Goal: Task Accomplishment & Management: Manage account settings

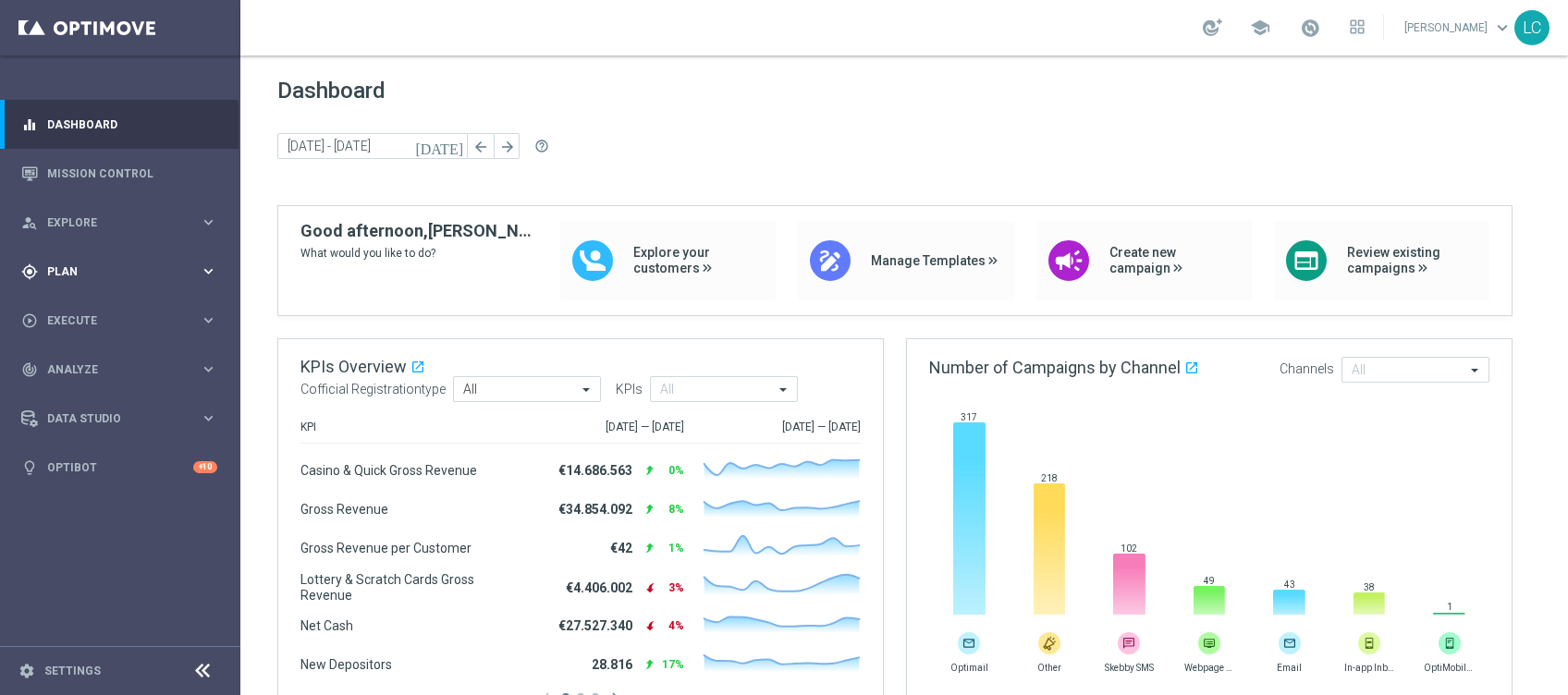
click at [129, 274] on span "Plan" at bounding box center [123, 272] width 152 height 11
click at [104, 306] on link "Target Groups" at bounding box center [120, 309] width 145 height 14
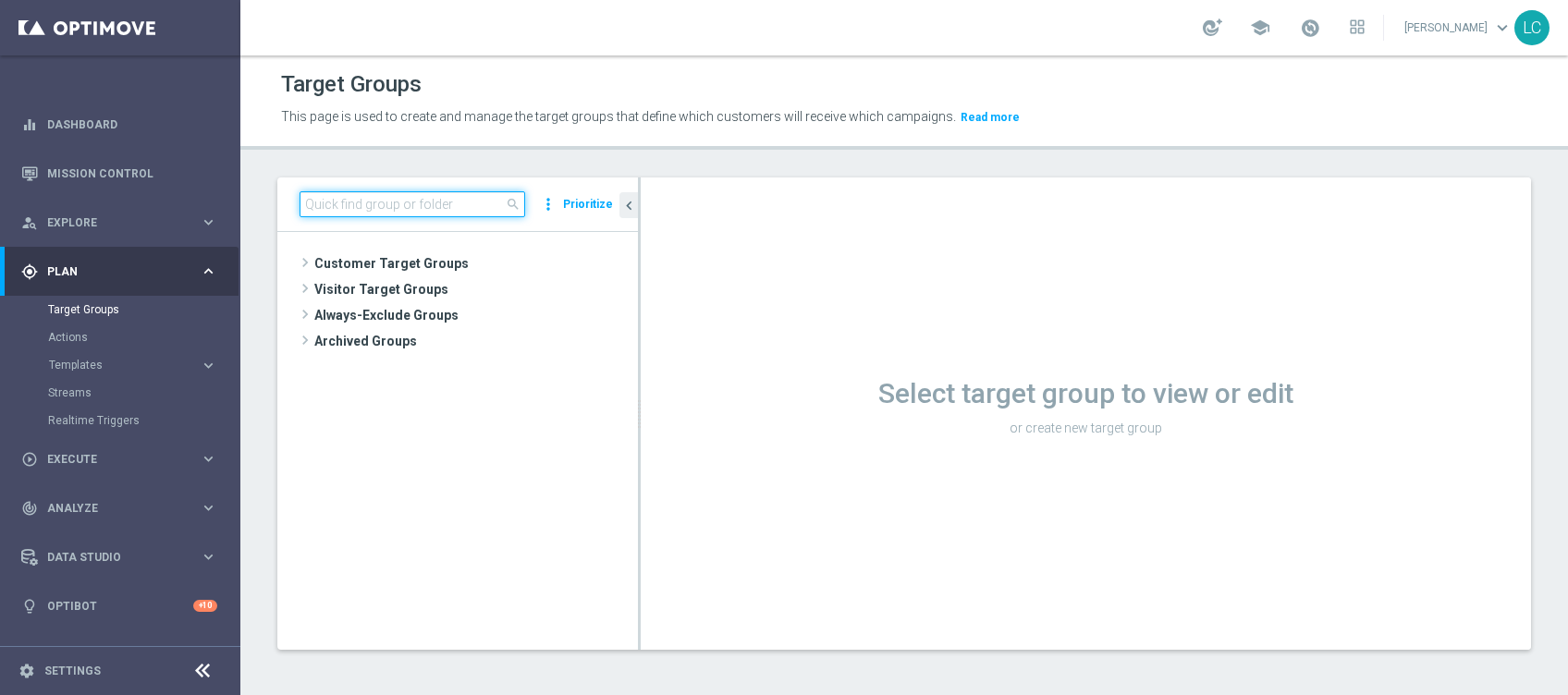
click at [414, 209] on input at bounding box center [413, 204] width 226 height 26
paste input "Active BETTING nosaldo GGR > 0 L3M modeH"
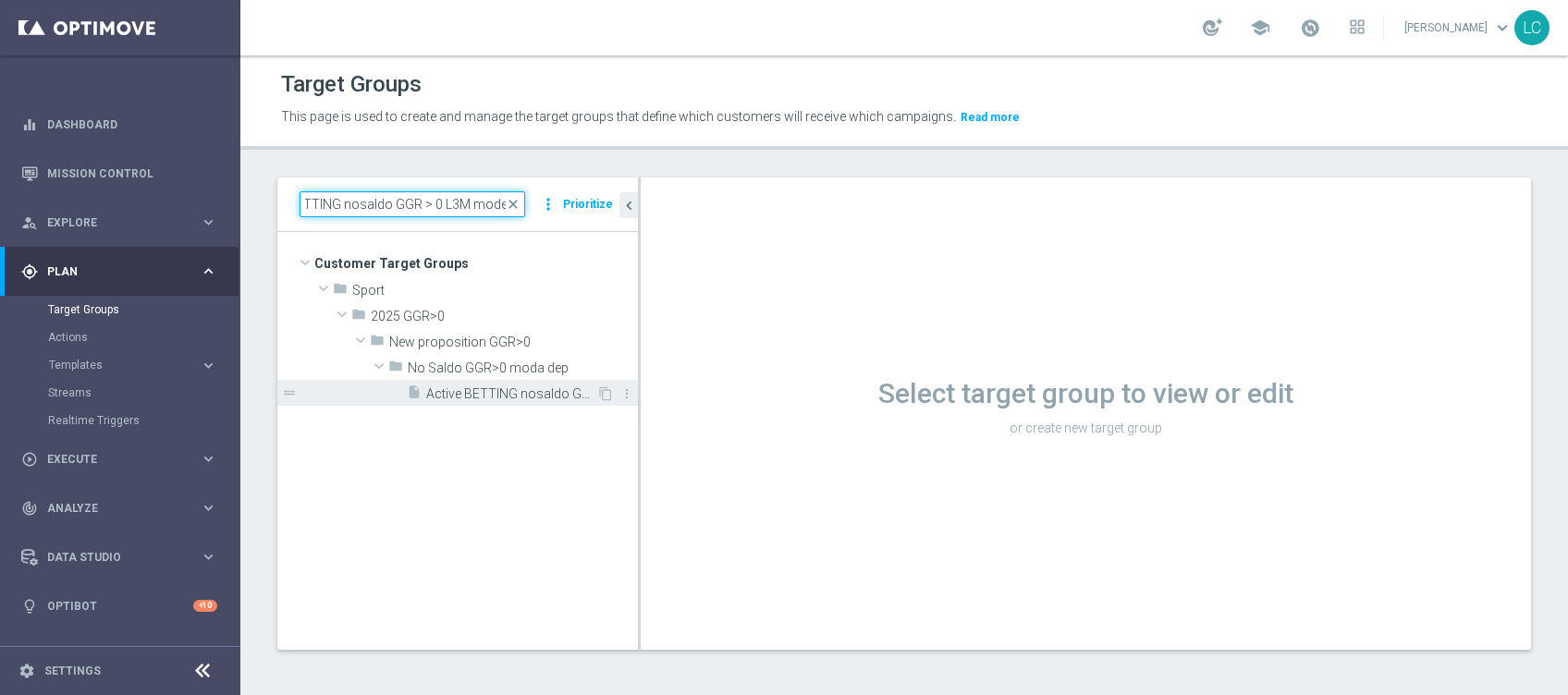
type input "Active BETTING nosaldo GGR > 0 L3M modeH"
click at [474, 389] on span "Active BETTING nosaldo GGR > 0 L3M modeH" at bounding box center [511, 394] width 170 height 15
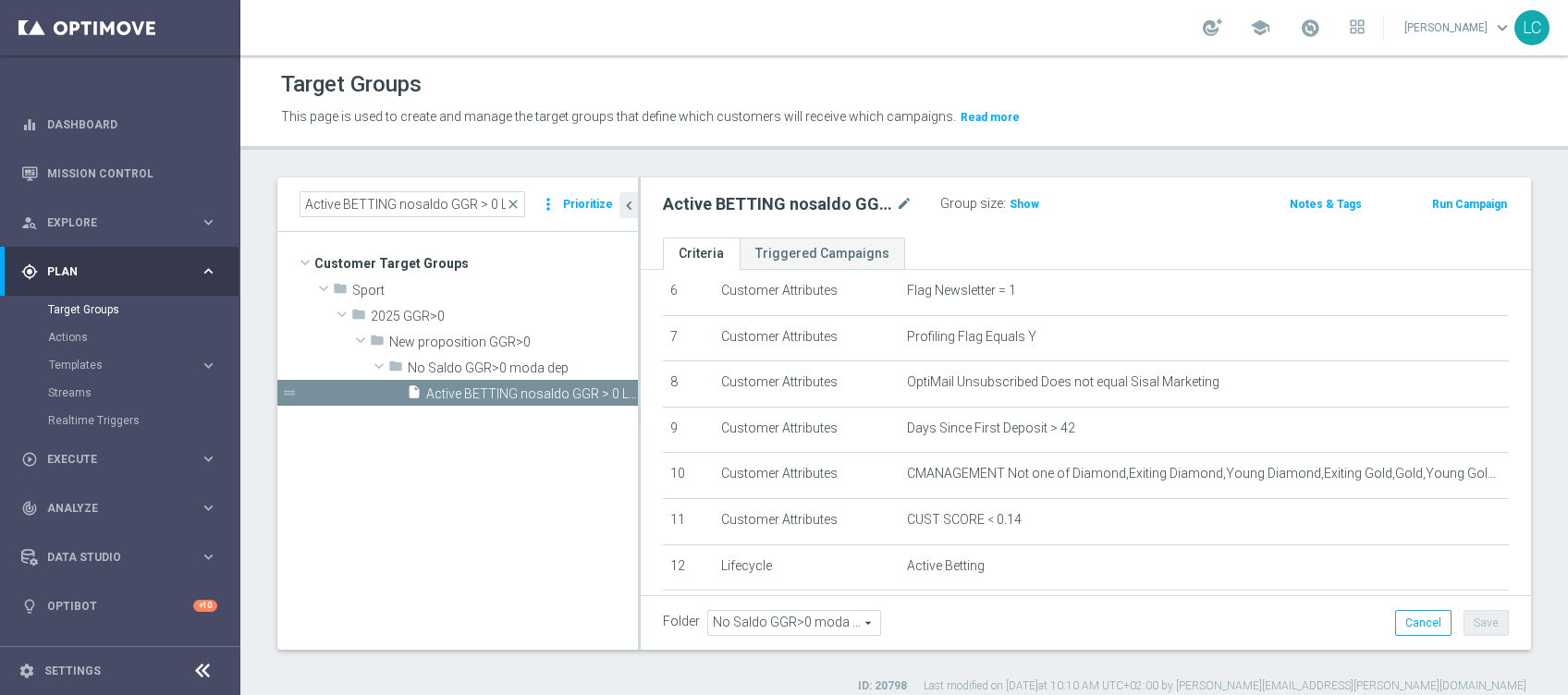
scroll to position [325, 0]
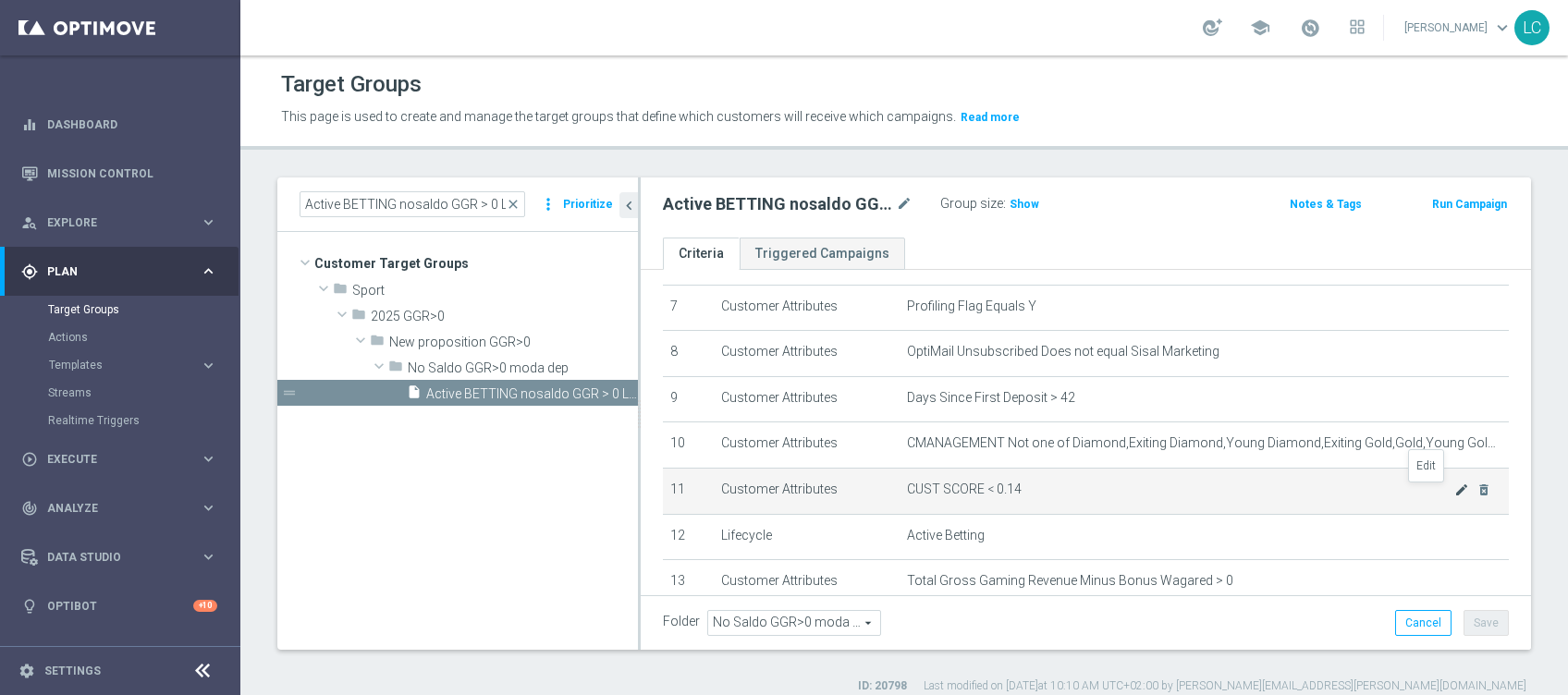
click at [1176, 488] on icon "mode_edit" at bounding box center [1462, 489] width 14 height 14
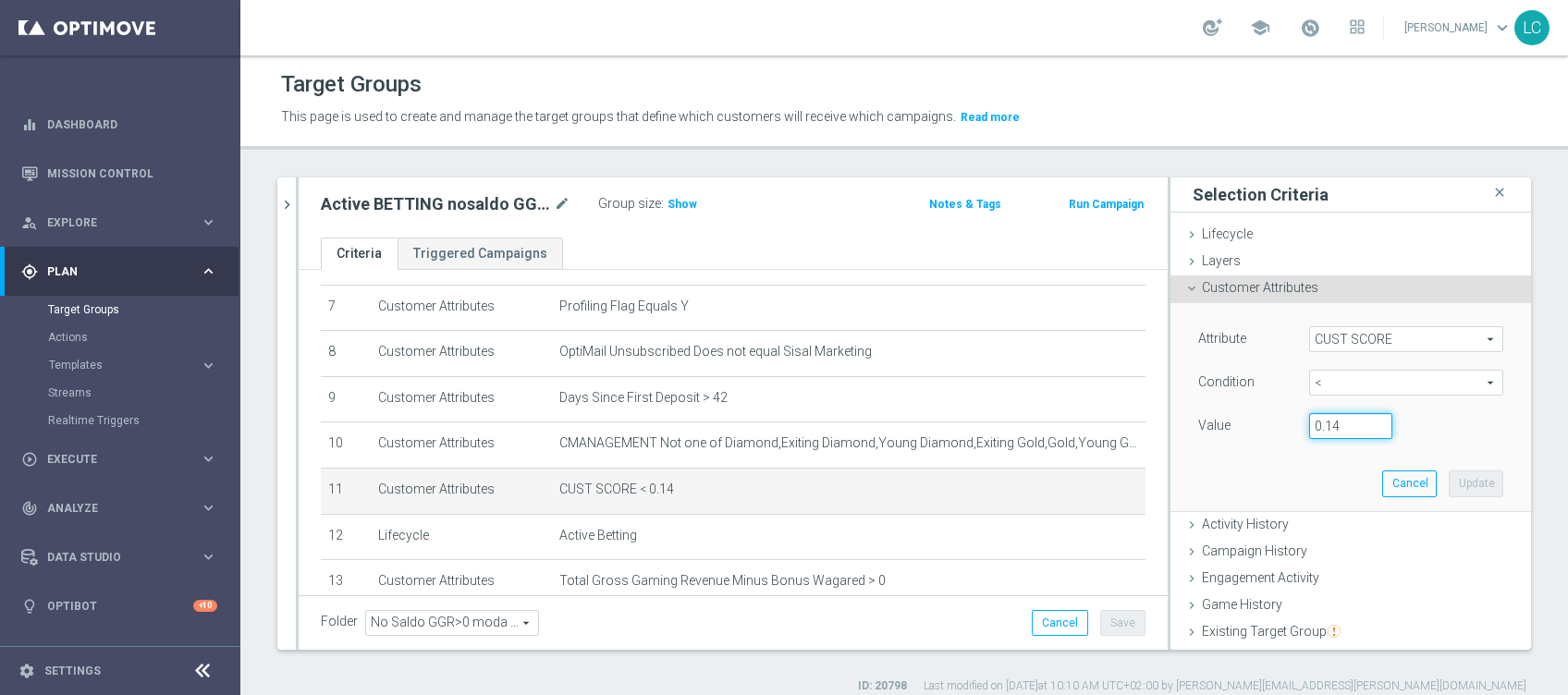
click at [1176, 420] on input "0.14" at bounding box center [1351, 426] width 83 height 26
type input "0.15"
click at [1176, 482] on button "Update" at bounding box center [1476, 483] width 55 height 26
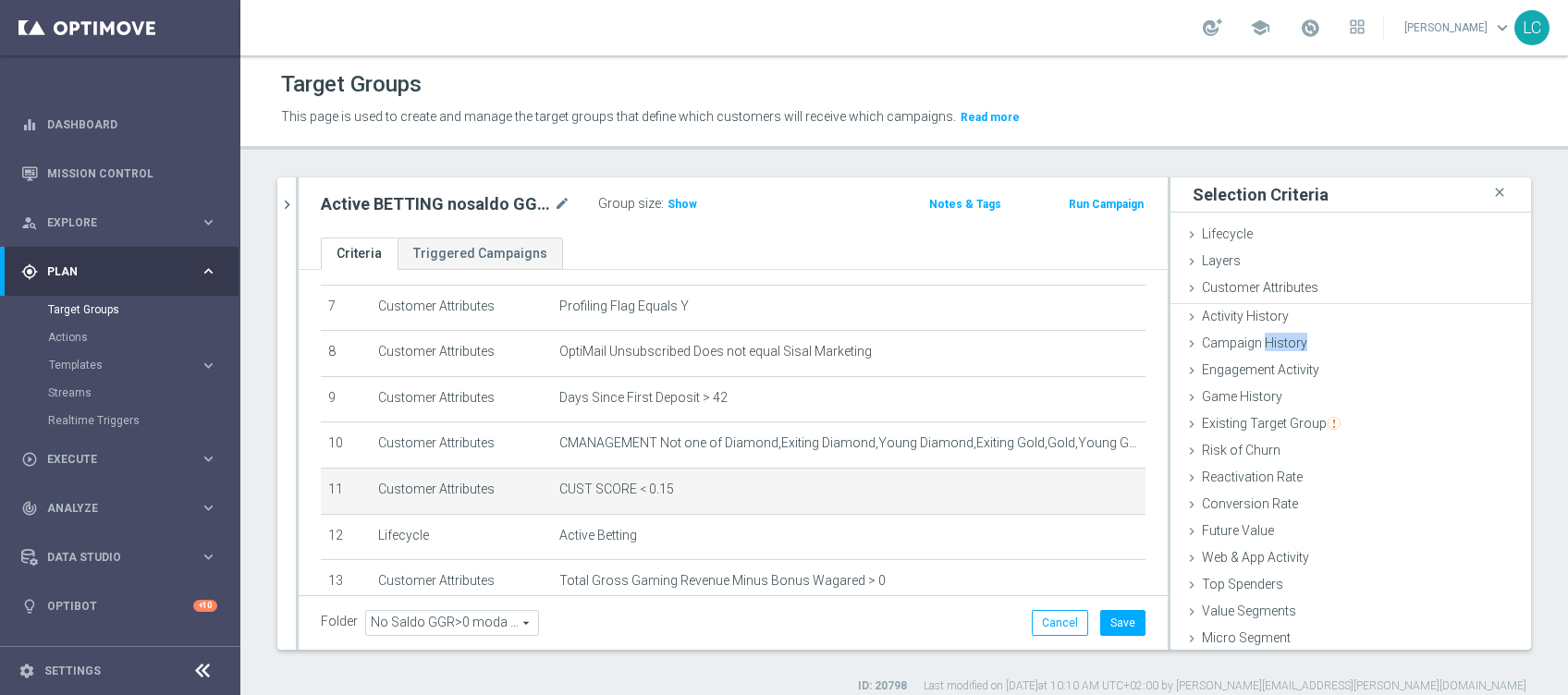
click at [1176, 482] on ul "Lifecycle done Cancel Update Layers done Cancel Update Customer Attributes" at bounding box center [1351, 451] width 361 height 459
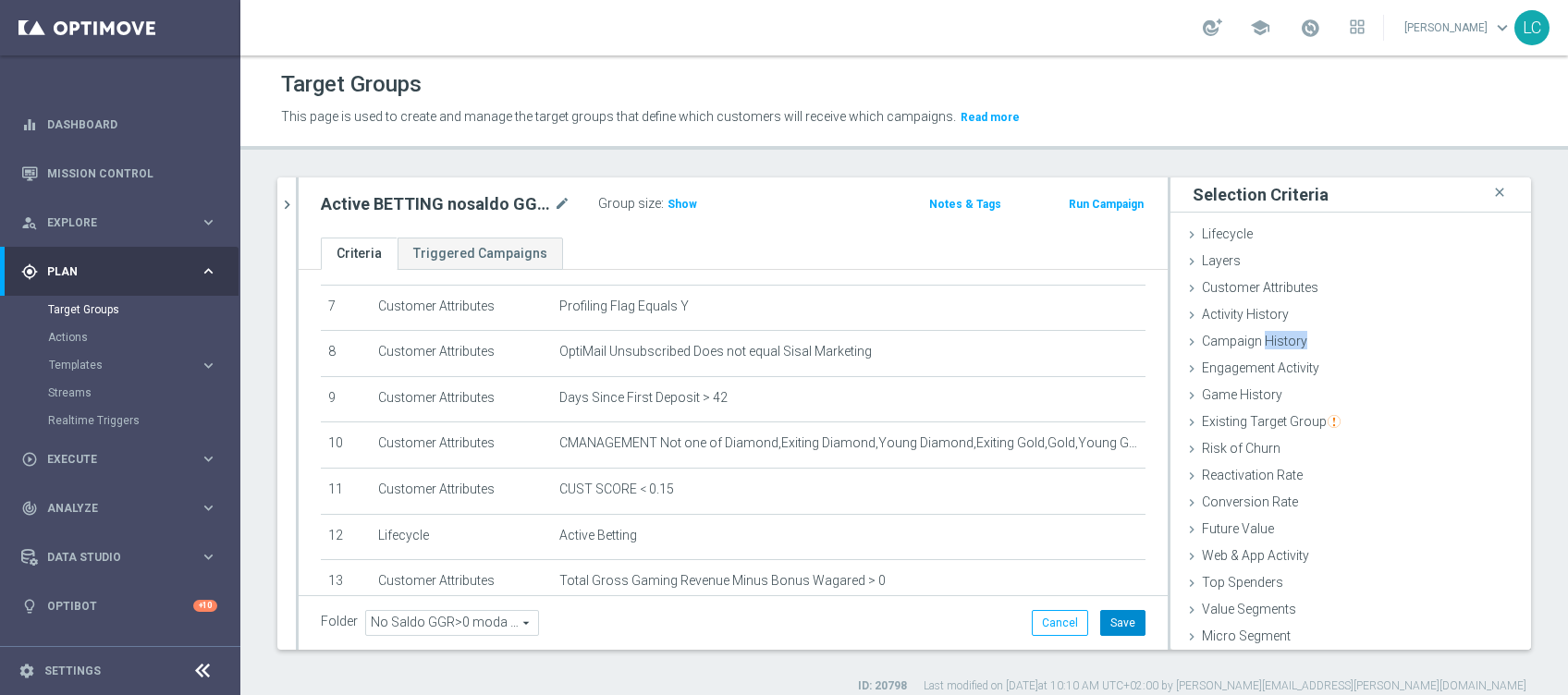
click at [1117, 521] on button "Save" at bounding box center [1123, 623] width 45 height 26
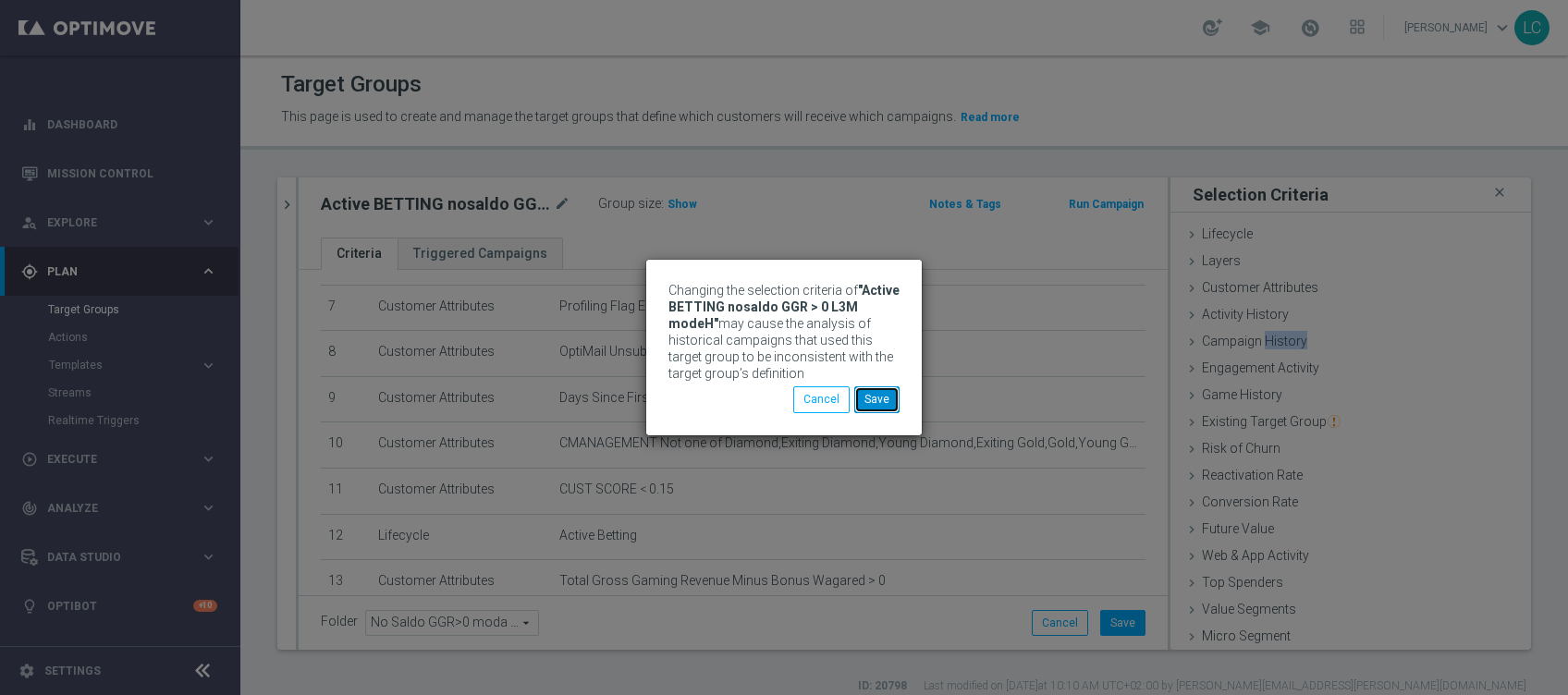
click at [886, 396] on button "Save" at bounding box center [877, 399] width 45 height 26
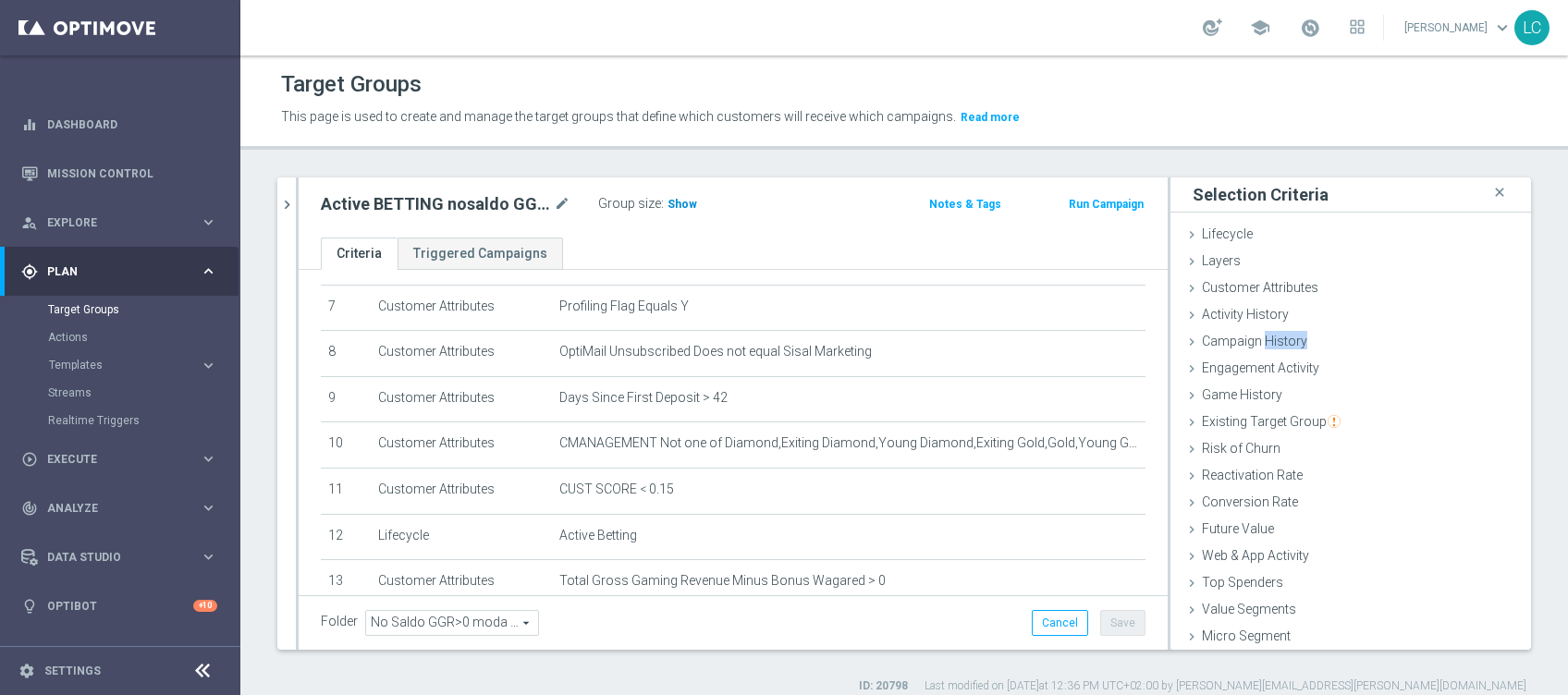
click at [675, 201] on span "Show" at bounding box center [682, 205] width 30 height 13
click at [290, 199] on icon "chevron_right" at bounding box center [287, 205] width 17 height 17
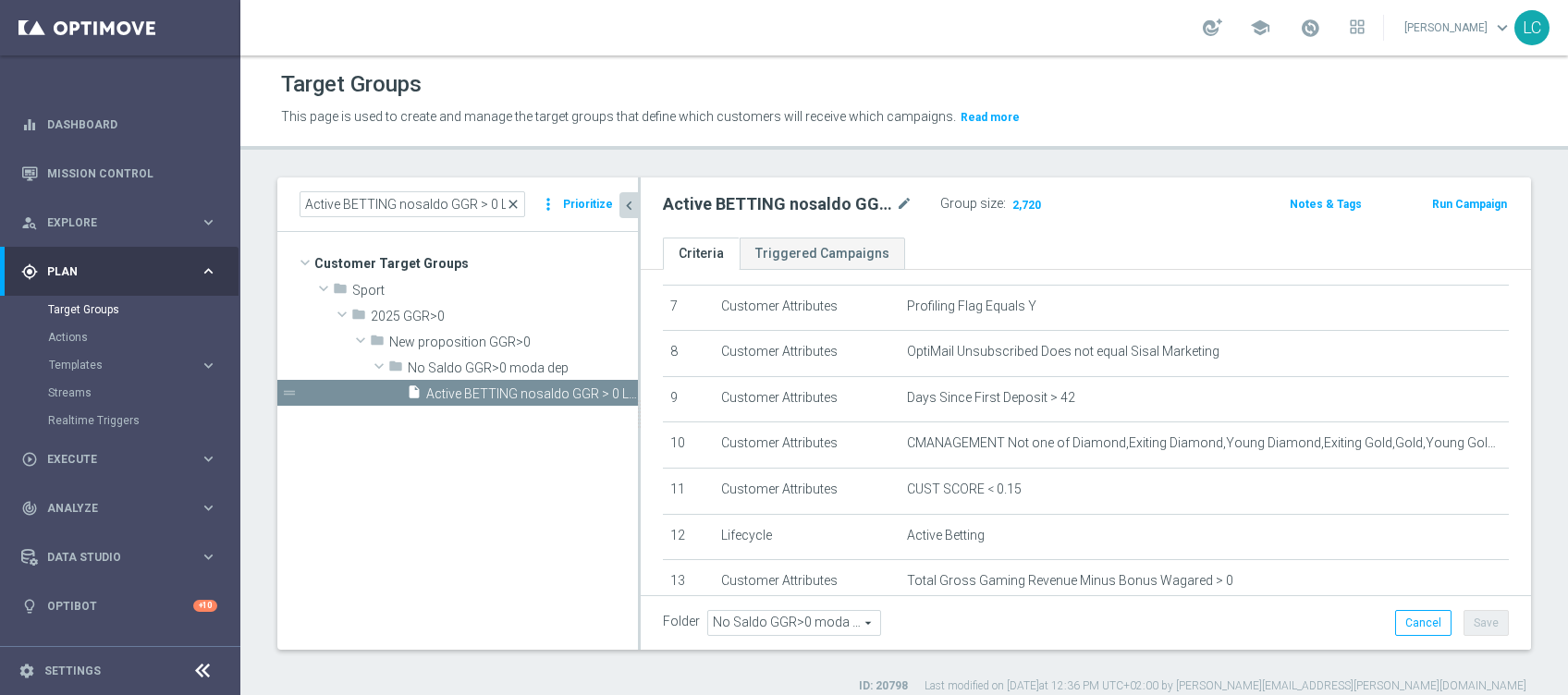
click at [521, 203] on span "close" at bounding box center [512, 204] width 14 height 14
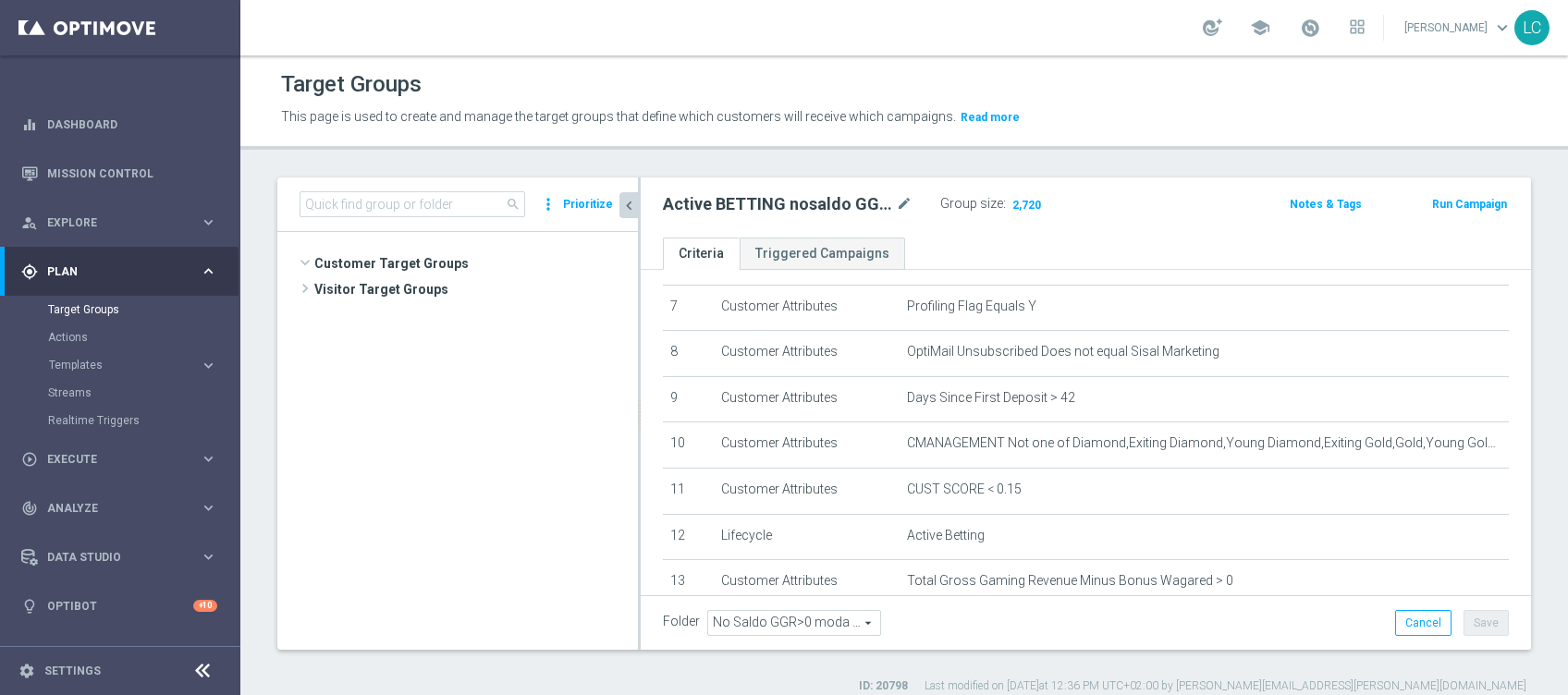
scroll to position [681, 0]
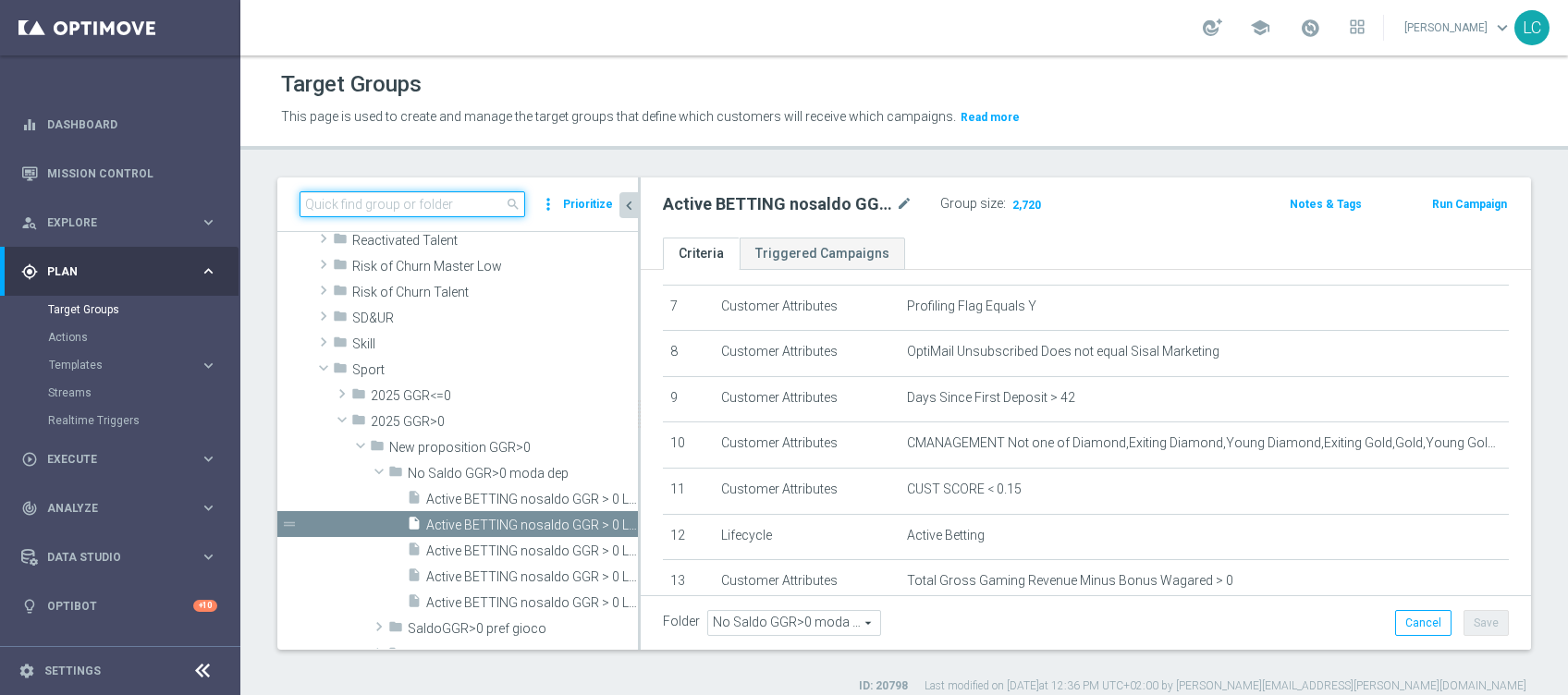
click at [457, 211] on input at bounding box center [413, 204] width 226 height 26
paste input "Active BETTING nosaldo GGR > 0 L3M modeM"
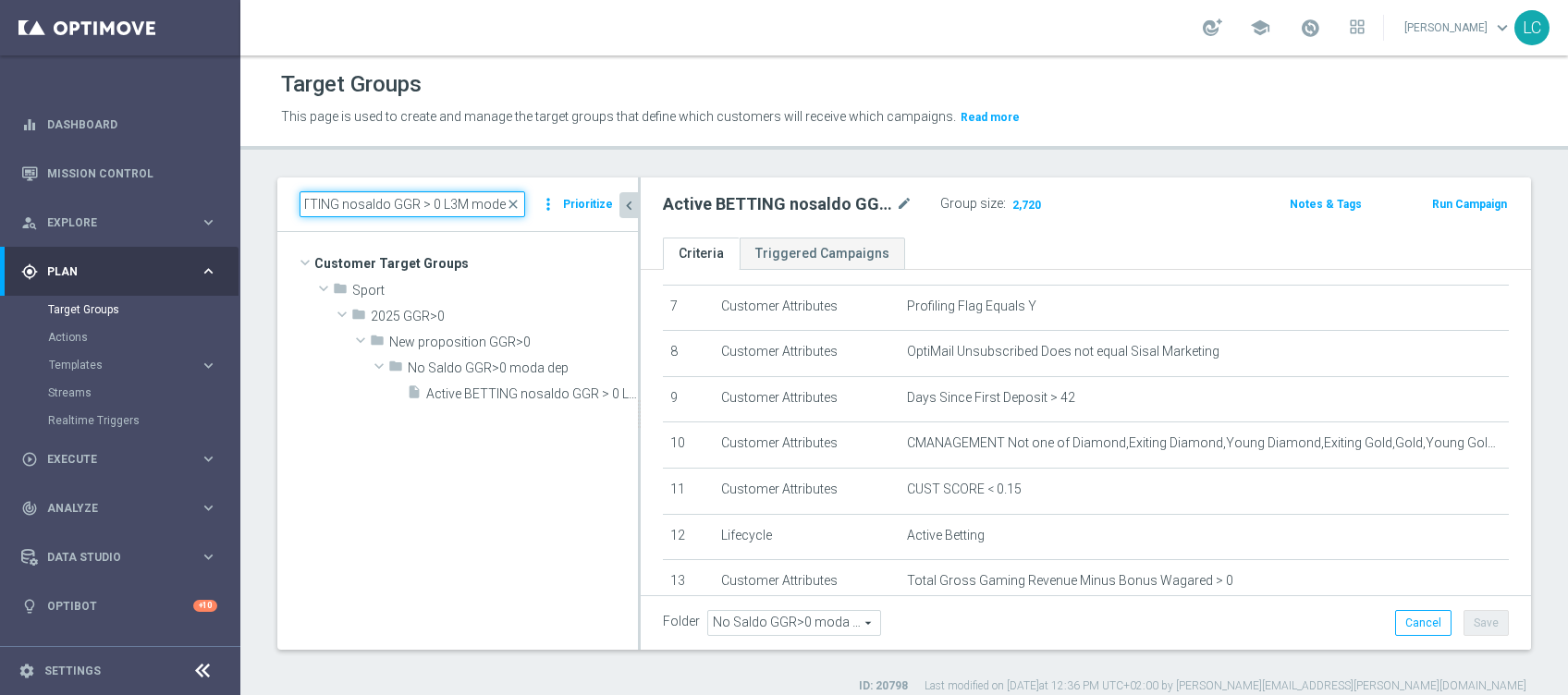
scroll to position [0, 0]
type input "Active BETTING nosaldo GGR > 0 L3M modeM"
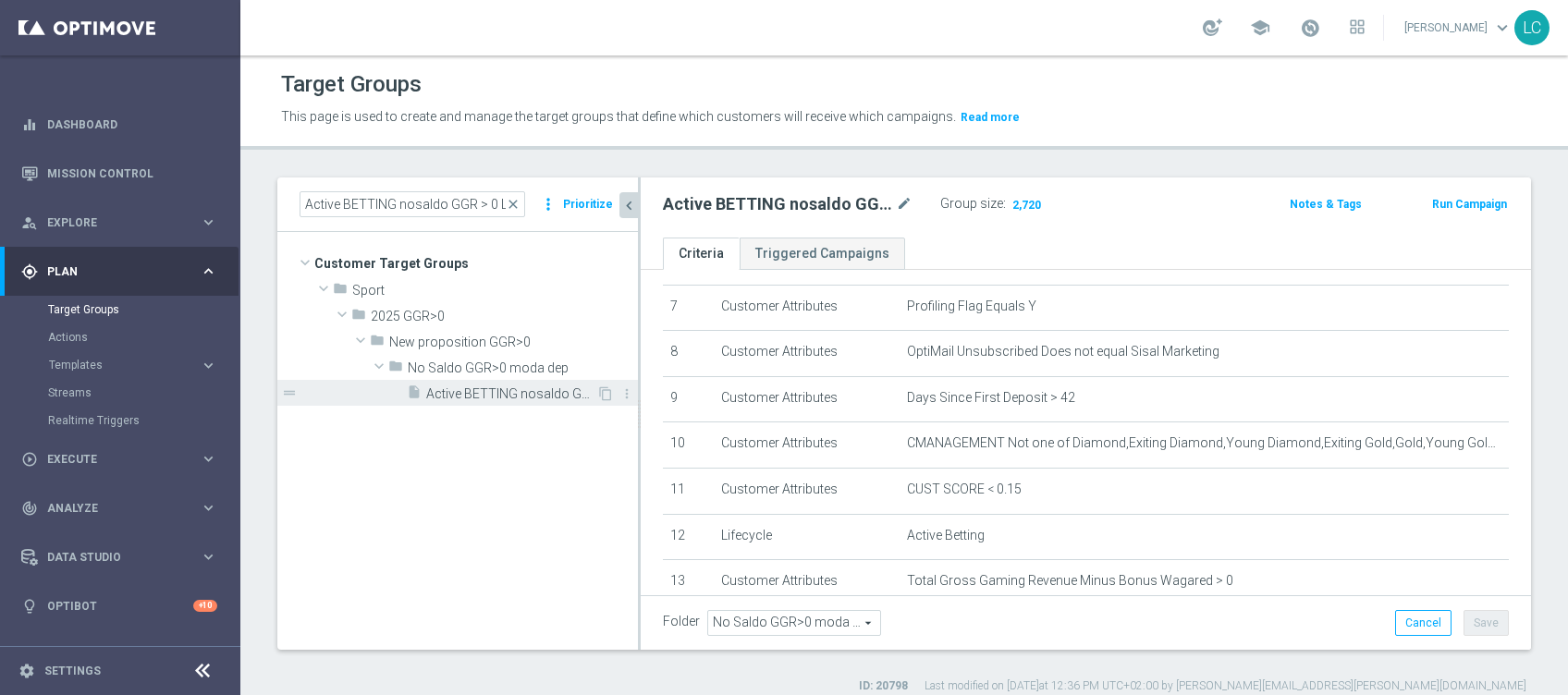
click at [562, 384] on div "insert_drive_file Active BETTING nosaldo GGR > 0 L3M modeM" at bounding box center [502, 392] width 190 height 26
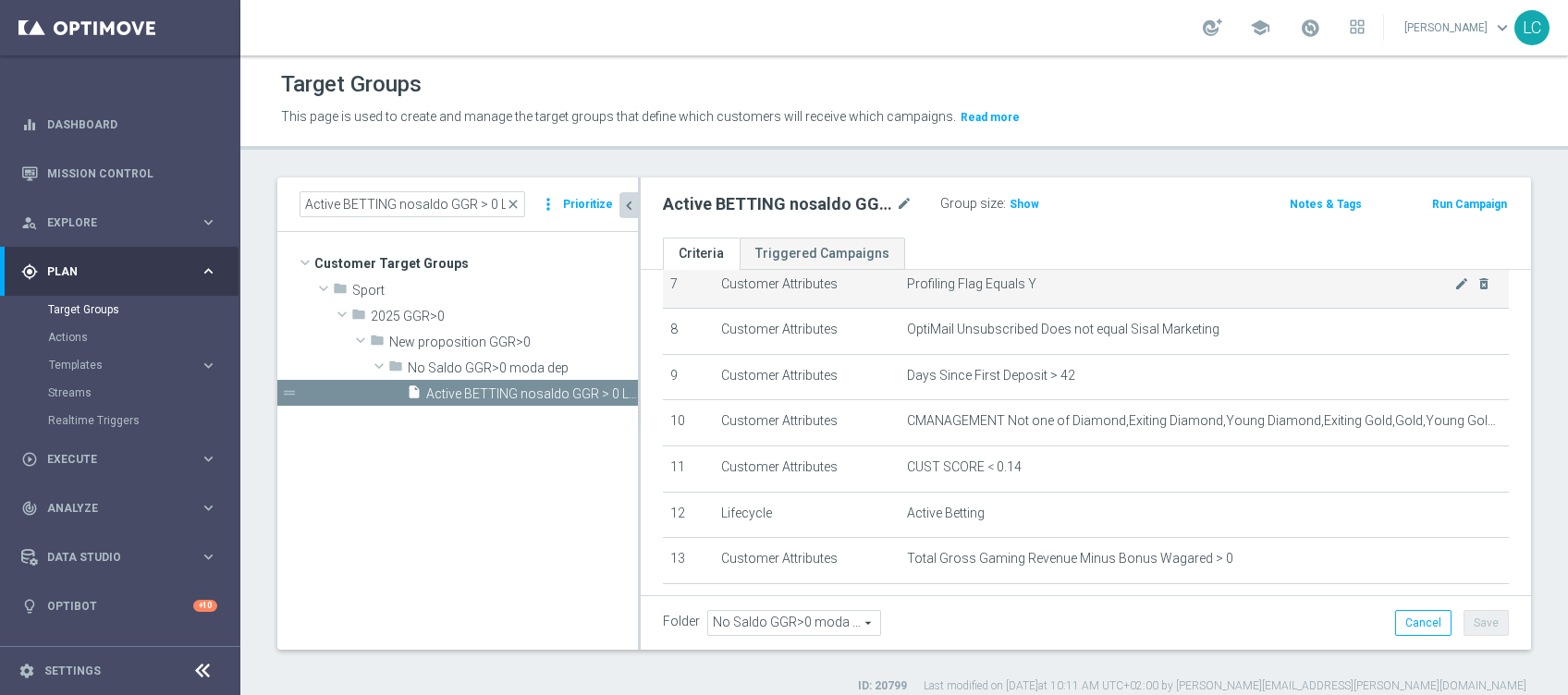
scroll to position [351, 0]
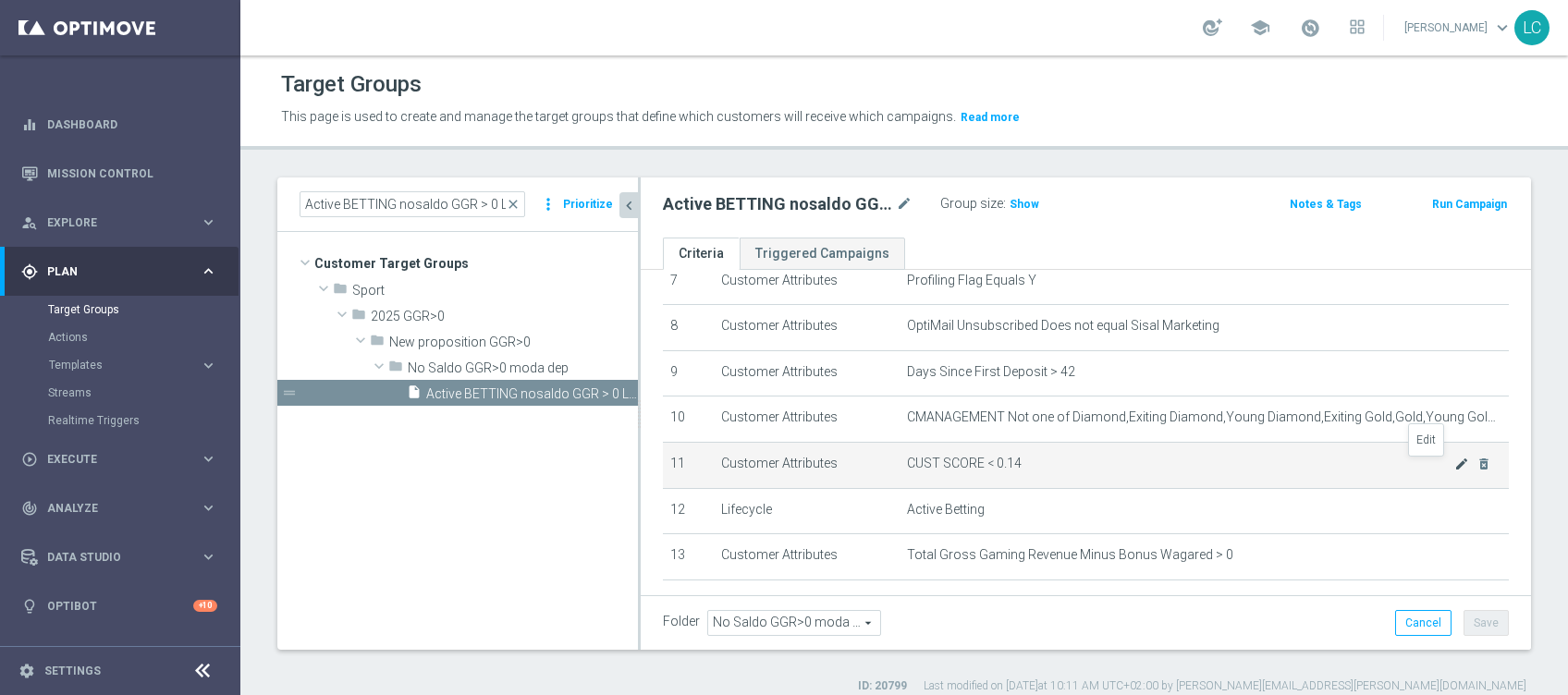
click at [1176, 467] on icon "mode_edit" at bounding box center [1462, 463] width 14 height 14
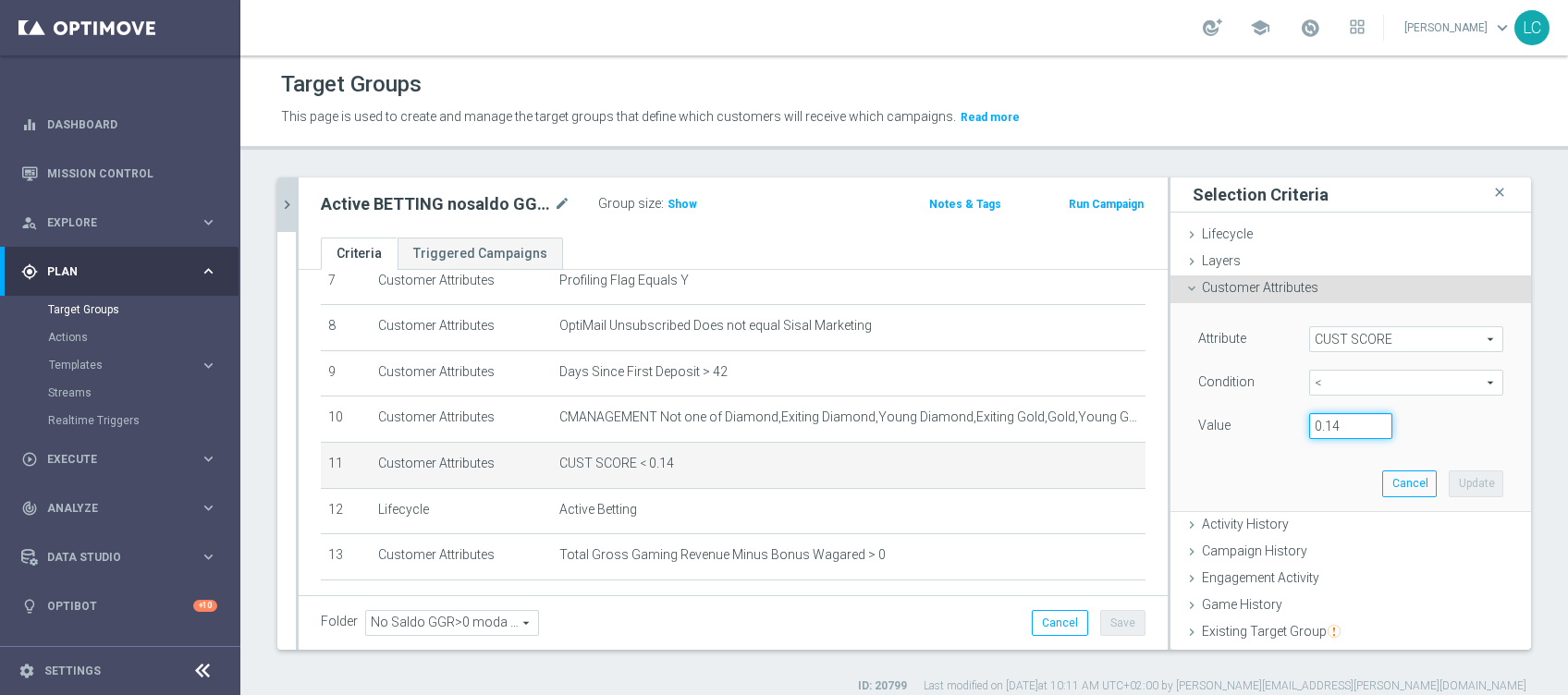
click at [1176, 414] on input "0.14" at bounding box center [1351, 426] width 83 height 26
type input "0.15"
click at [1176, 475] on button "Update" at bounding box center [1476, 483] width 55 height 26
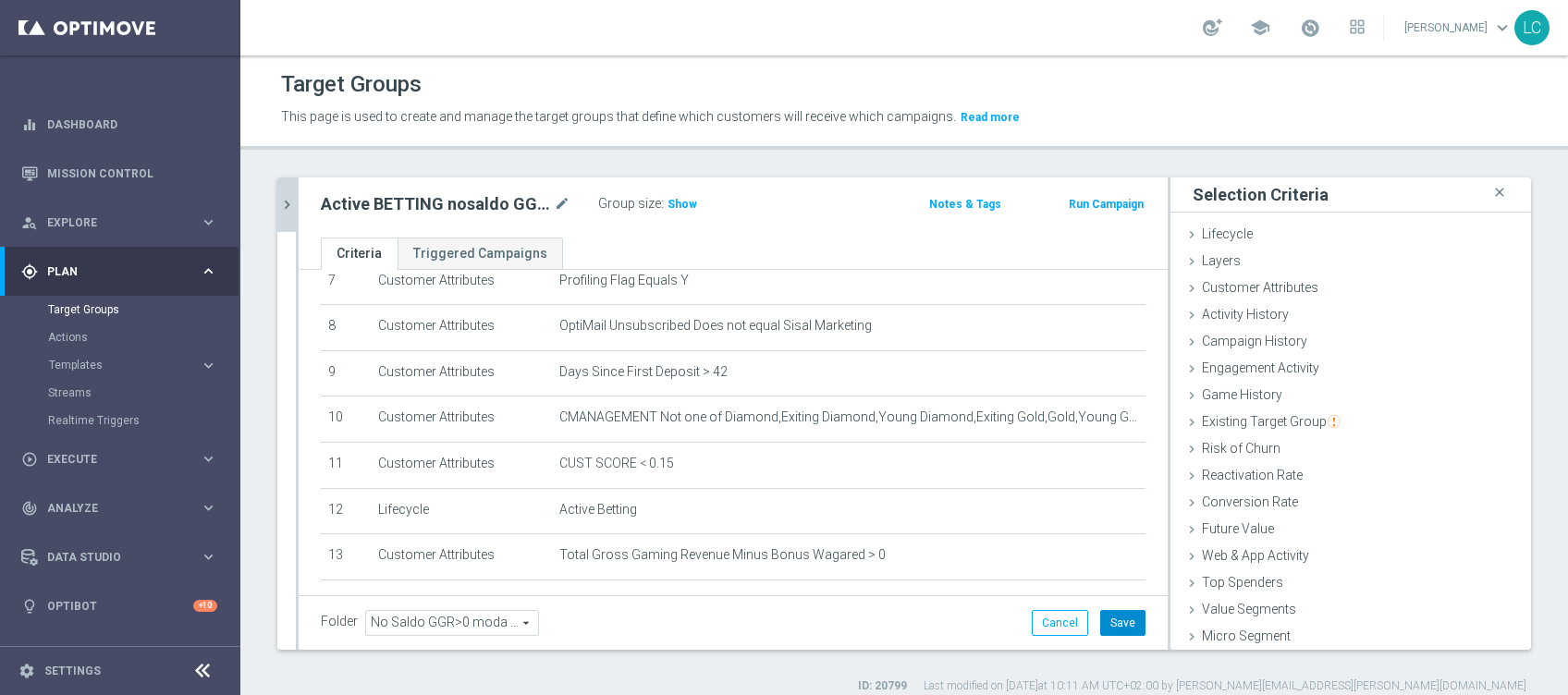
click at [1111, 521] on button "Save" at bounding box center [1123, 623] width 45 height 26
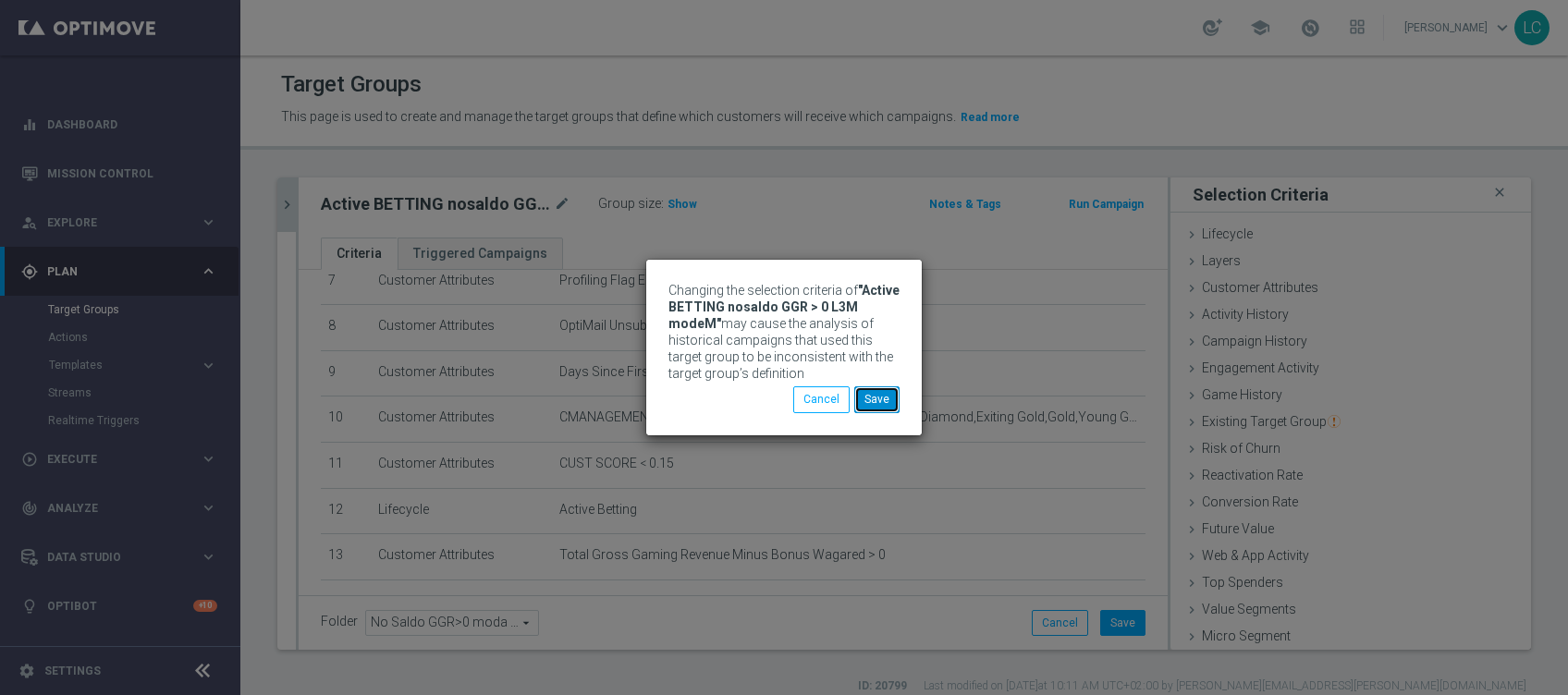
click at [885, 407] on button "Save" at bounding box center [877, 399] width 45 height 26
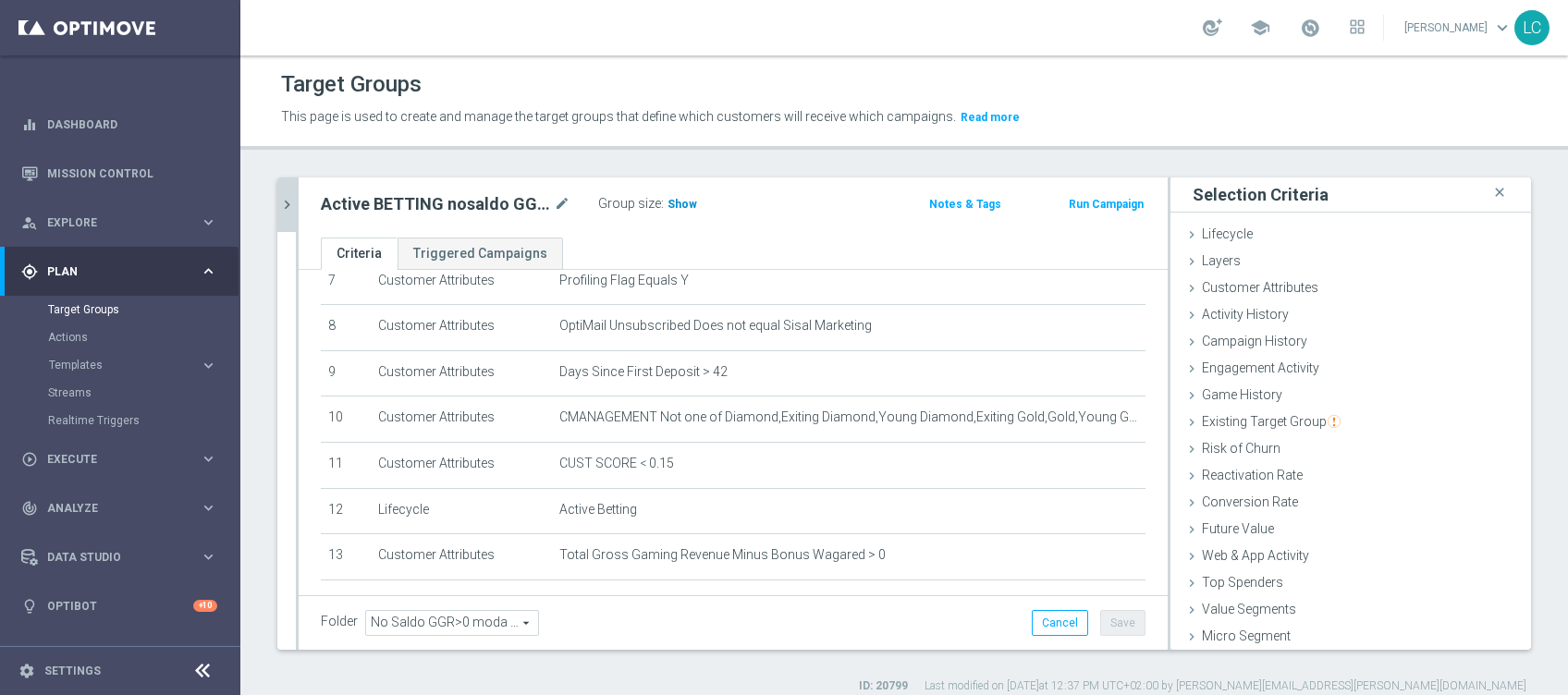
click at [680, 204] on span "Show" at bounding box center [682, 205] width 30 height 13
click at [287, 184] on button "chevron_right" at bounding box center [286, 204] width 18 height 55
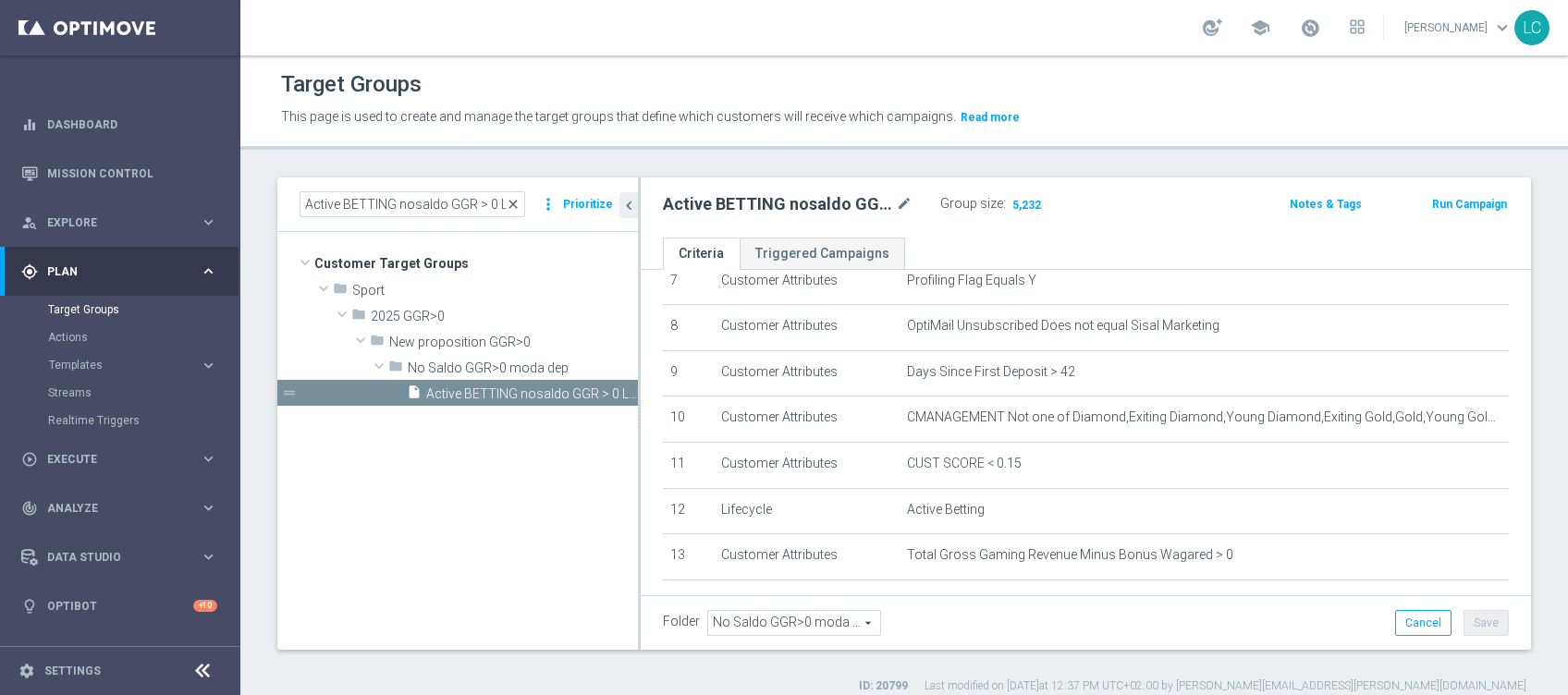
click at [515, 201] on span "close" at bounding box center [512, 204] width 14 height 14
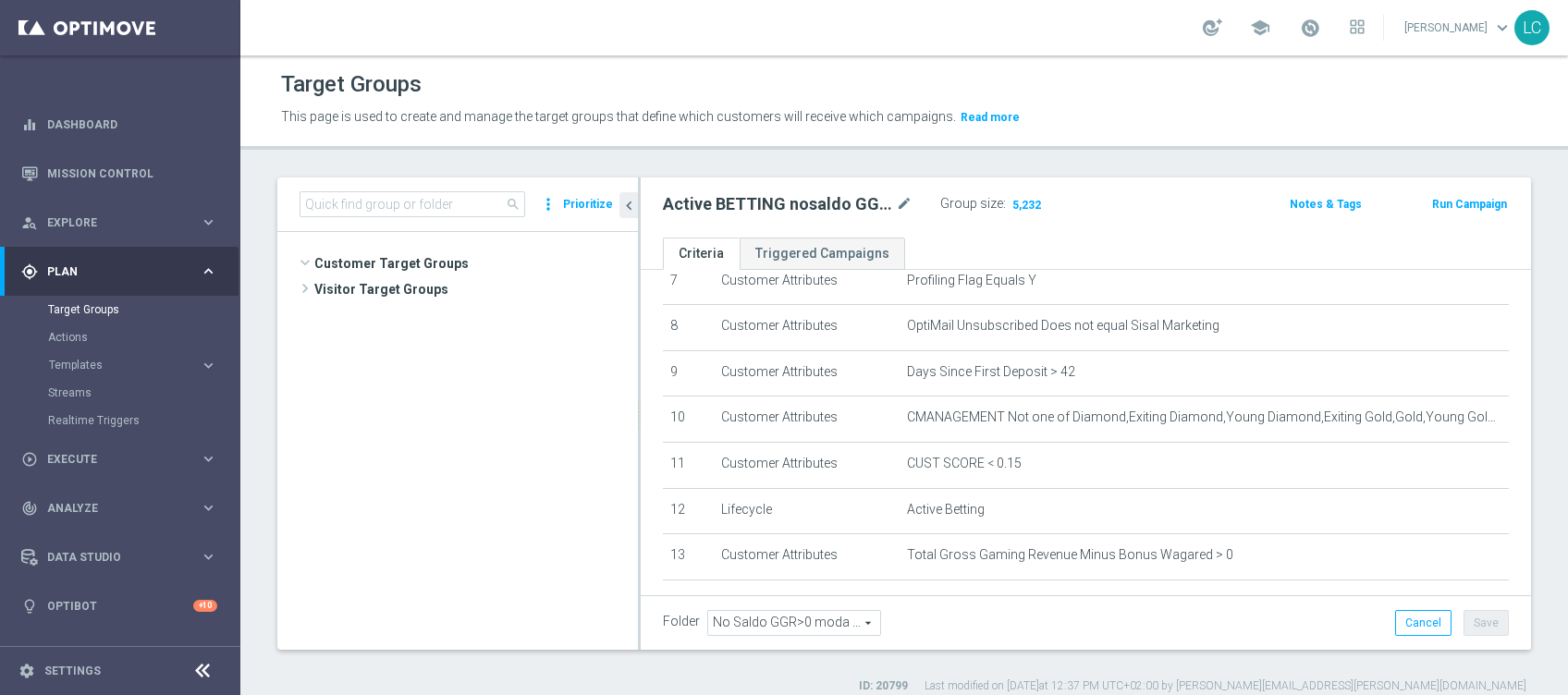
scroll to position [729, 0]
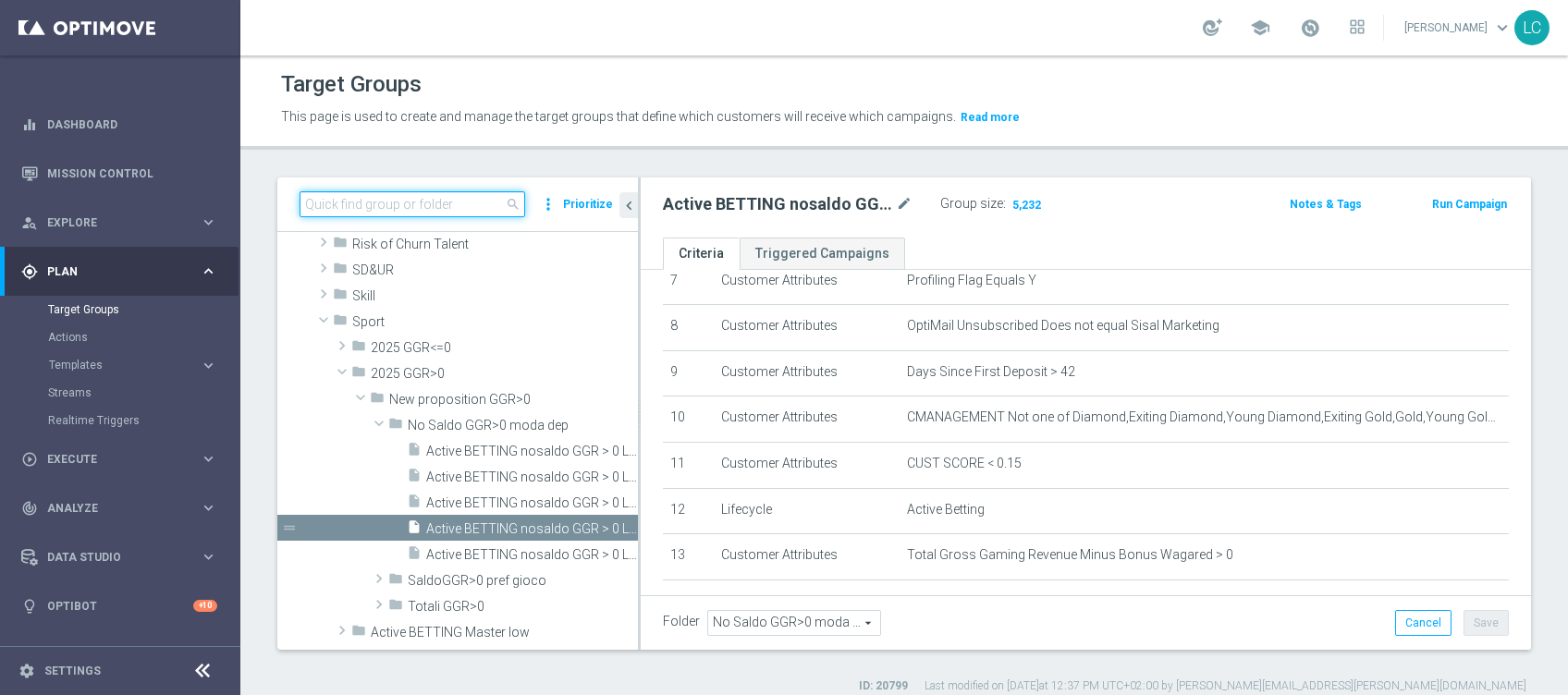
click at [496, 208] on input at bounding box center [413, 204] width 226 height 26
paste input "Active BETTING nosaldo GGR > 0 L3M modeL"
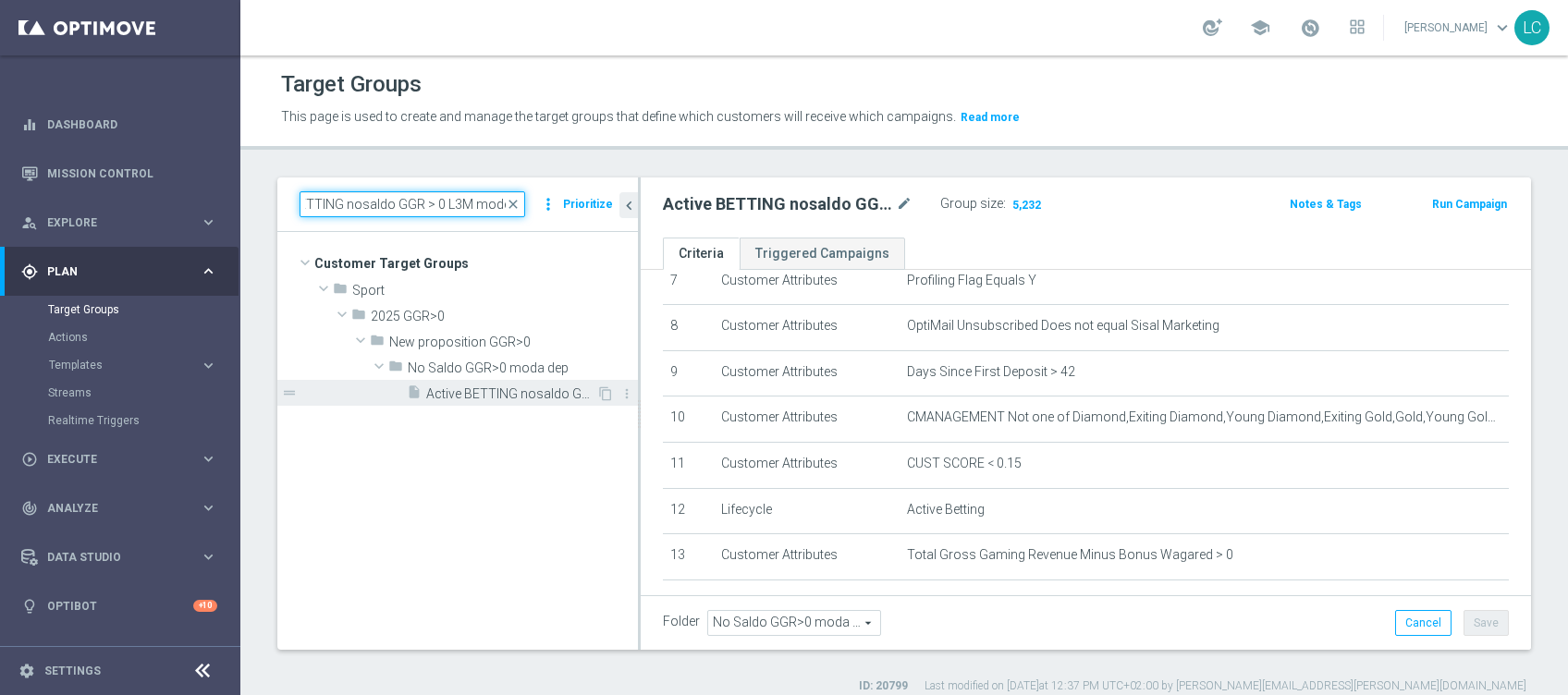
type input "Active BETTING nosaldo GGR > 0 L3M modeL"
click at [504, 387] on span "Active BETTING nosaldo GGR > 0 L3M modeL" at bounding box center [511, 394] width 170 height 15
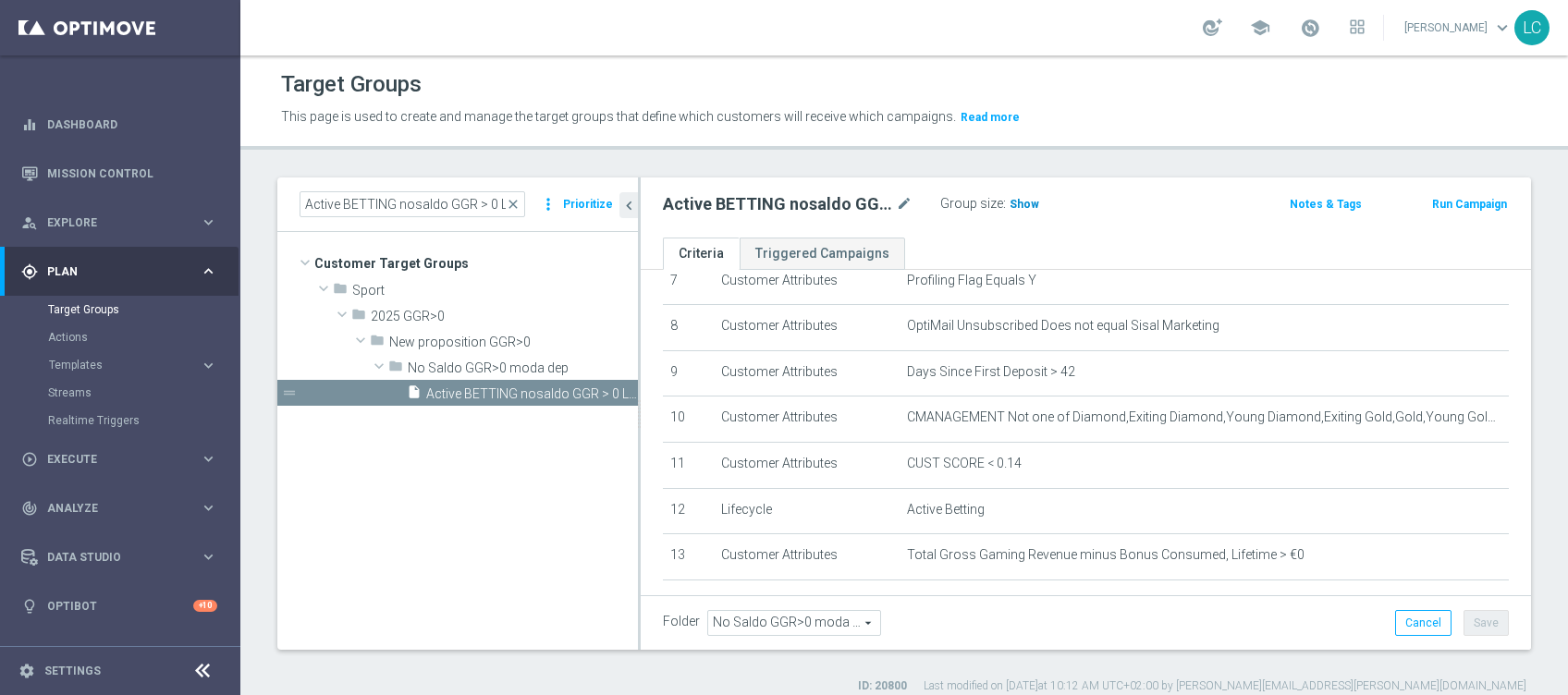
click at [1010, 203] on span "Show" at bounding box center [1024, 205] width 30 height 13
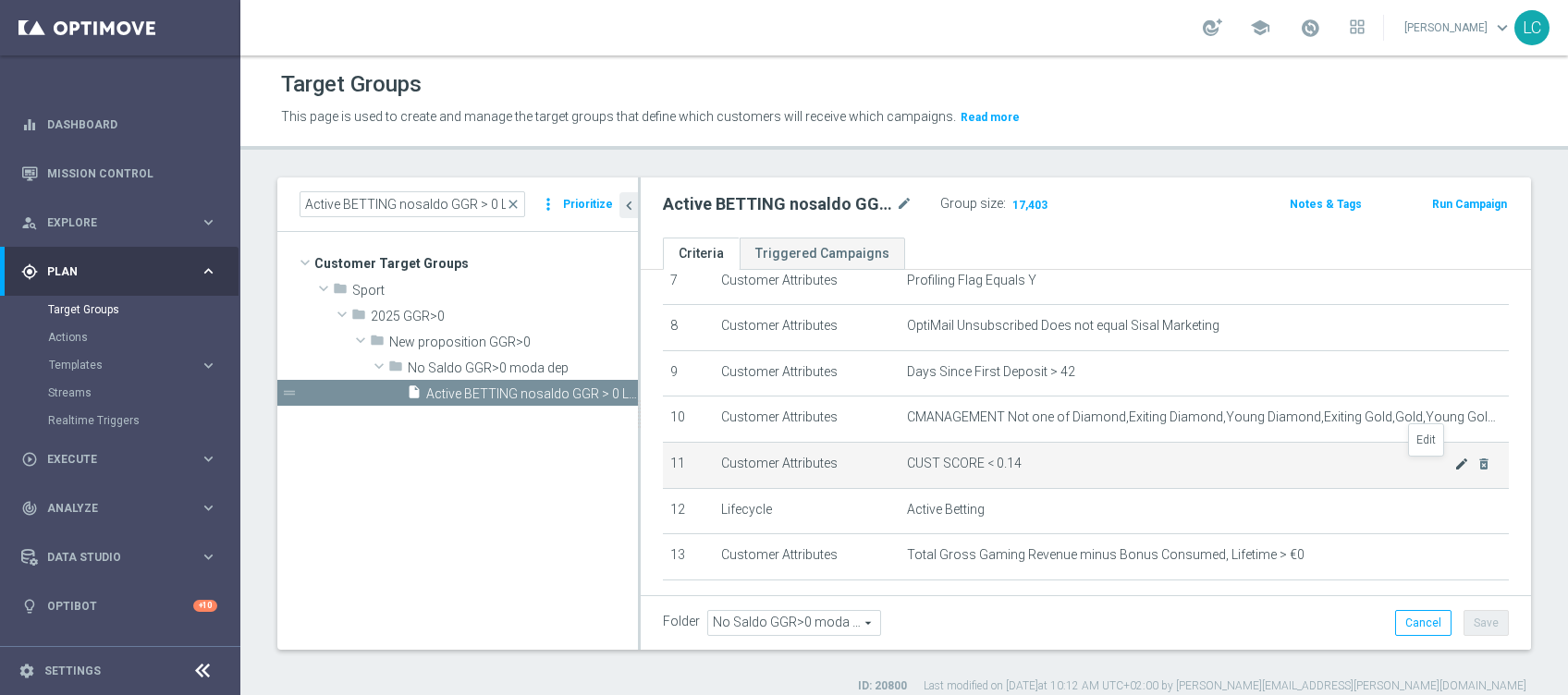
click at [1176, 467] on icon "mode_edit" at bounding box center [1462, 463] width 14 height 14
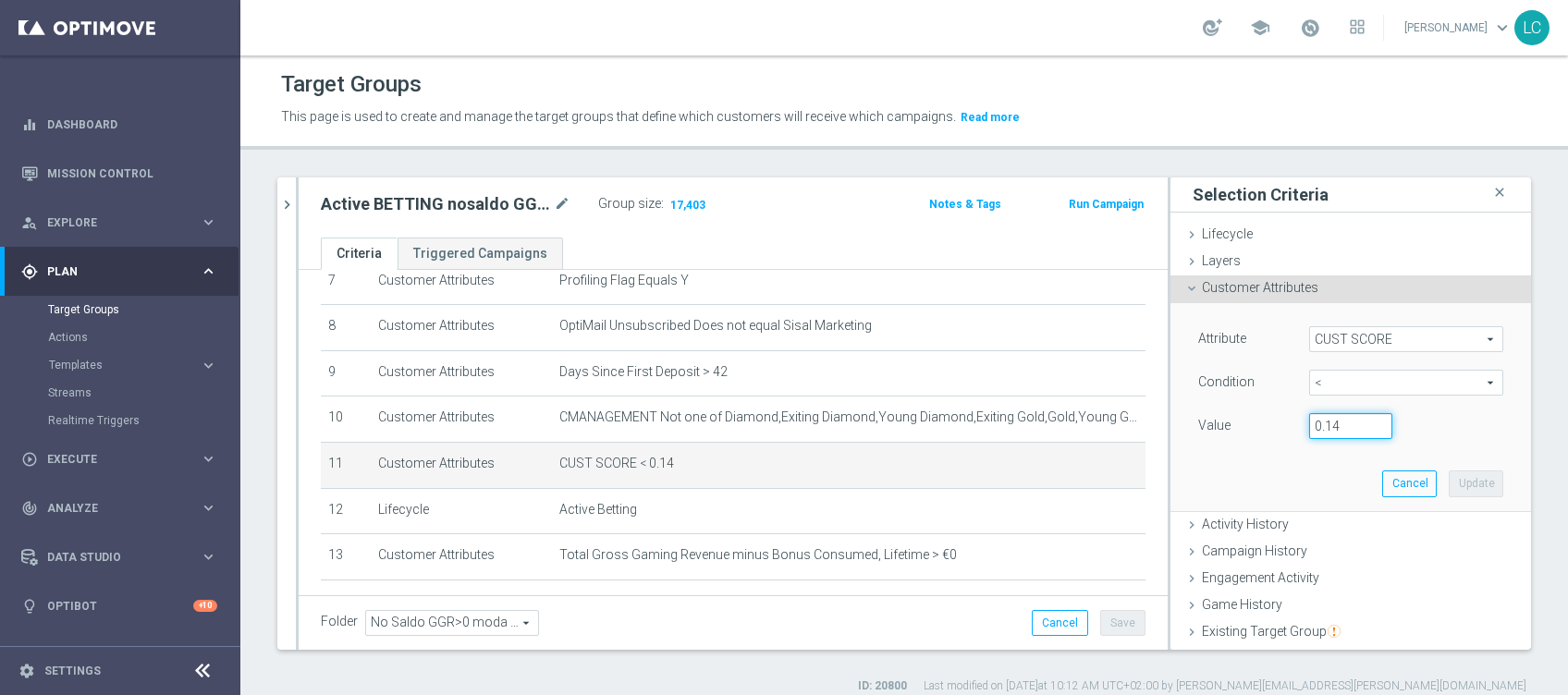
click at [1176, 421] on input "0.14" at bounding box center [1351, 426] width 83 height 26
type input "0.15"
click at [1176, 477] on button "Update" at bounding box center [1476, 483] width 55 height 26
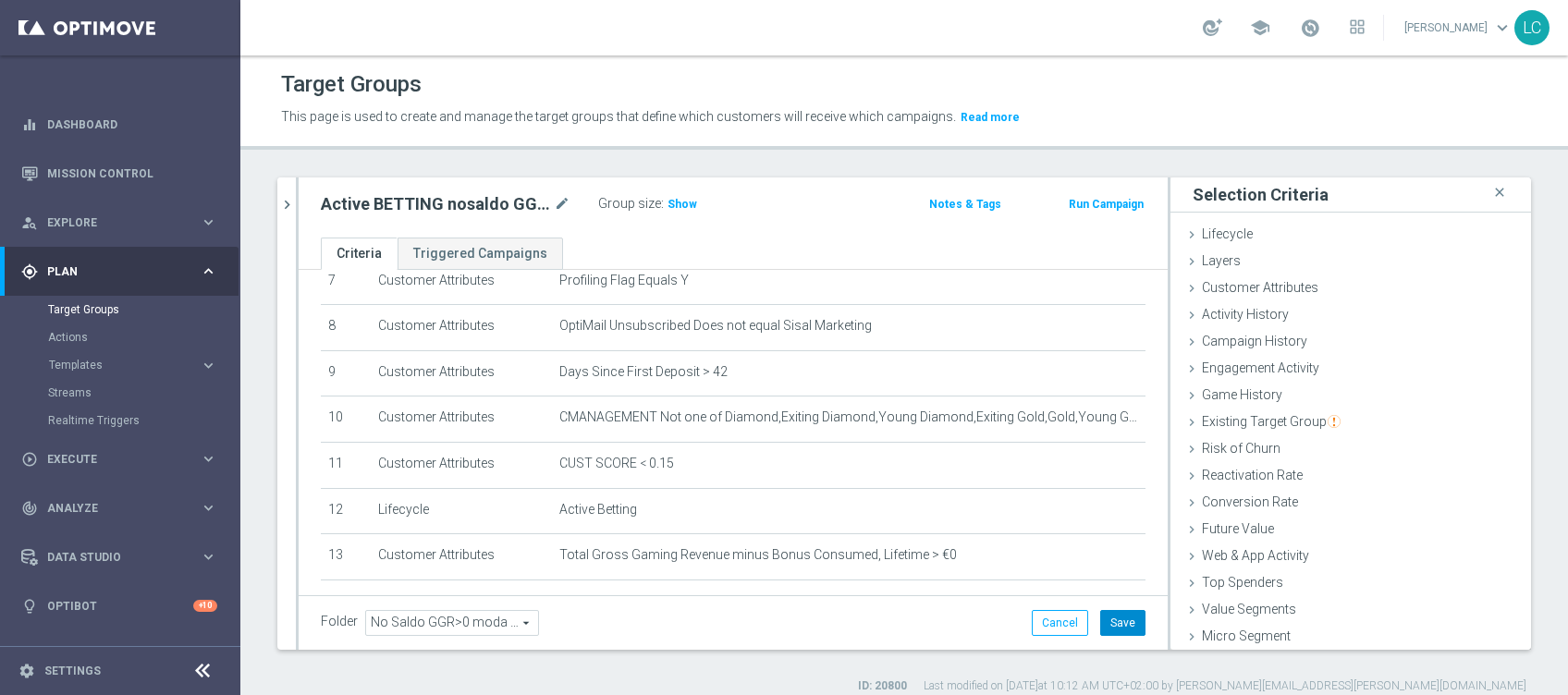
click at [1102, 521] on button "Save" at bounding box center [1123, 623] width 45 height 26
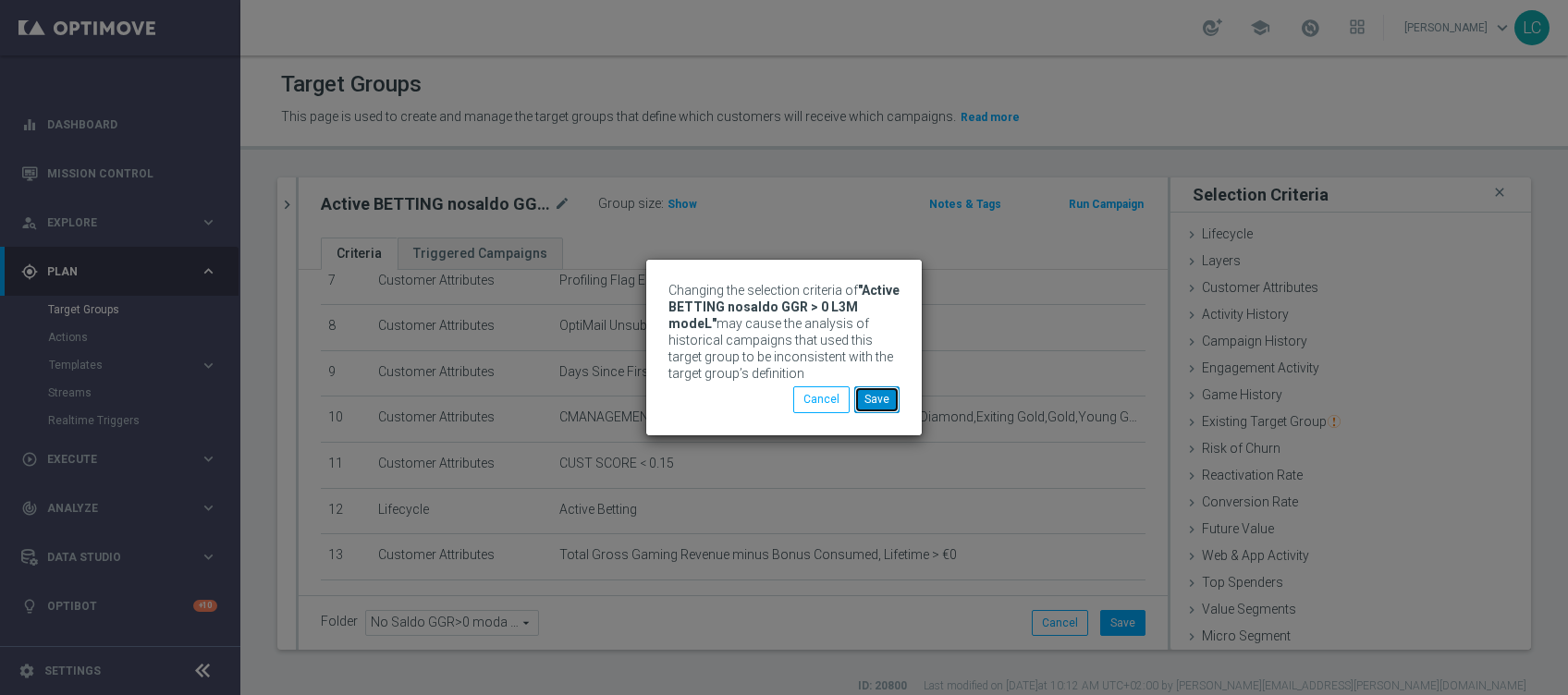
click at [880, 401] on button "Save" at bounding box center [877, 399] width 45 height 26
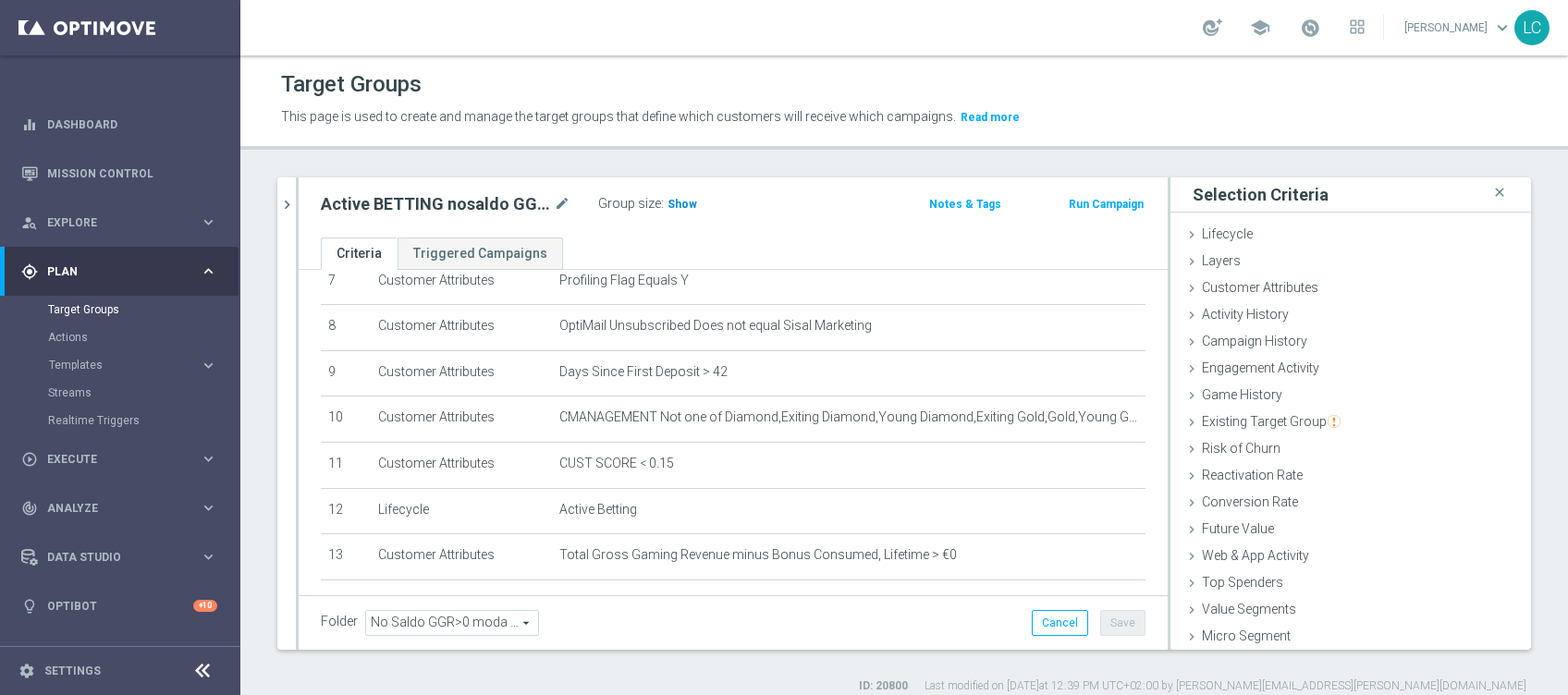
click at [693, 203] on h3 "Show" at bounding box center [683, 204] width 34 height 20
click at [296, 200] on div at bounding box center [297, 414] width 3 height 473
click at [289, 199] on icon "chevron_right" at bounding box center [287, 205] width 17 height 17
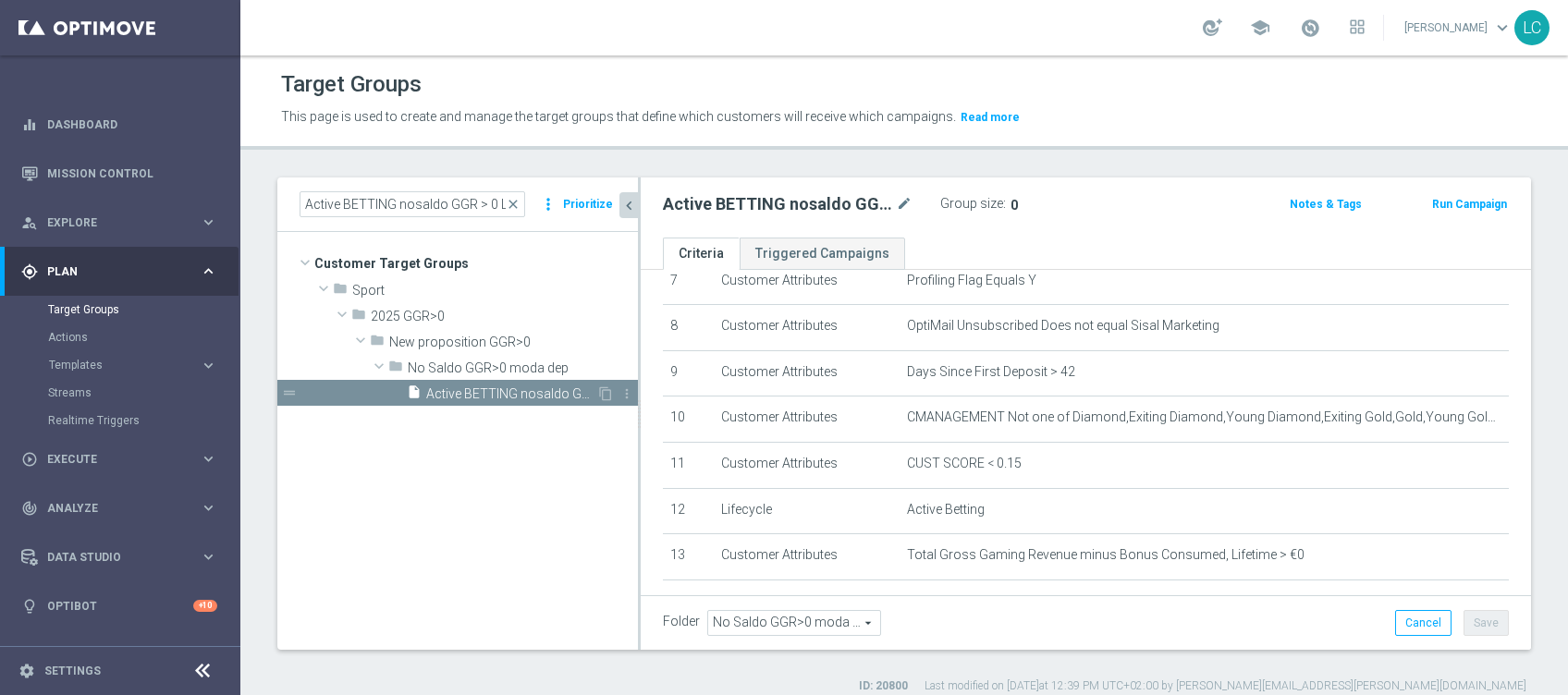
click at [416, 380] on div "insert_drive_file Active BETTING nosaldo GGR > 0 L3M modeL" at bounding box center [502, 392] width 190 height 26
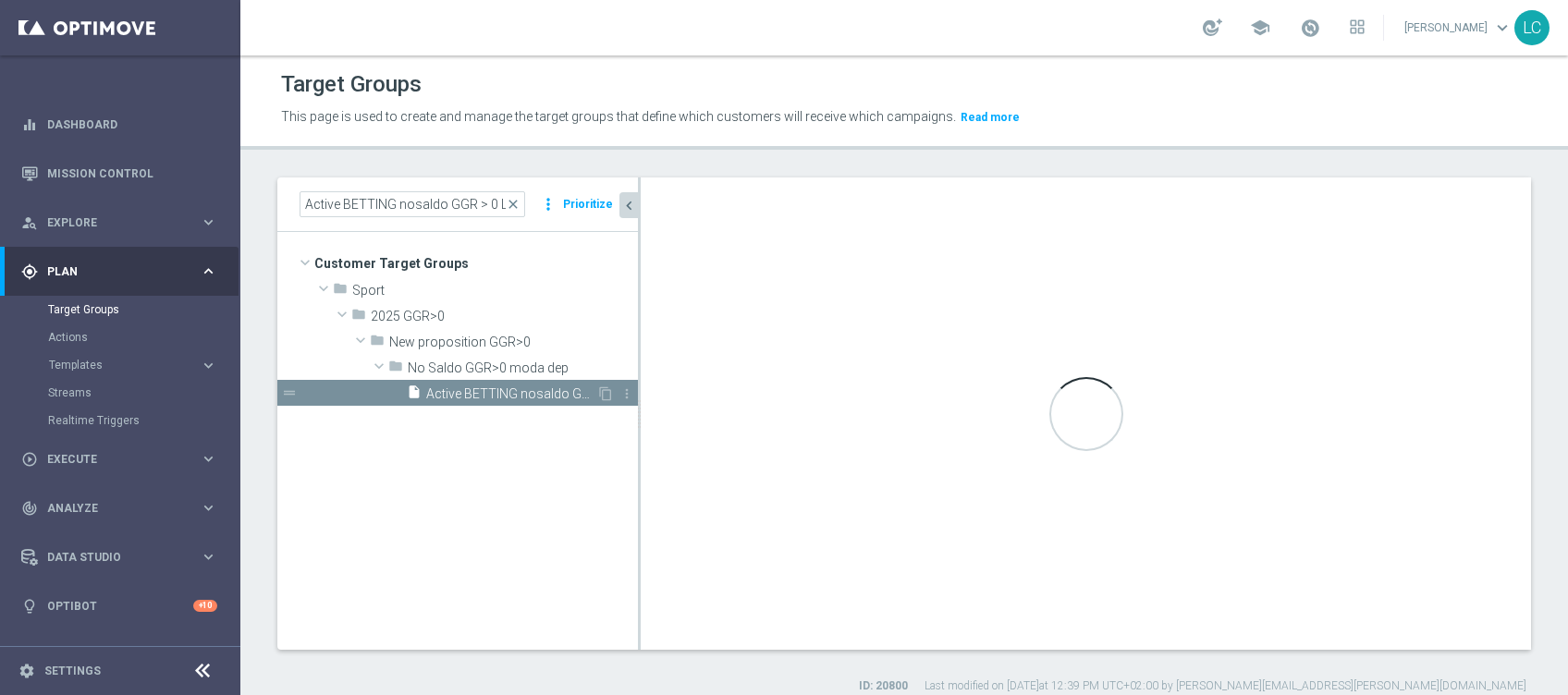
click at [416, 380] on div "insert_drive_file Active BETTING nosaldo GGR > 0 L3M modeL" at bounding box center [502, 392] width 190 height 26
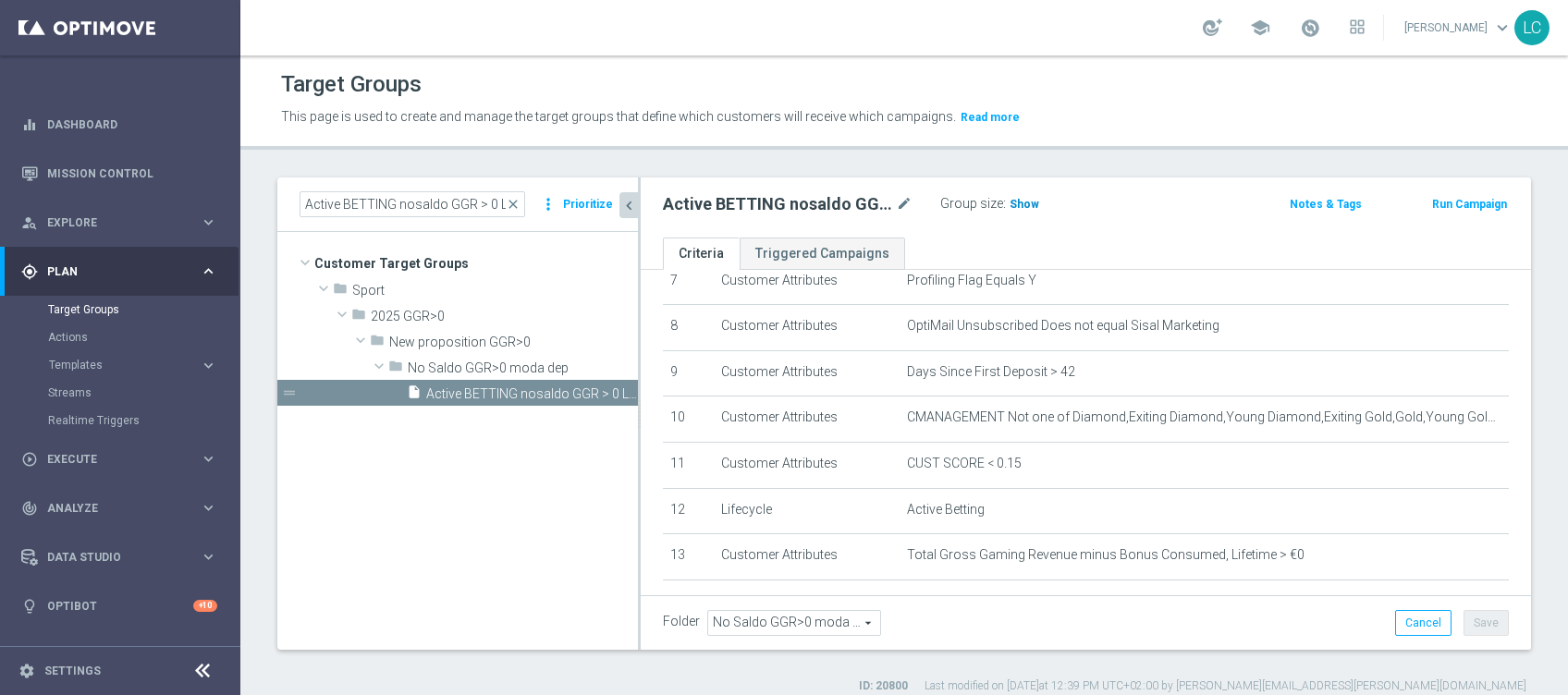
click at [1023, 198] on span "Show" at bounding box center [1024, 205] width 30 height 13
click at [519, 204] on span "close" at bounding box center [512, 204] width 14 height 14
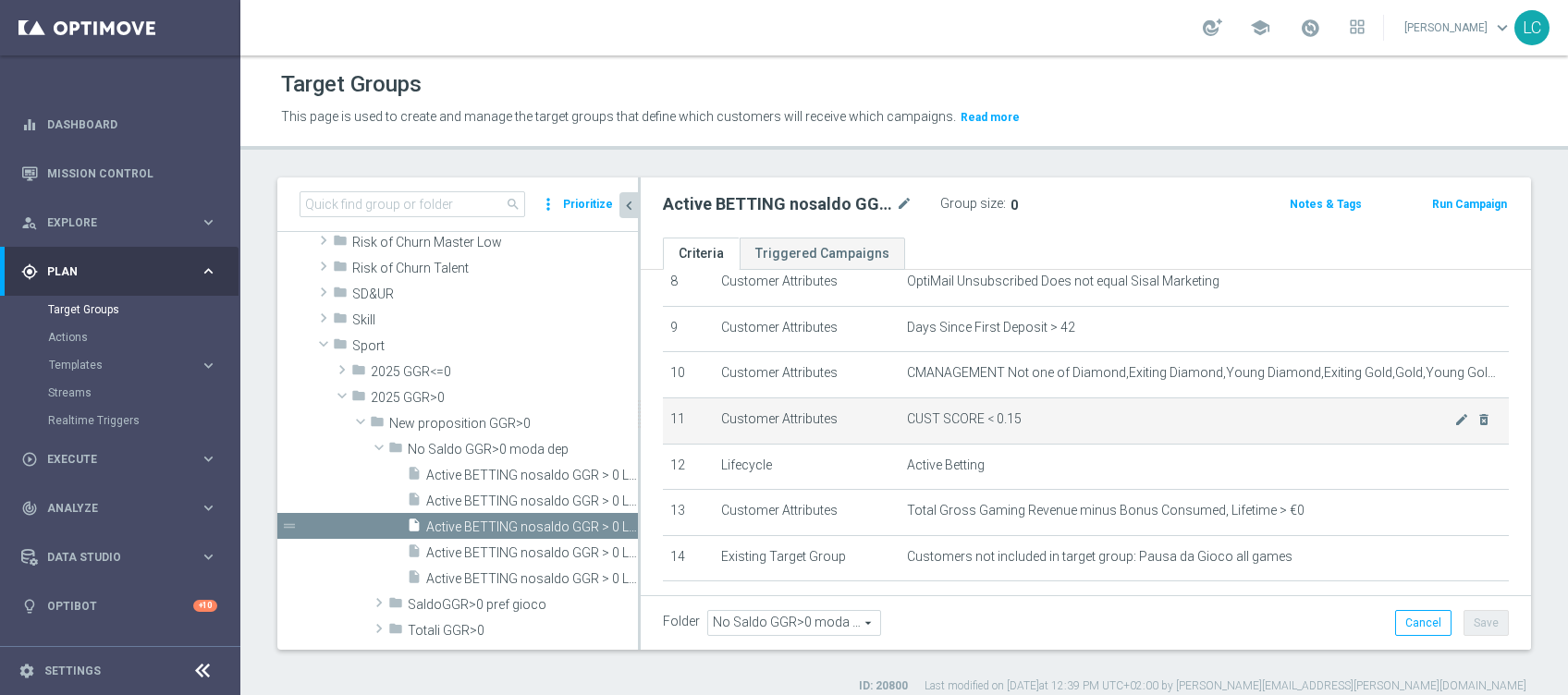
scroll to position [392, 0]
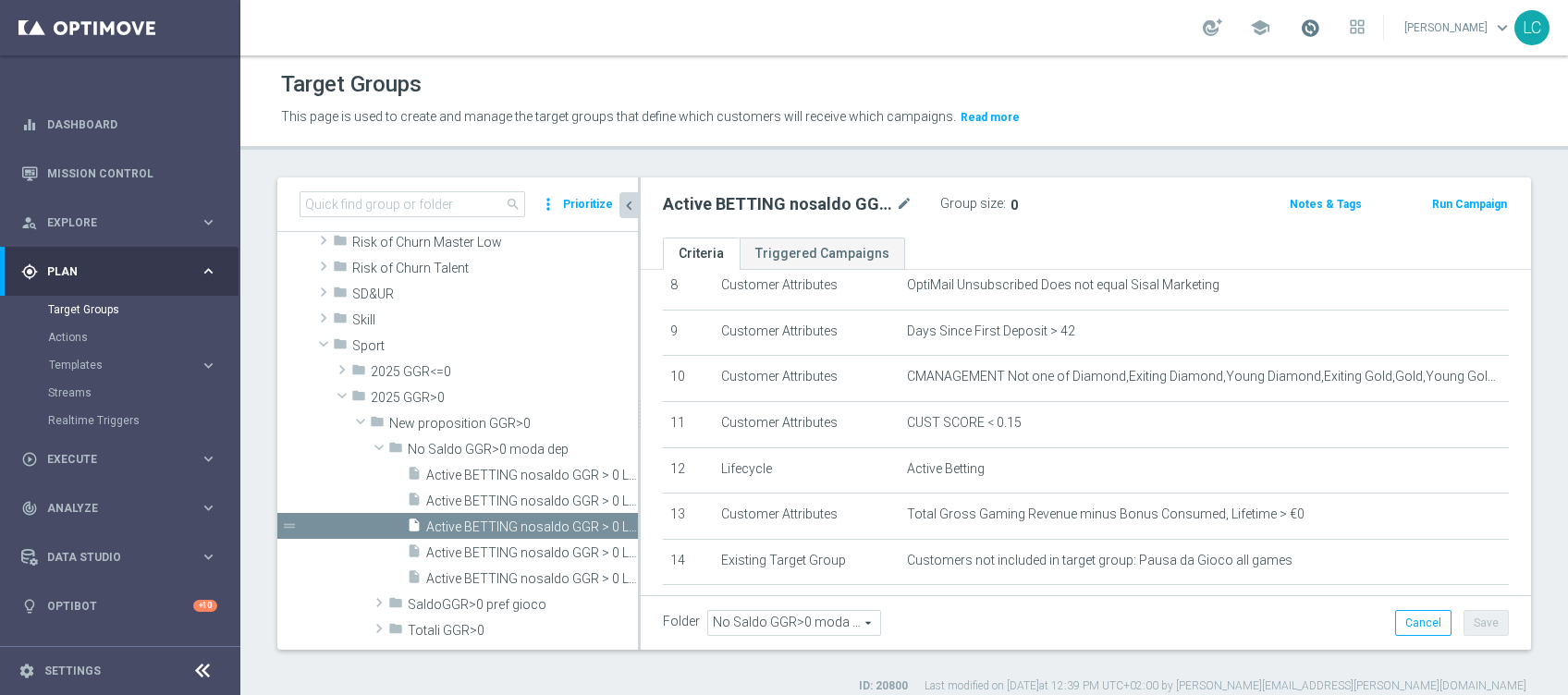
click at [1176, 30] on span at bounding box center [1310, 27] width 20 height 20
click at [482, 494] on span "Active BETTING nosaldo GGR > 0 L3M modeH" at bounding box center [511, 502] width 170 height 15
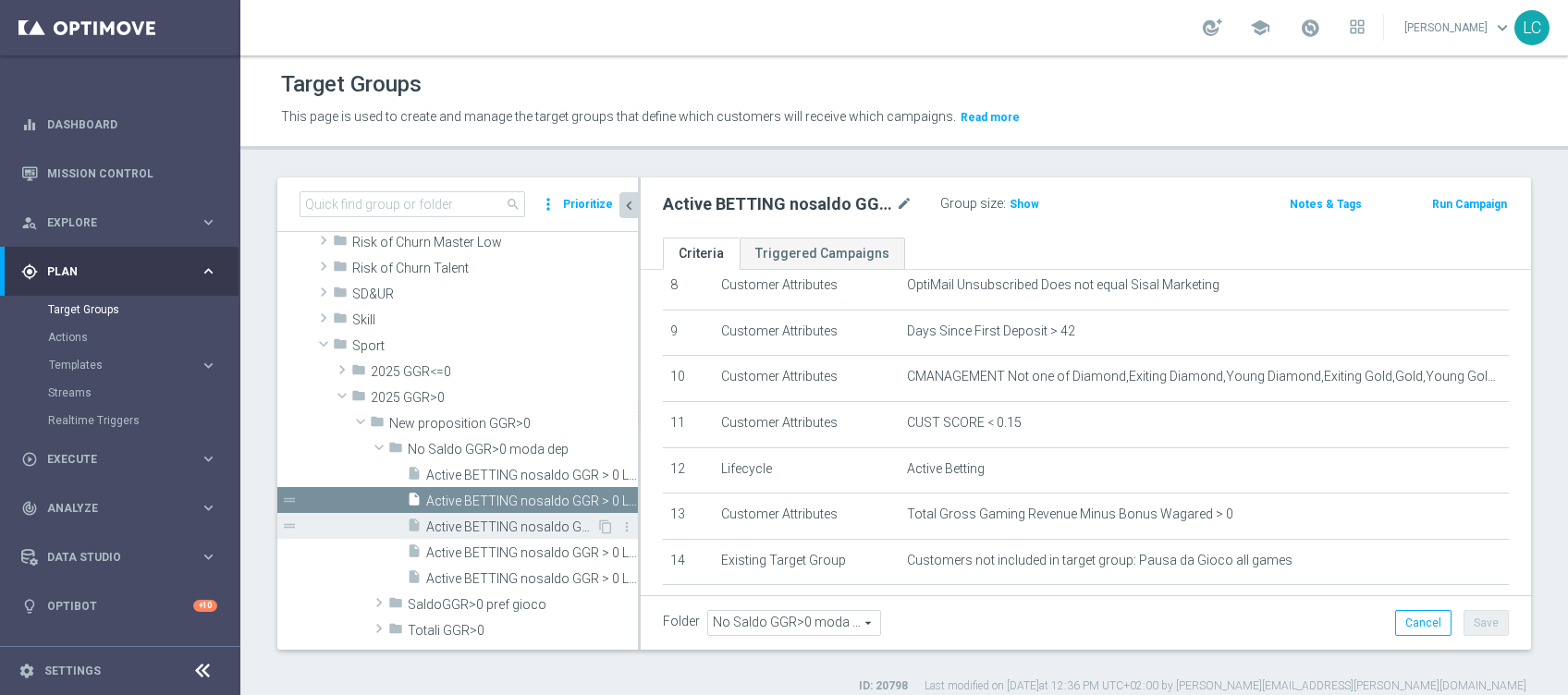
click at [486, 521] on span "Active BETTING nosaldo GGR > 0 L3M modeL" at bounding box center [511, 527] width 170 height 15
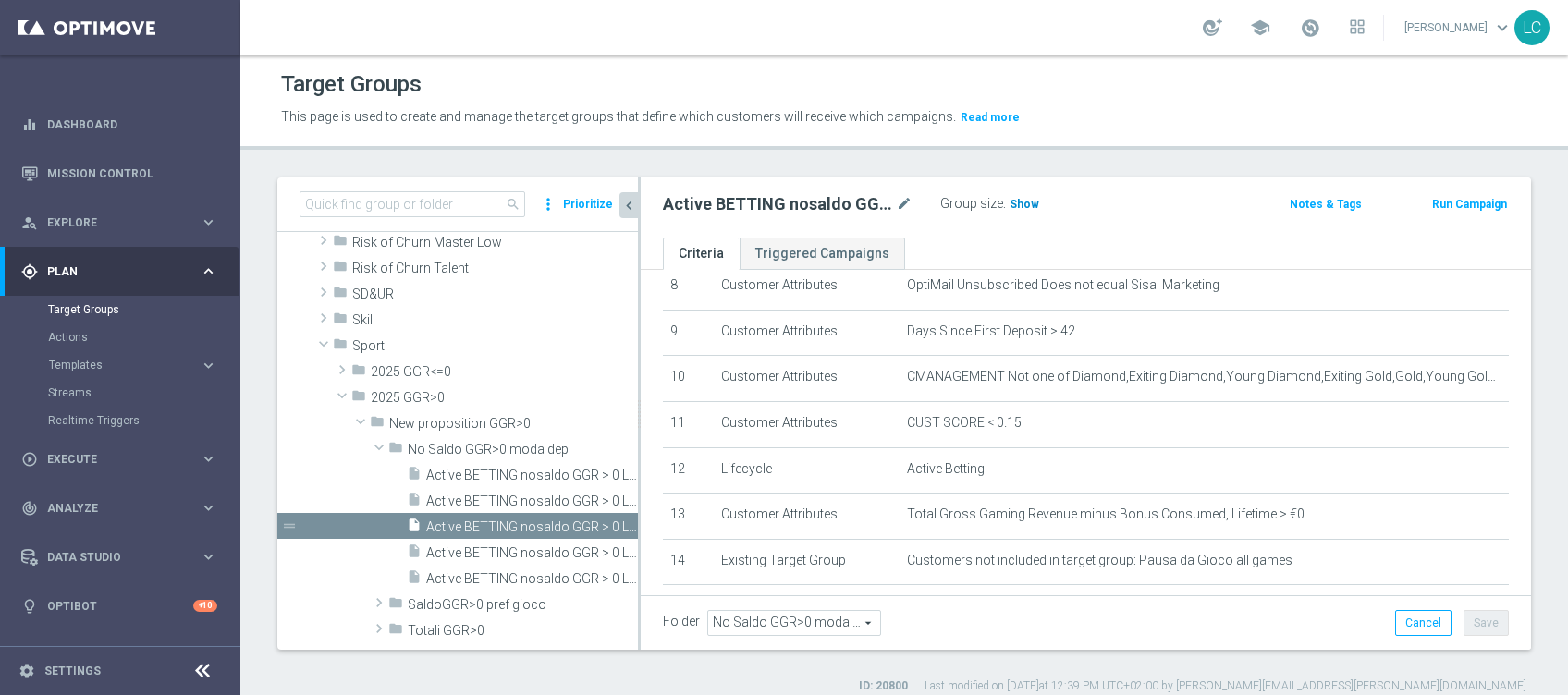
click at [1028, 205] on span "Show" at bounding box center [1024, 205] width 30 height 13
click at [451, 203] on input at bounding box center [413, 204] width 226 height 26
paste input "Active BETTING nosaldo GGR > 0 L3M modeM"
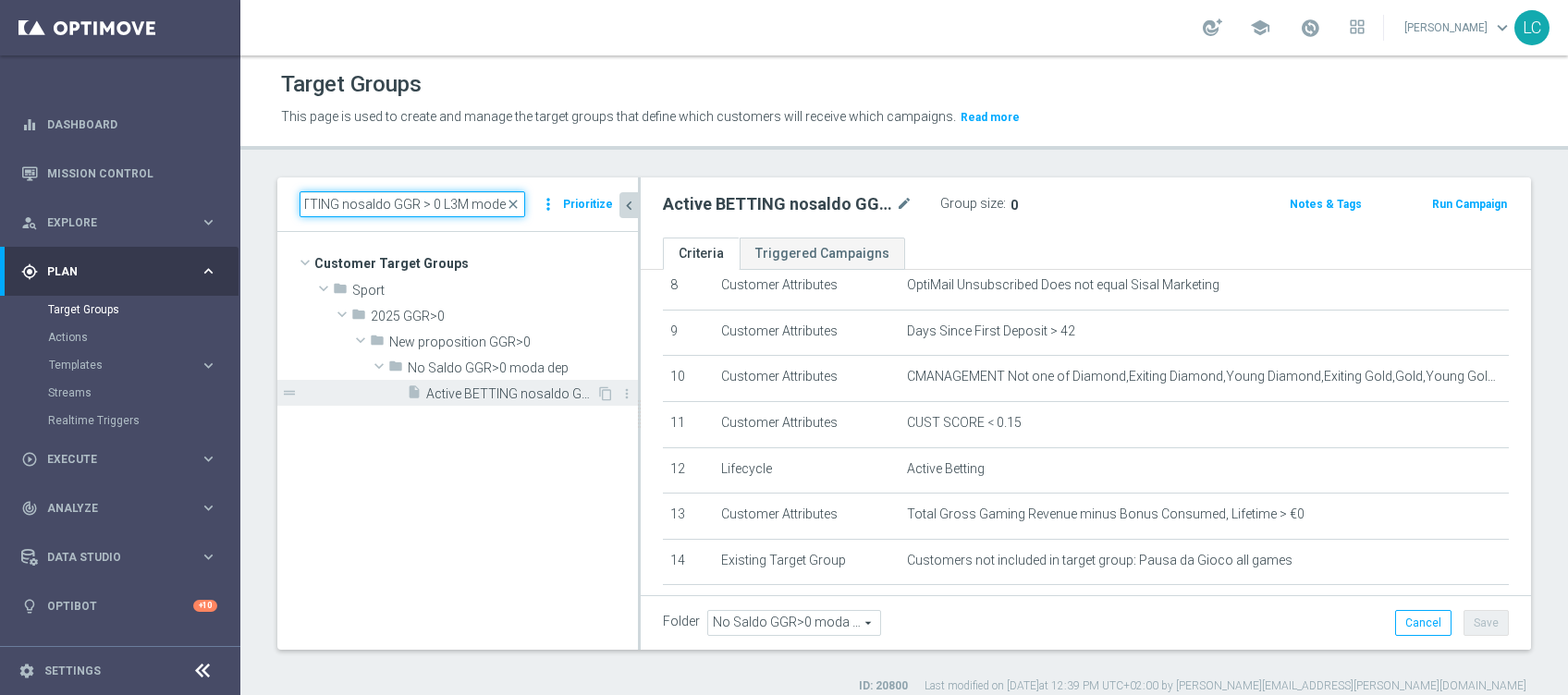
type input "Active BETTING nosaldo GGR > 0 L3M modeM"
click at [514, 395] on span "Active BETTING nosaldo GGR > 0 L3M modeM" at bounding box center [511, 394] width 170 height 15
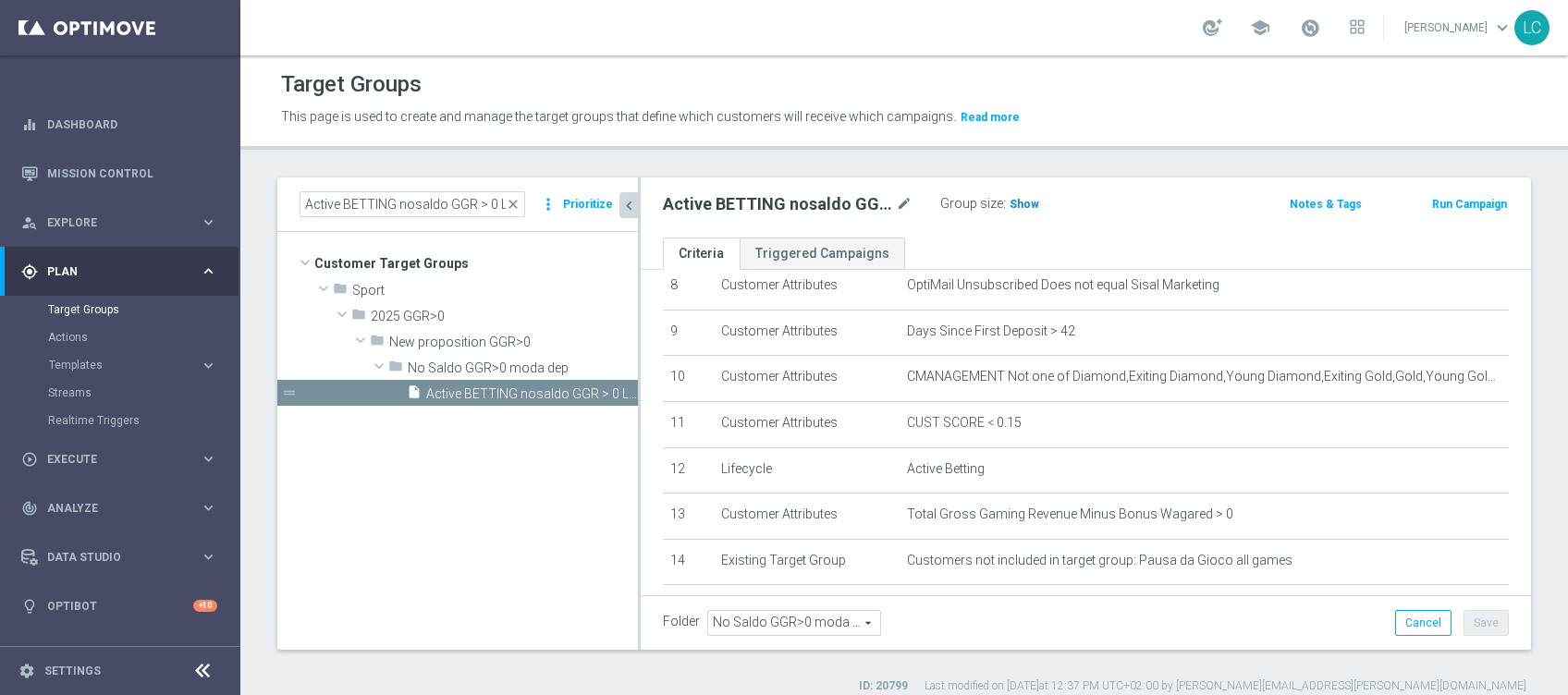
click at [1030, 201] on span "Show" at bounding box center [1024, 205] width 30 height 13
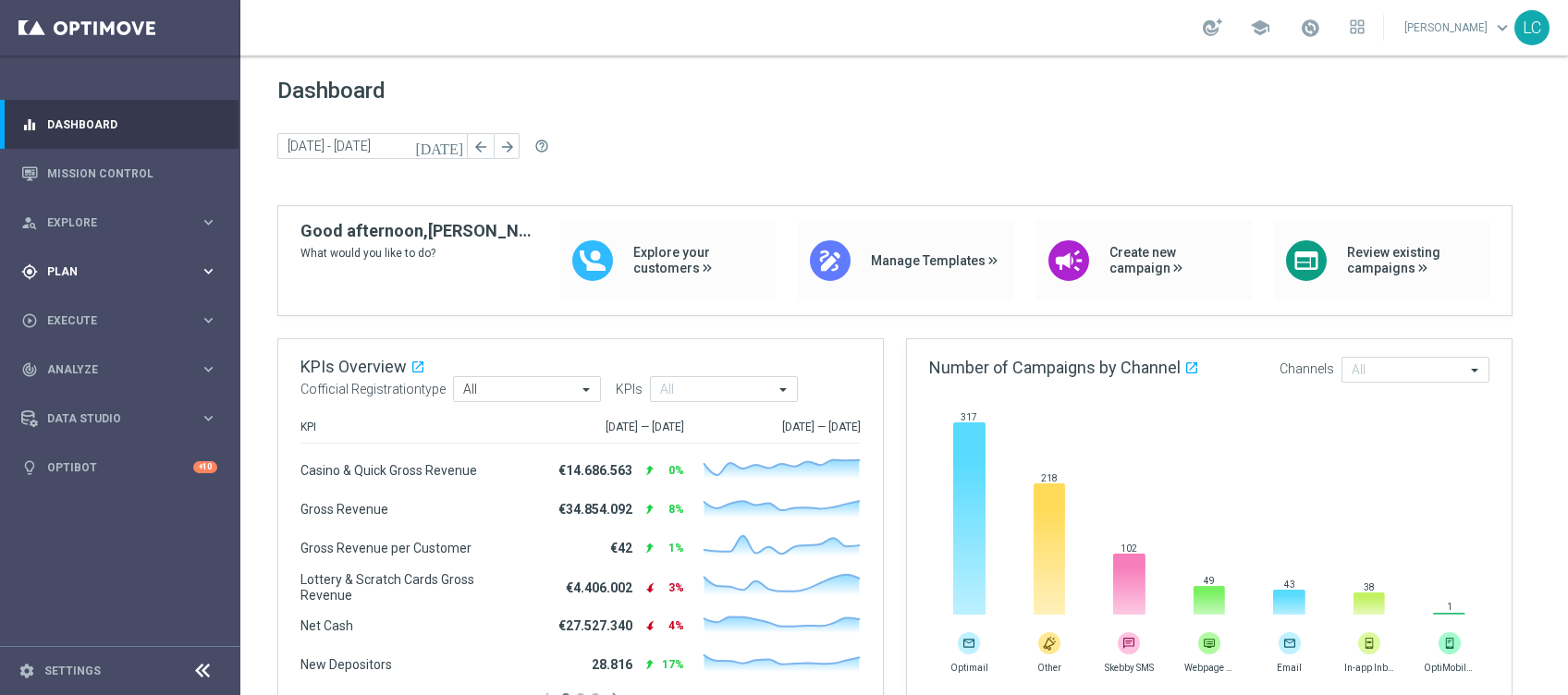
click at [68, 257] on div "gps_fixed Plan keyboard_arrow_right" at bounding box center [119, 271] width 238 height 49
click at [96, 304] on link "Target Groups" at bounding box center [120, 309] width 145 height 14
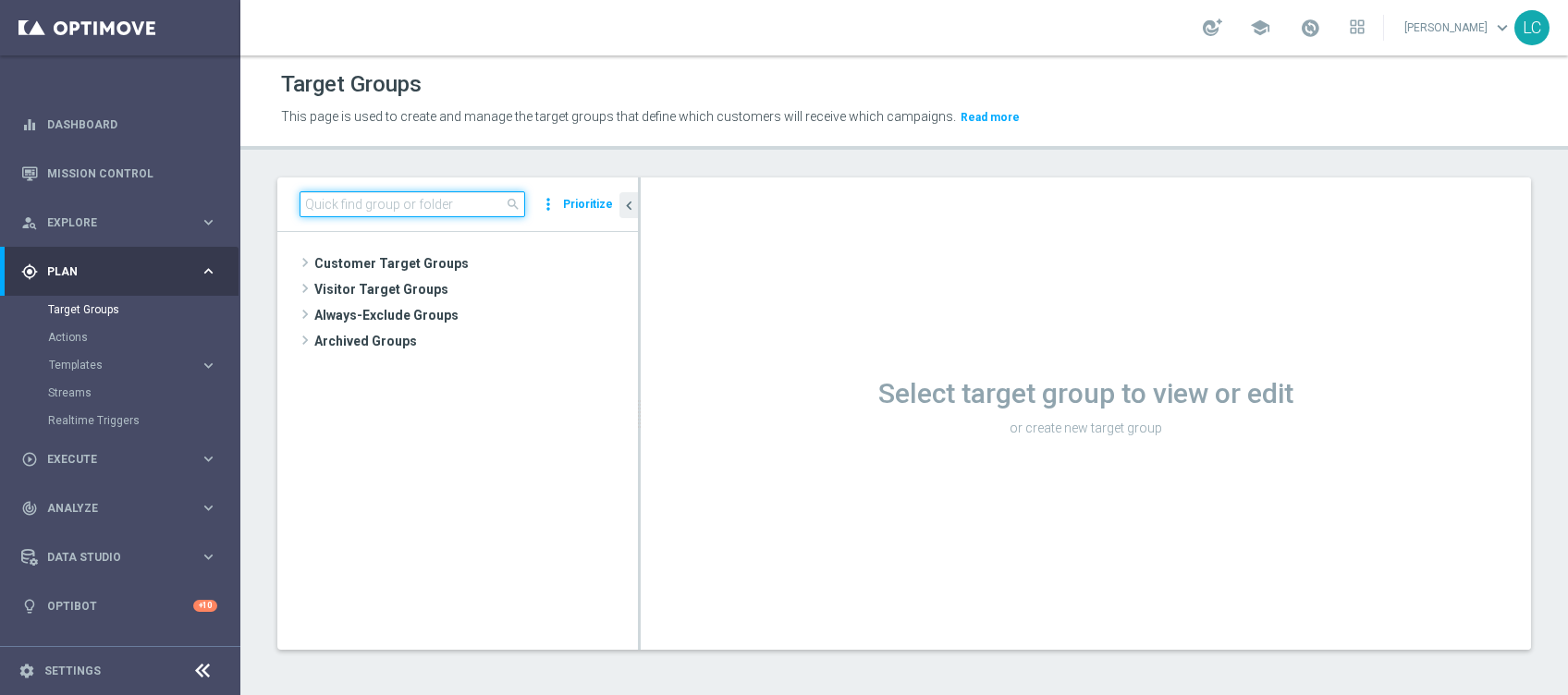
click at [406, 204] on input at bounding box center [413, 204] width 226 height 26
paste input "Active BETTING nosaldo GGR > 0 L3M modeH"
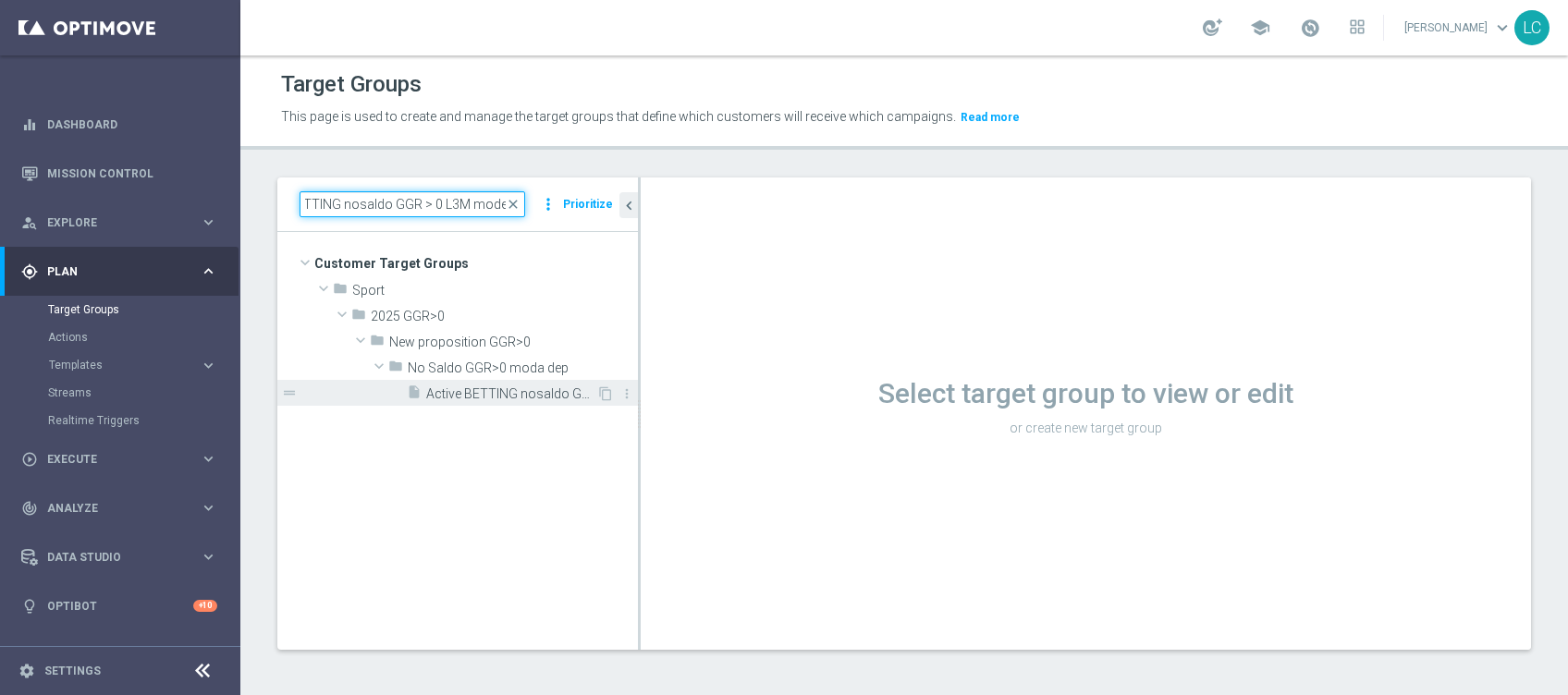
type input "Active BETTING nosaldo GGR > 0 L3M modeH"
click at [439, 401] on div "insert_drive_file Active BETTING nosaldo GGR > 0 L3M modeH" at bounding box center [502, 392] width 190 height 26
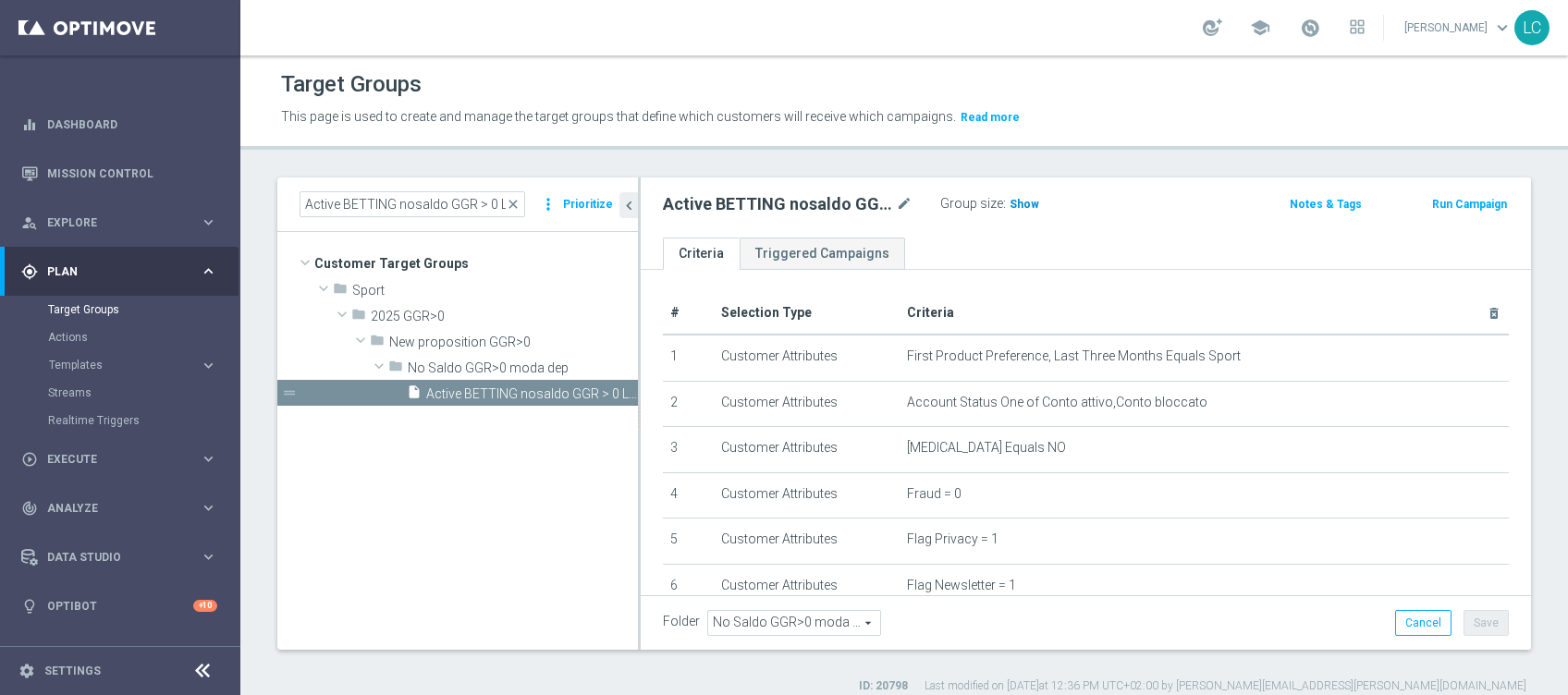
click at [1021, 204] on span "Show" at bounding box center [1024, 205] width 30 height 13
click at [520, 207] on span "close" at bounding box center [512, 204] width 14 height 14
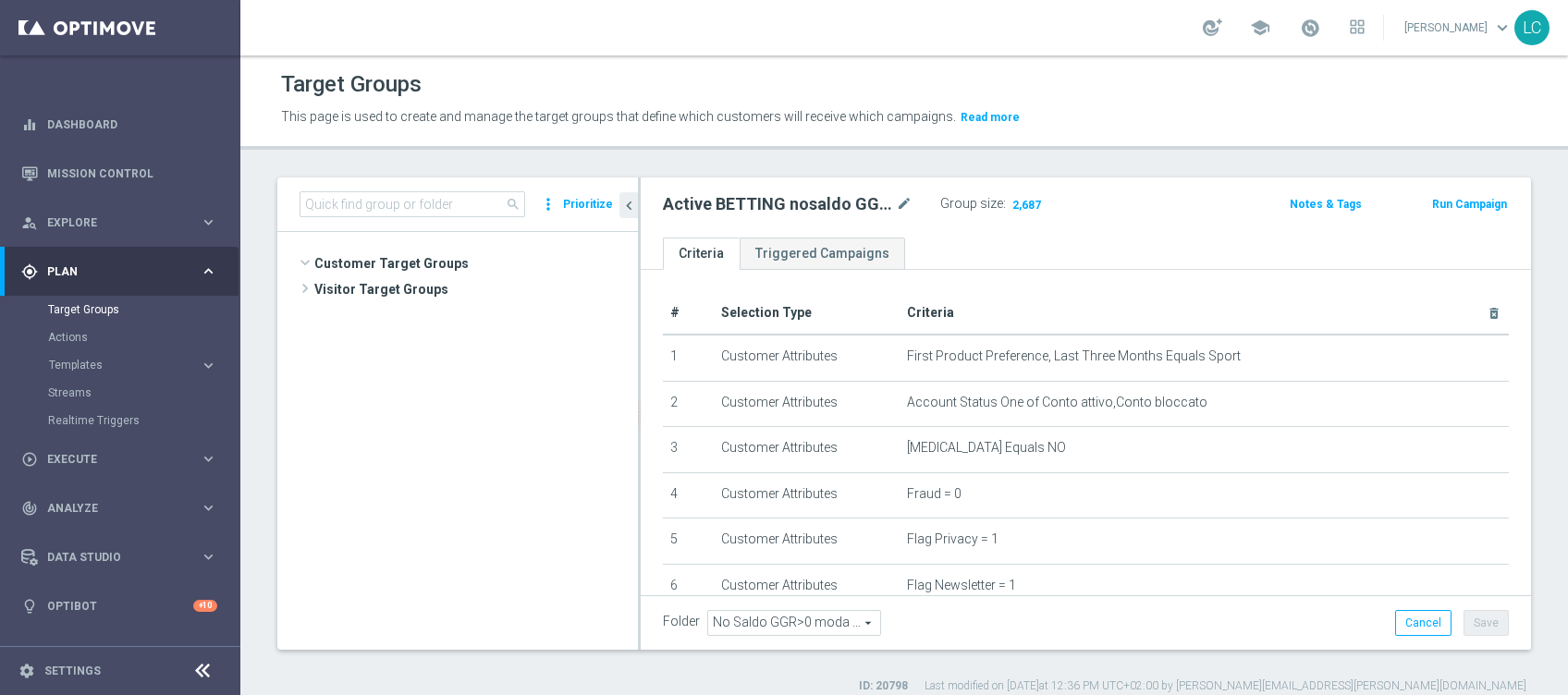
scroll to position [681, 0]
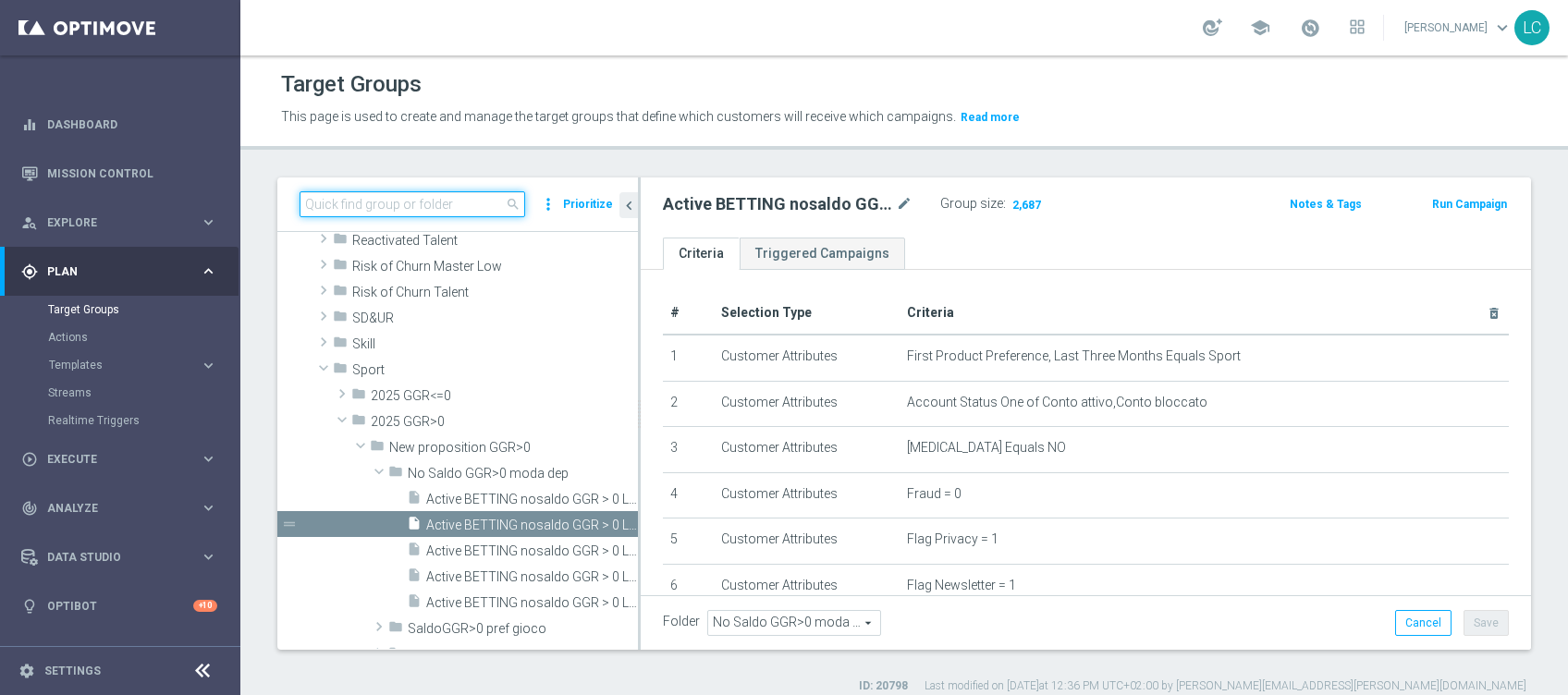
click at [493, 206] on input at bounding box center [413, 204] width 226 height 26
paste input "Active BETTING nosaldo GGR > 0 L3M modeM"
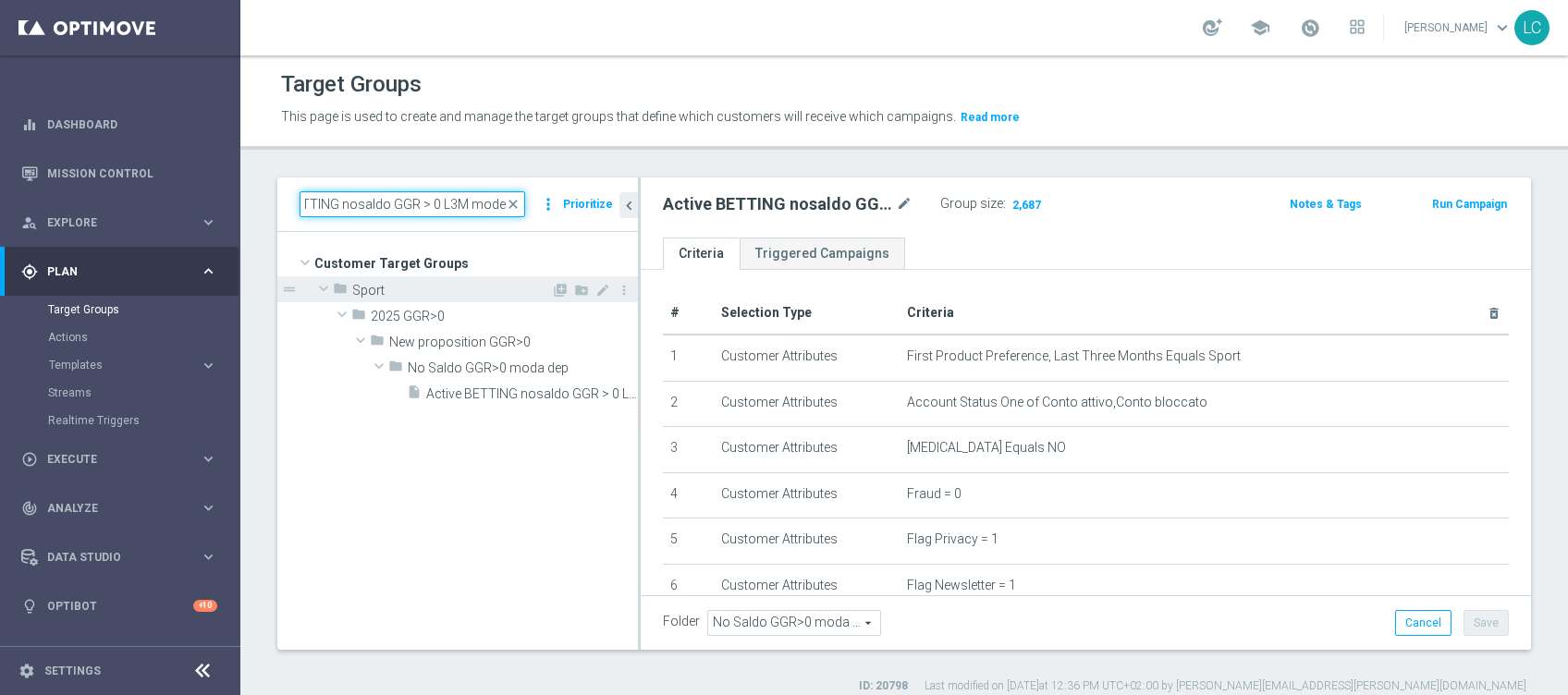
scroll to position [0, 0]
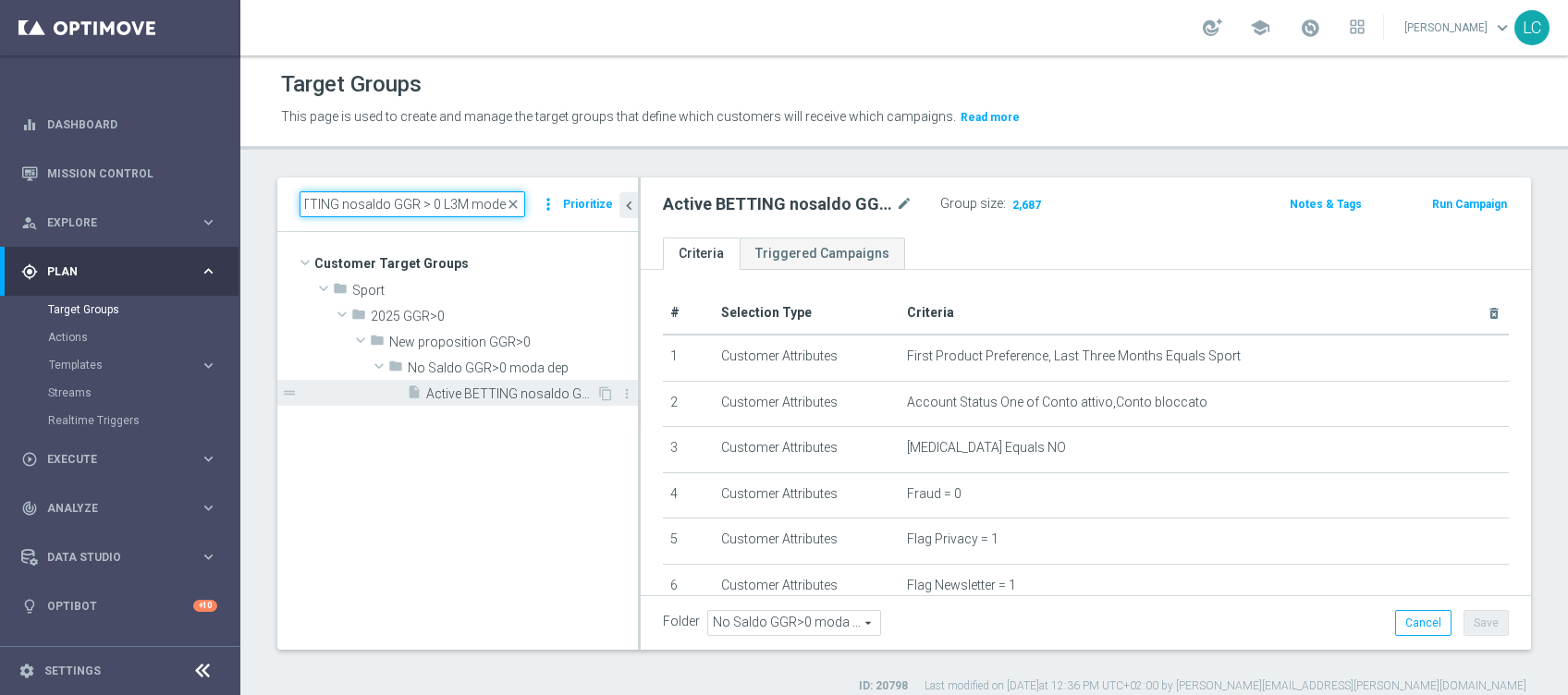
type input "Active BETTING nosaldo GGR > 0 L3M modeM"
click at [495, 392] on span "Active BETTING nosaldo GGR > 0 L3M modeM" at bounding box center [511, 394] width 170 height 15
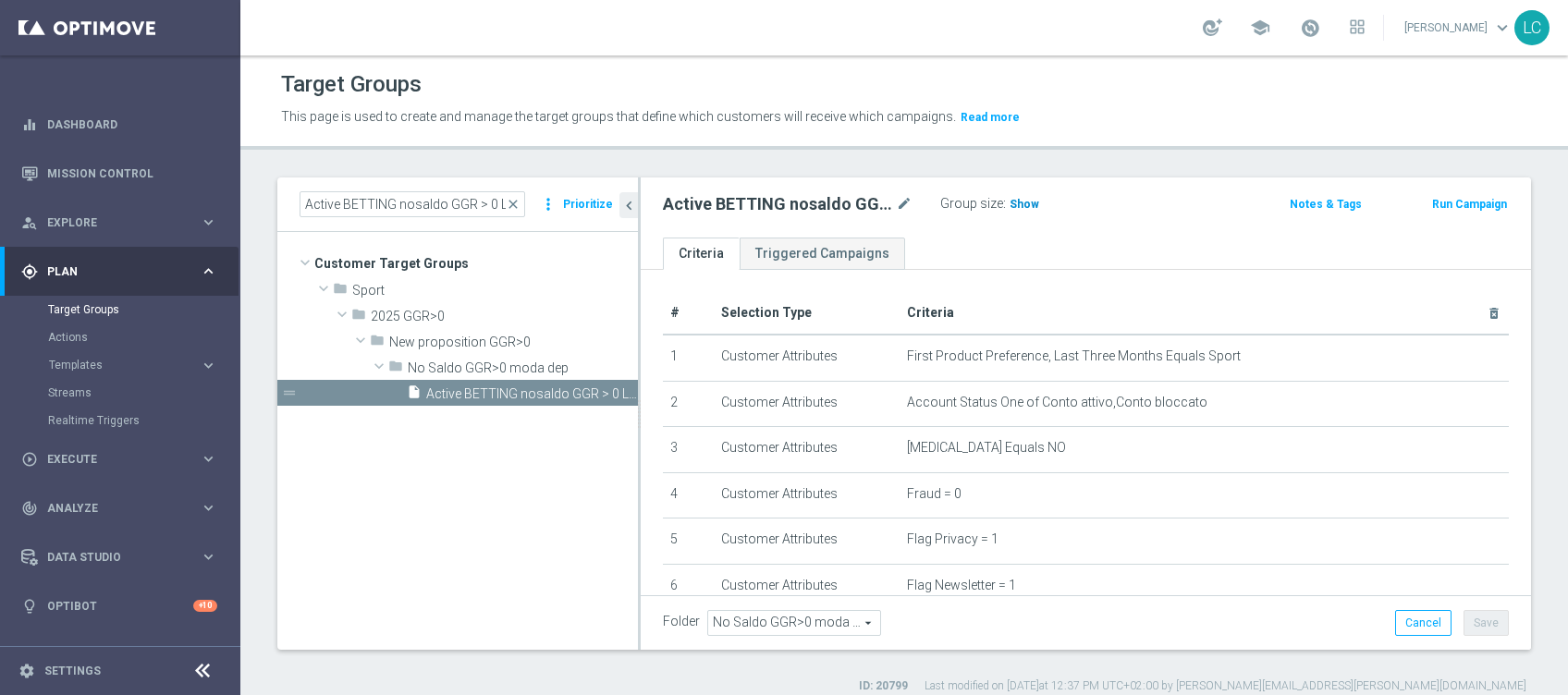
click at [1031, 200] on span "Show" at bounding box center [1024, 205] width 30 height 13
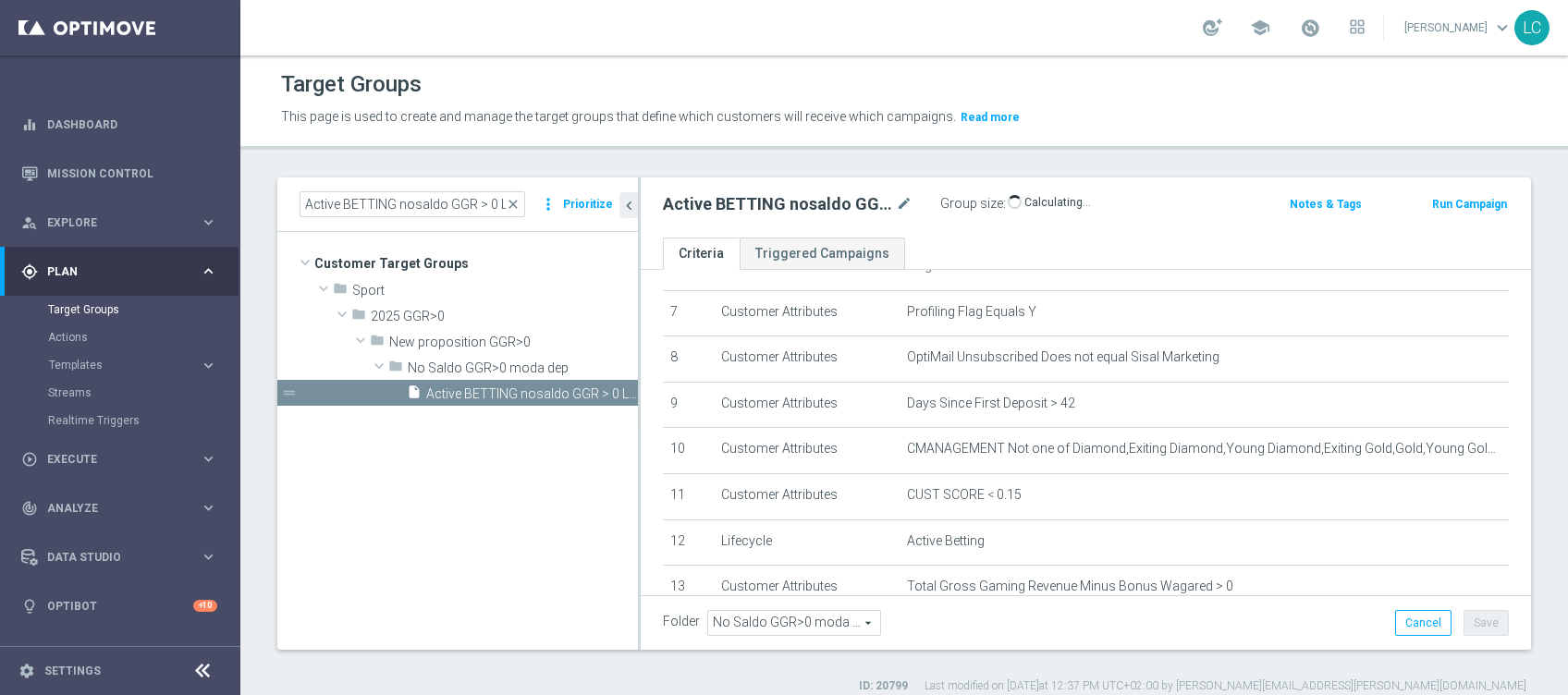
scroll to position [319, 0]
click at [515, 203] on span "close" at bounding box center [512, 204] width 14 height 14
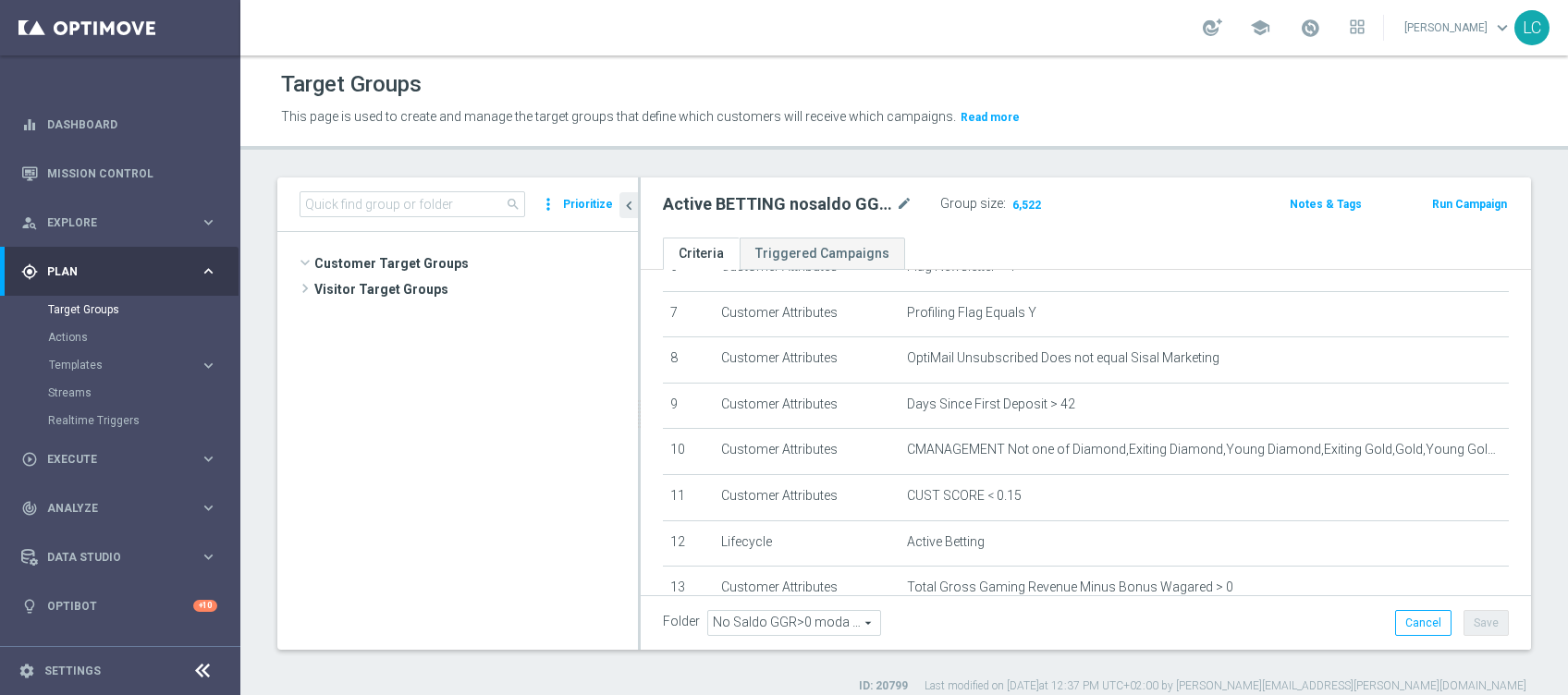
scroll to position [729, 0]
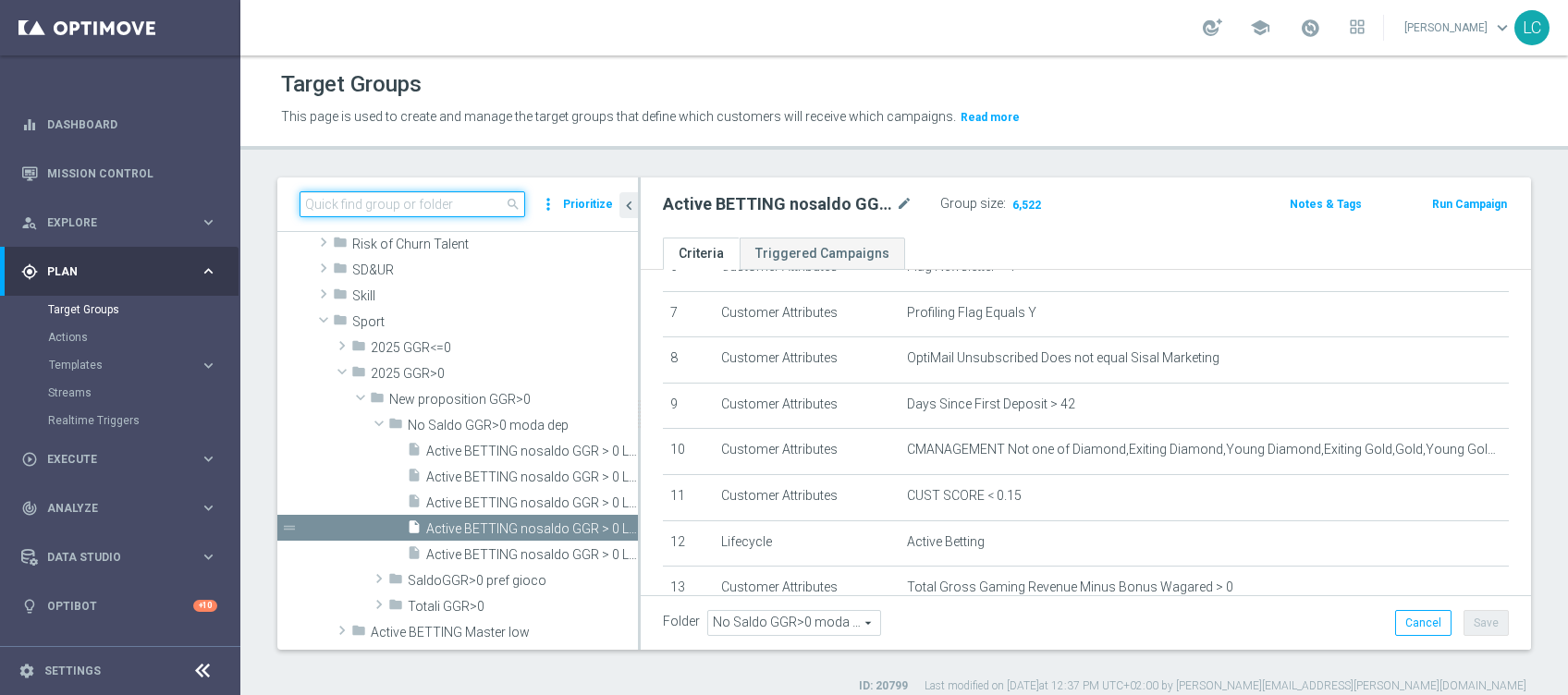
click at [447, 205] on input at bounding box center [413, 204] width 226 height 26
paste input "Active BETTING nosaldo GGR > 0 L3M modeH"
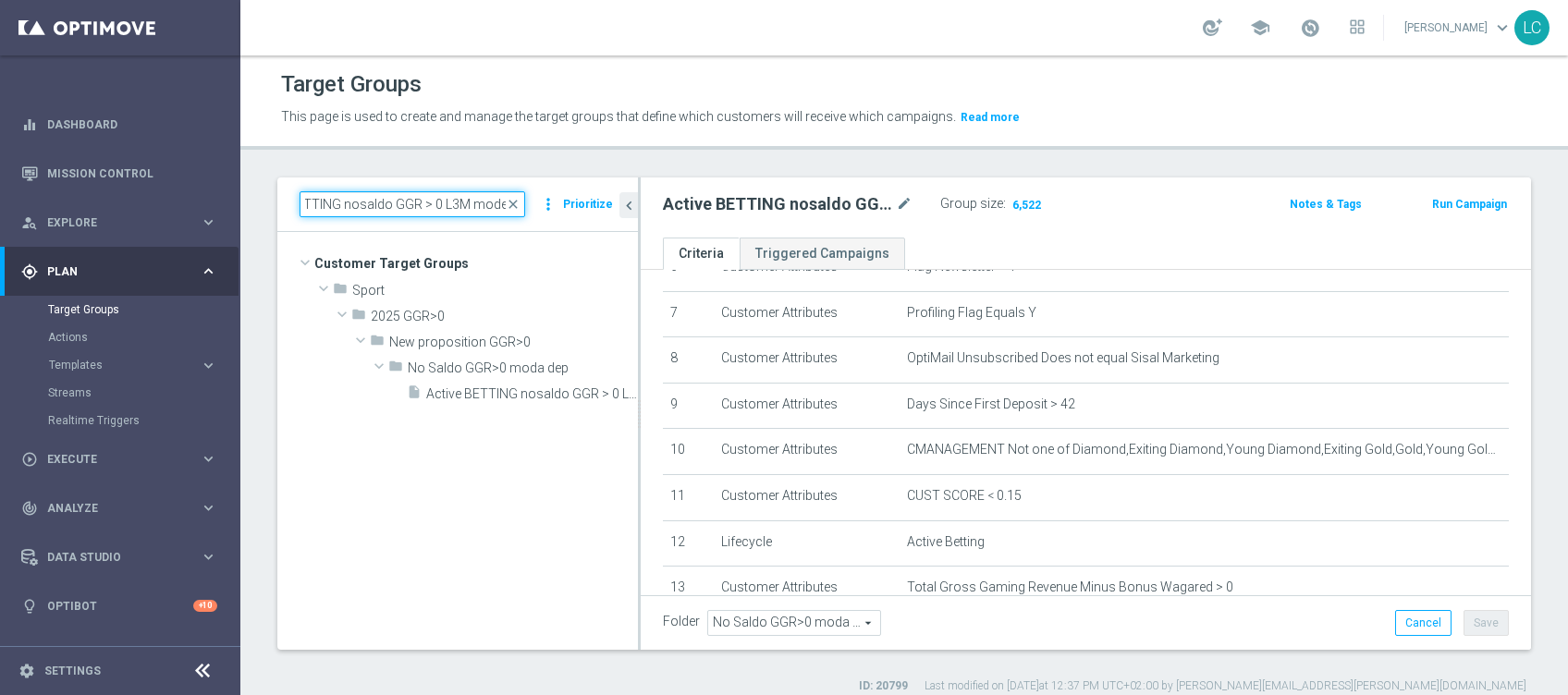
type input "Active BETTING nosaldo GGR > 0 L3M modeH"
click at [548, 155] on div "Target Groups This page is used to create and manage the target groups that def…" at bounding box center [904, 375] width 1328 height 639
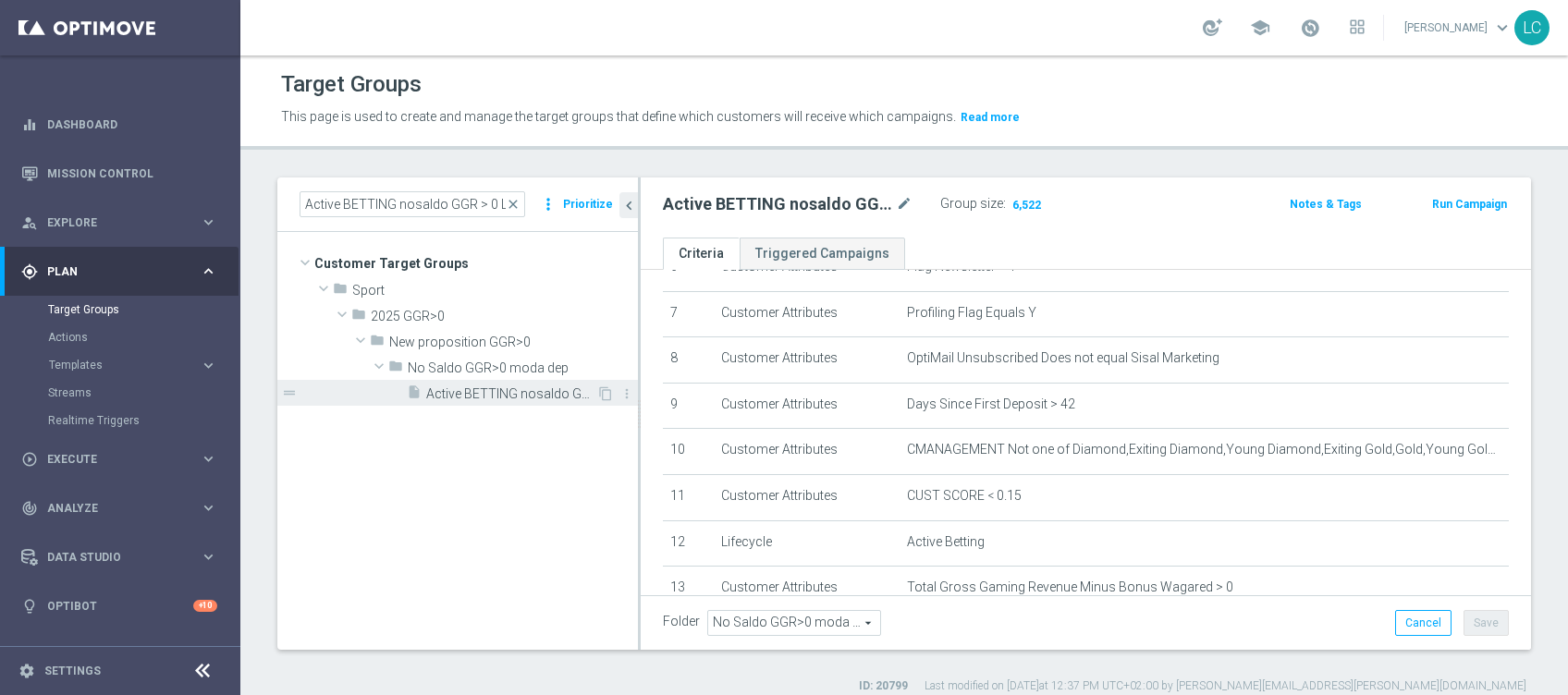
click at [526, 392] on span "Active BETTING nosaldo GGR > 0 L3M modeH" at bounding box center [511, 394] width 170 height 15
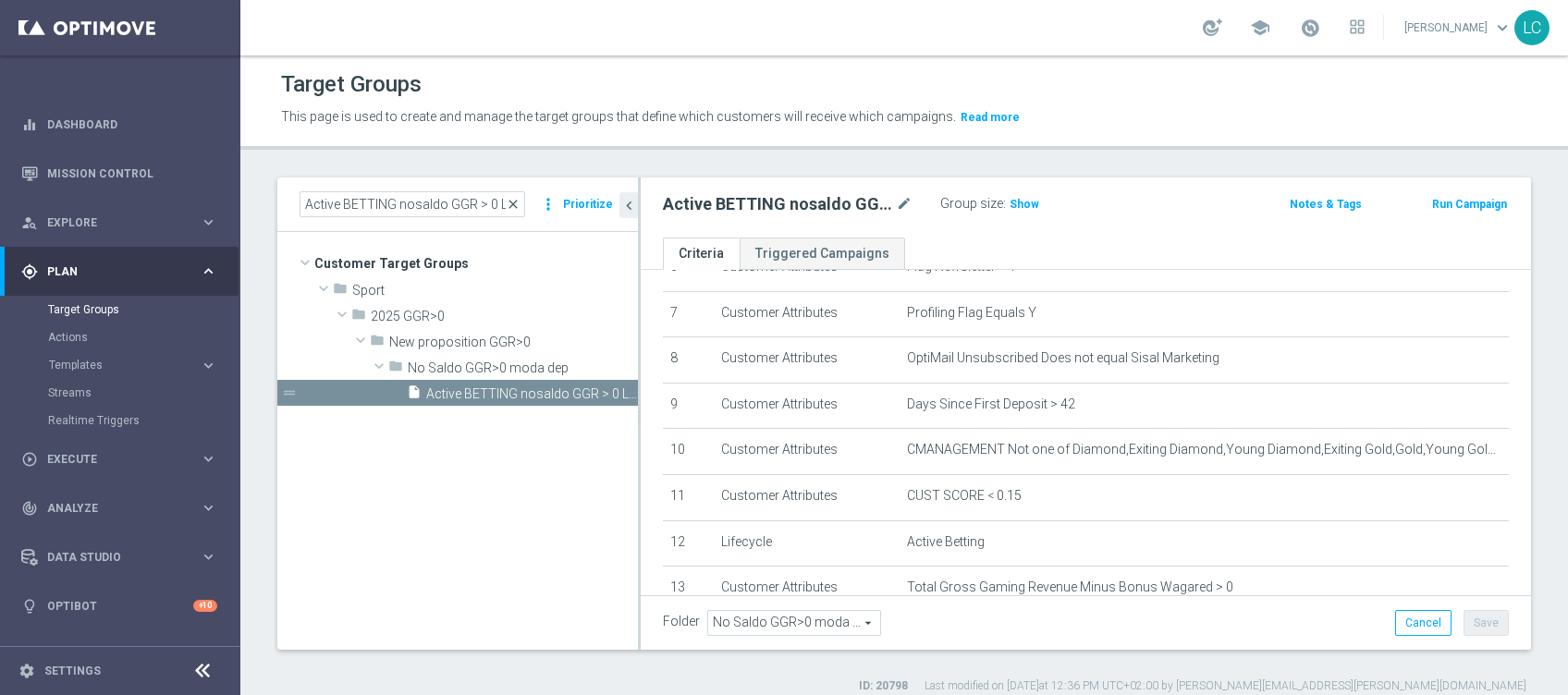
click at [515, 205] on span "close" at bounding box center [512, 204] width 14 height 14
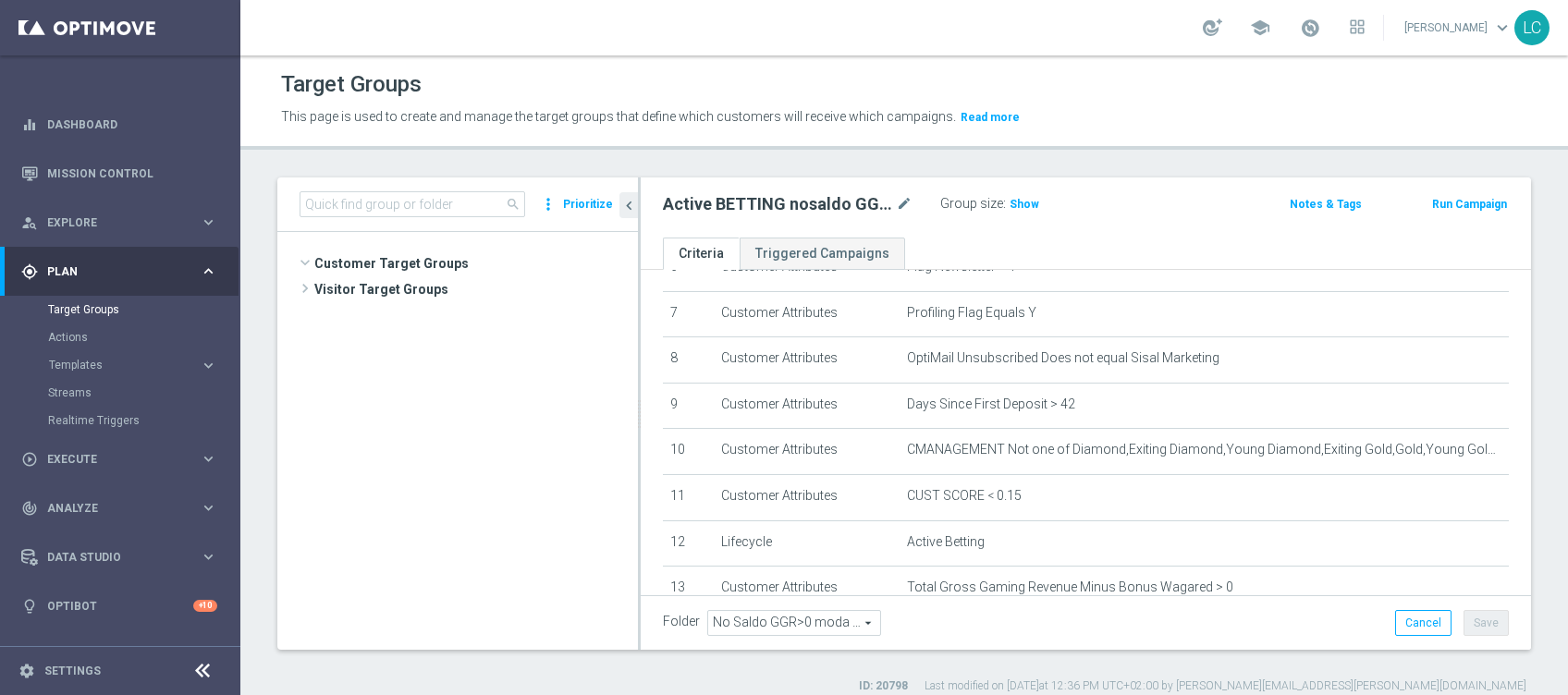
scroll to position [681, 0]
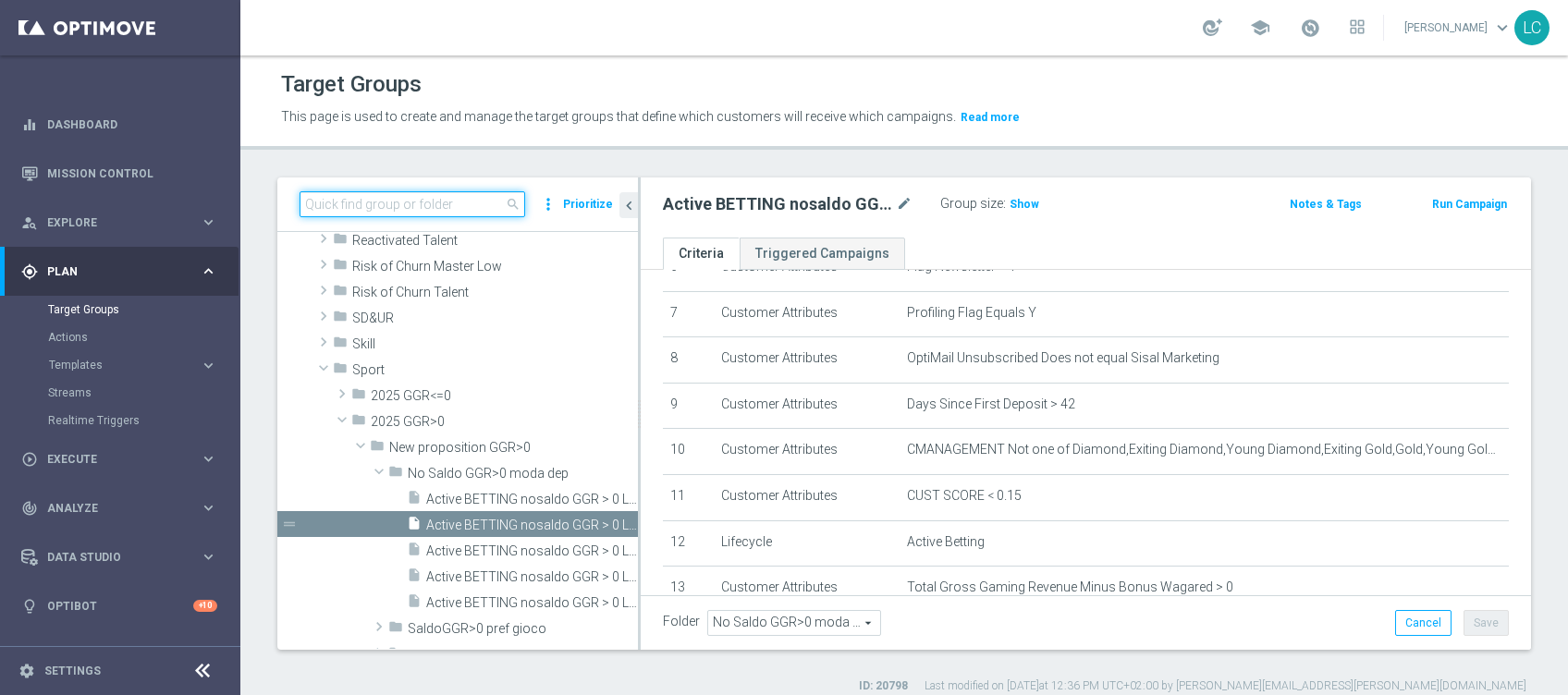
click at [403, 204] on input at bounding box center [413, 204] width 226 height 26
paste input "Active BETTING nosaldo GGR > 0 L3M modeL"
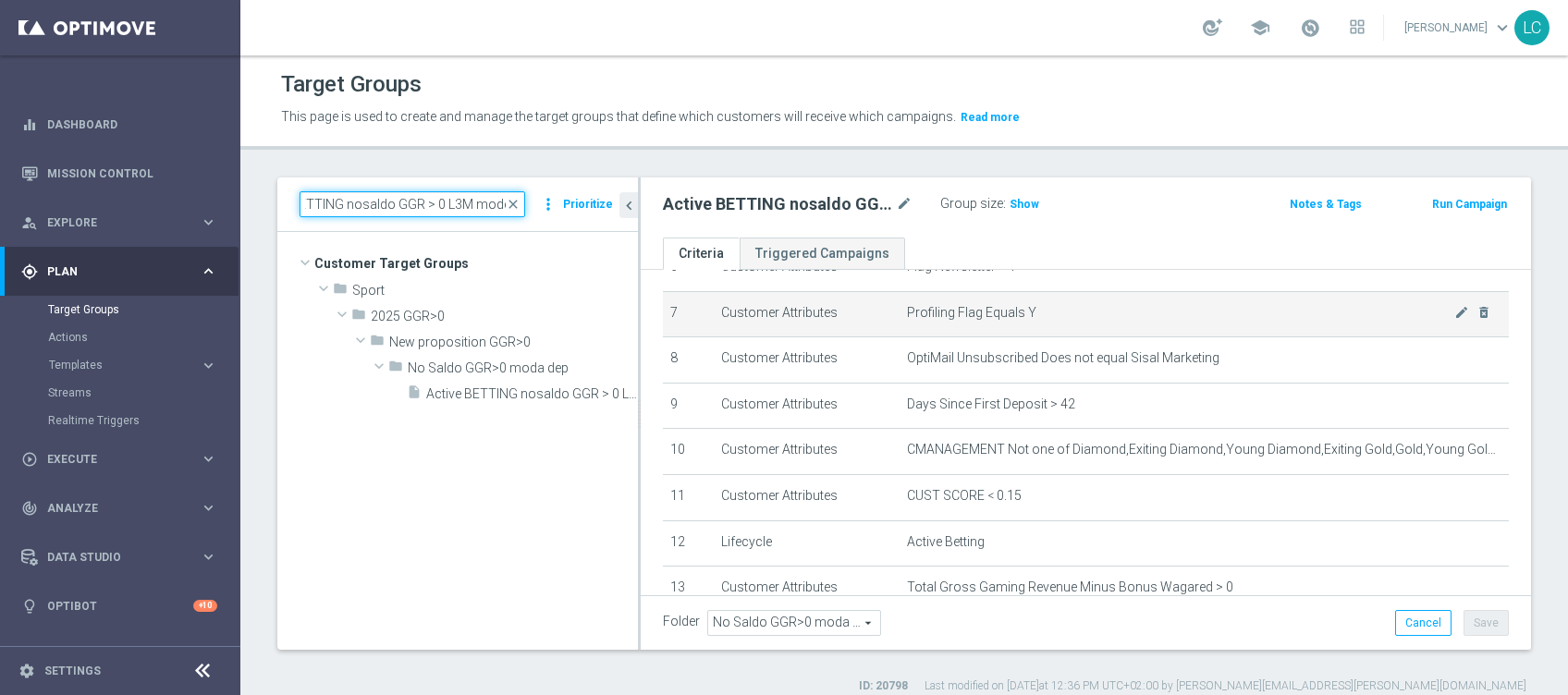
scroll to position [0, 0]
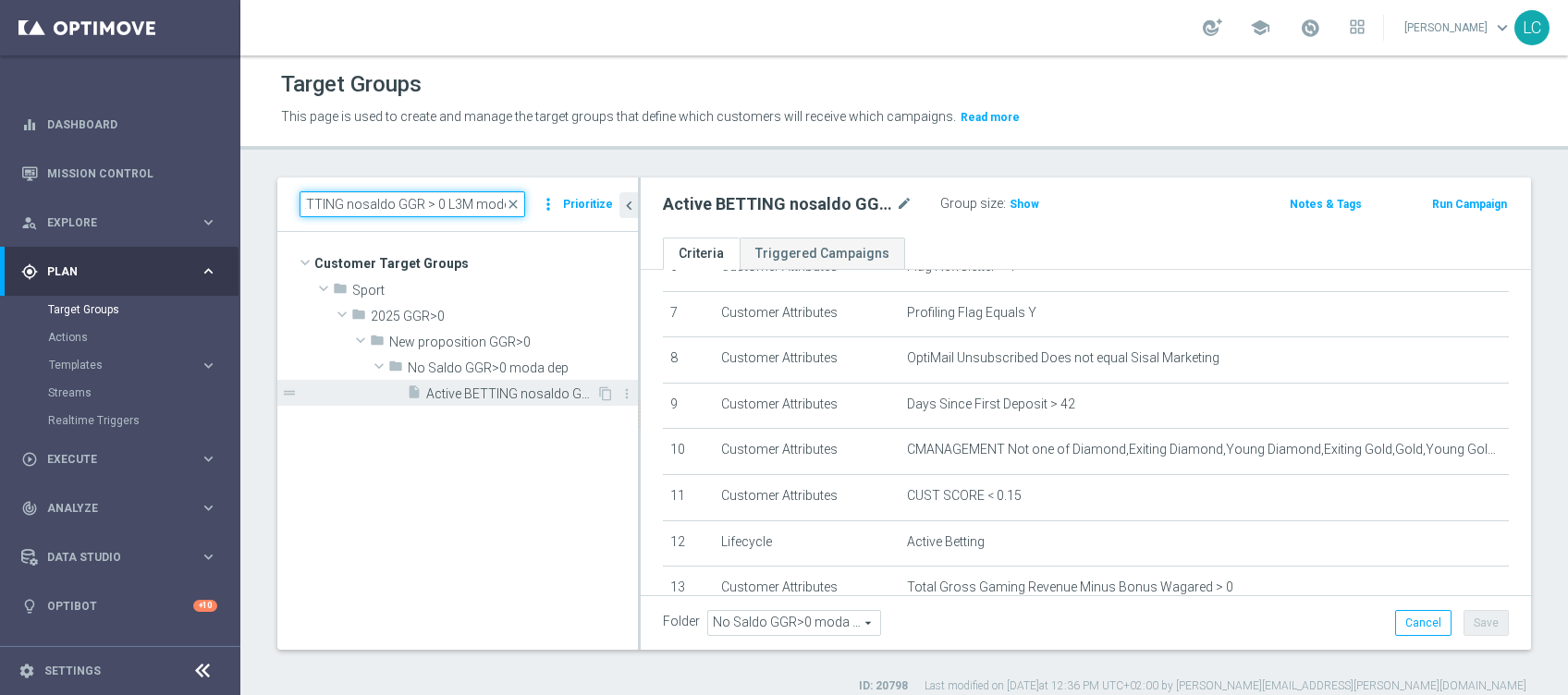
type input "Active BETTING nosaldo GGR > 0 L3M modeL"
click at [518, 400] on span "Active BETTING nosaldo GGR > 0 L3M modeL" at bounding box center [511, 394] width 170 height 15
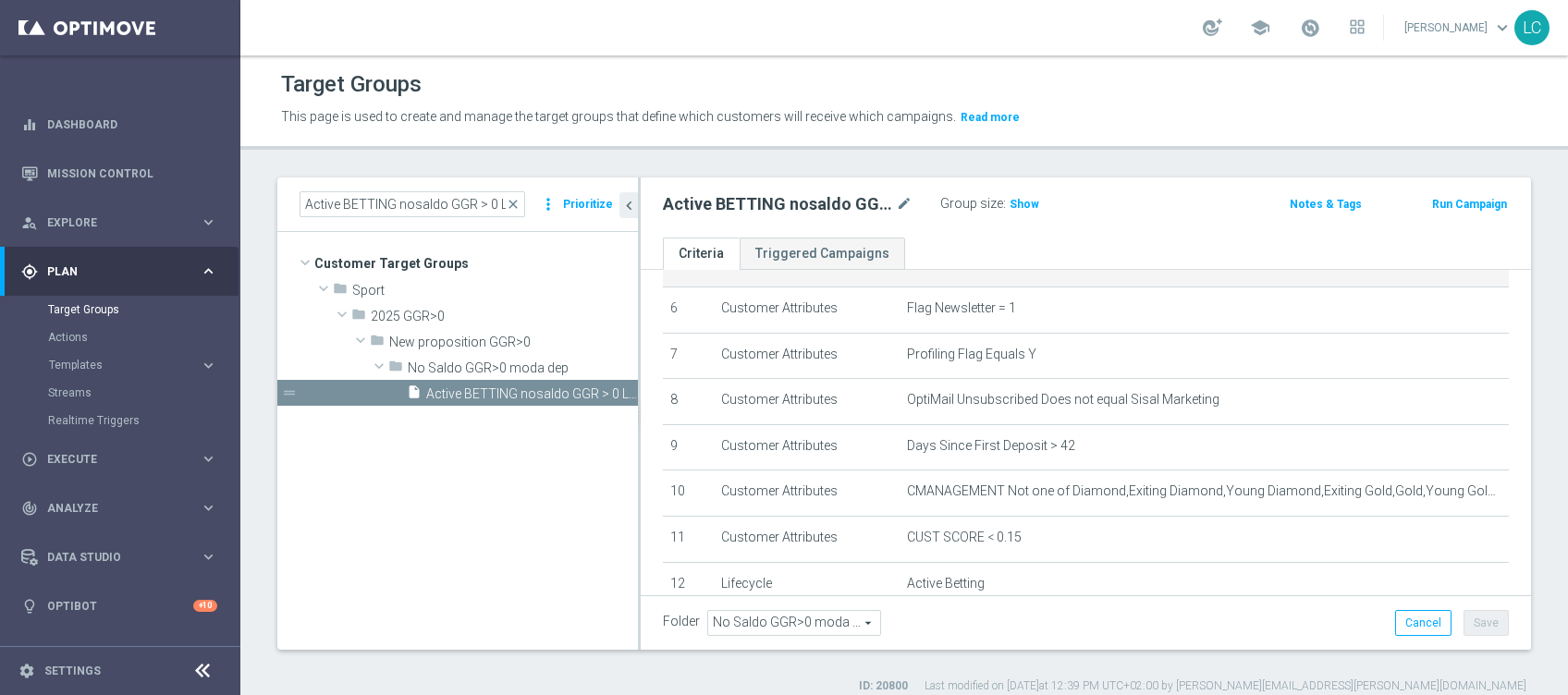
scroll to position [275, 0]
click at [1013, 203] on span "Show" at bounding box center [1024, 205] width 30 height 13
click at [517, 205] on span "close" at bounding box center [512, 204] width 14 height 14
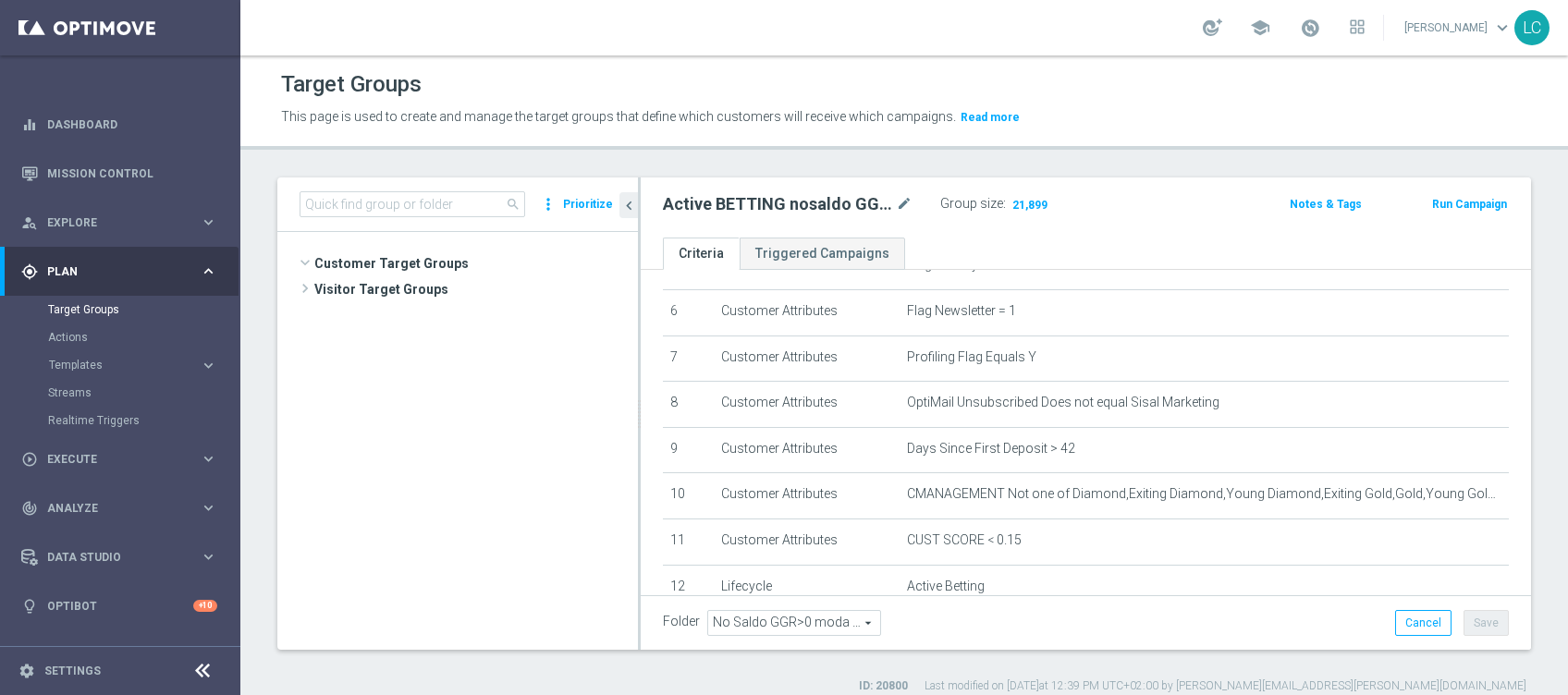
scroll to position [705, 0]
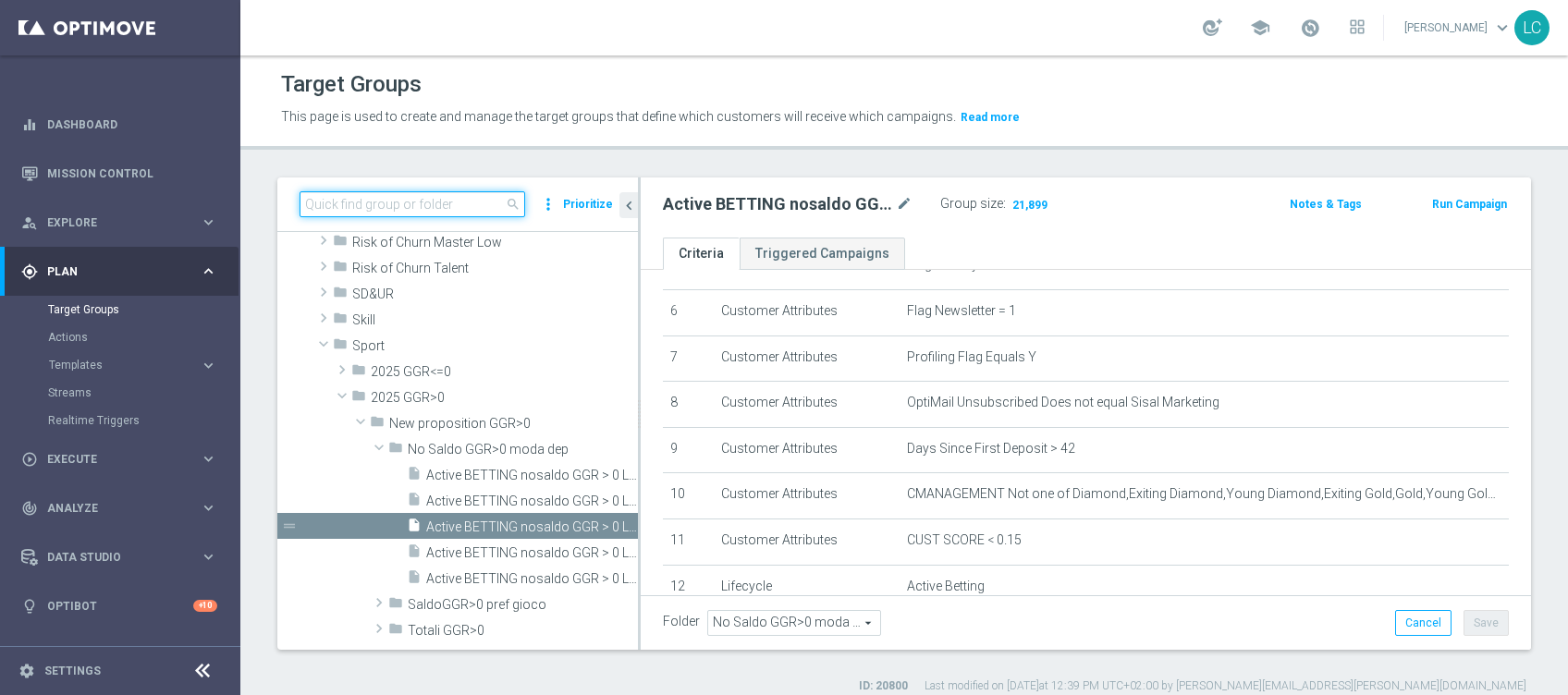
click at [459, 213] on input at bounding box center [413, 204] width 226 height 26
paste input "Active BETTING saldo GGR > 0 L3M BALANCER/STRATEGIST"
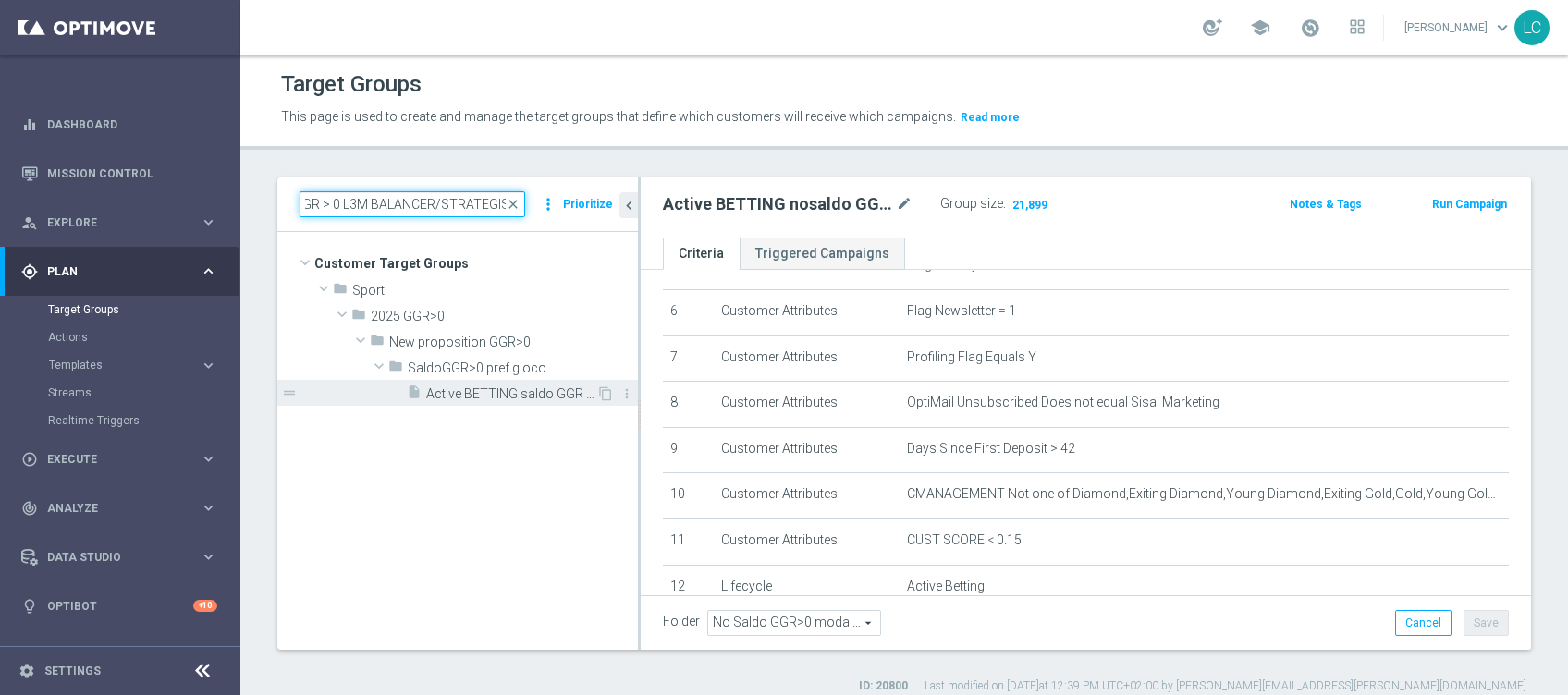
type input "Active BETTING saldo GGR > 0 L3M BALANCER/STRATEGIST"
click at [466, 388] on span "Active BETTING saldo GGR > 0 L3M BALANCER/STRATEGIST" at bounding box center [511, 394] width 170 height 15
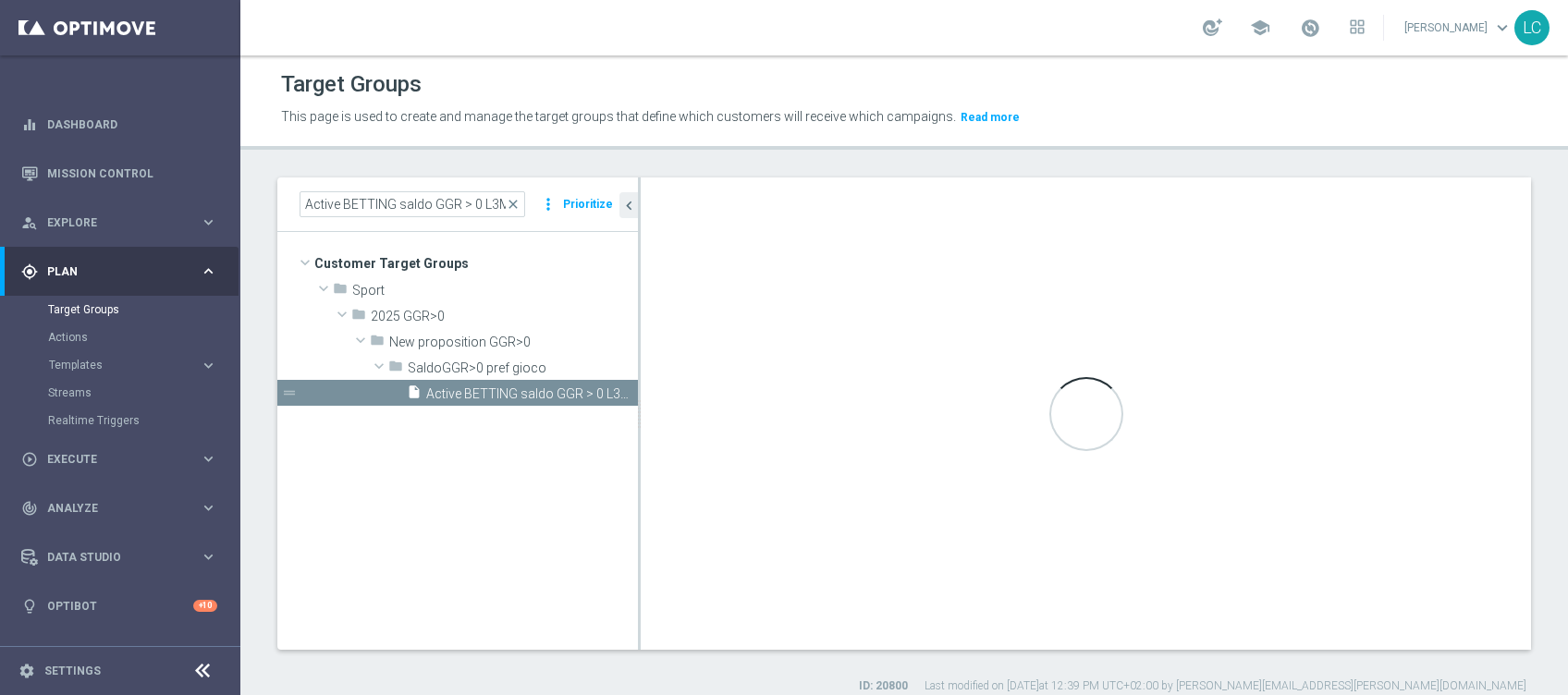
type input "SaldoGGR>0 pref gioco"
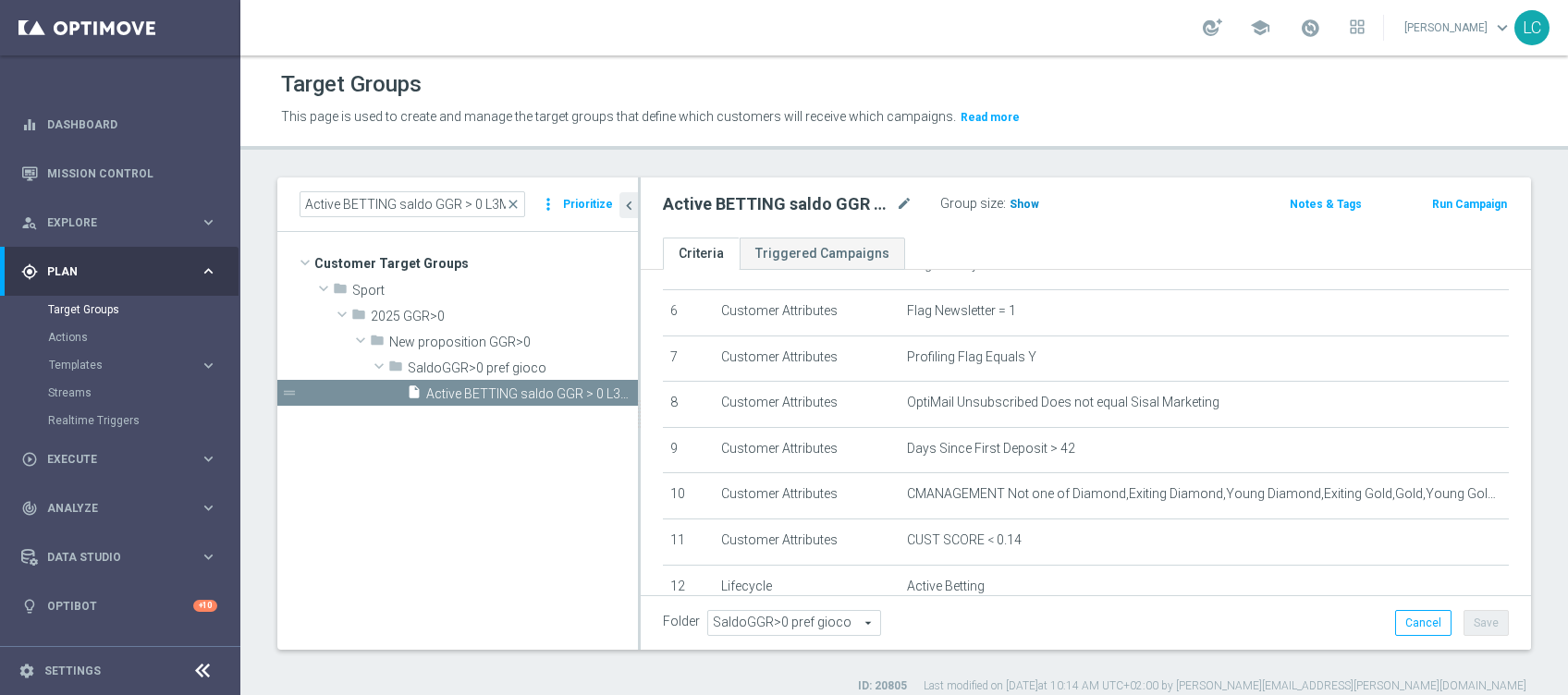
click at [1021, 204] on span "Show" at bounding box center [1024, 205] width 30 height 13
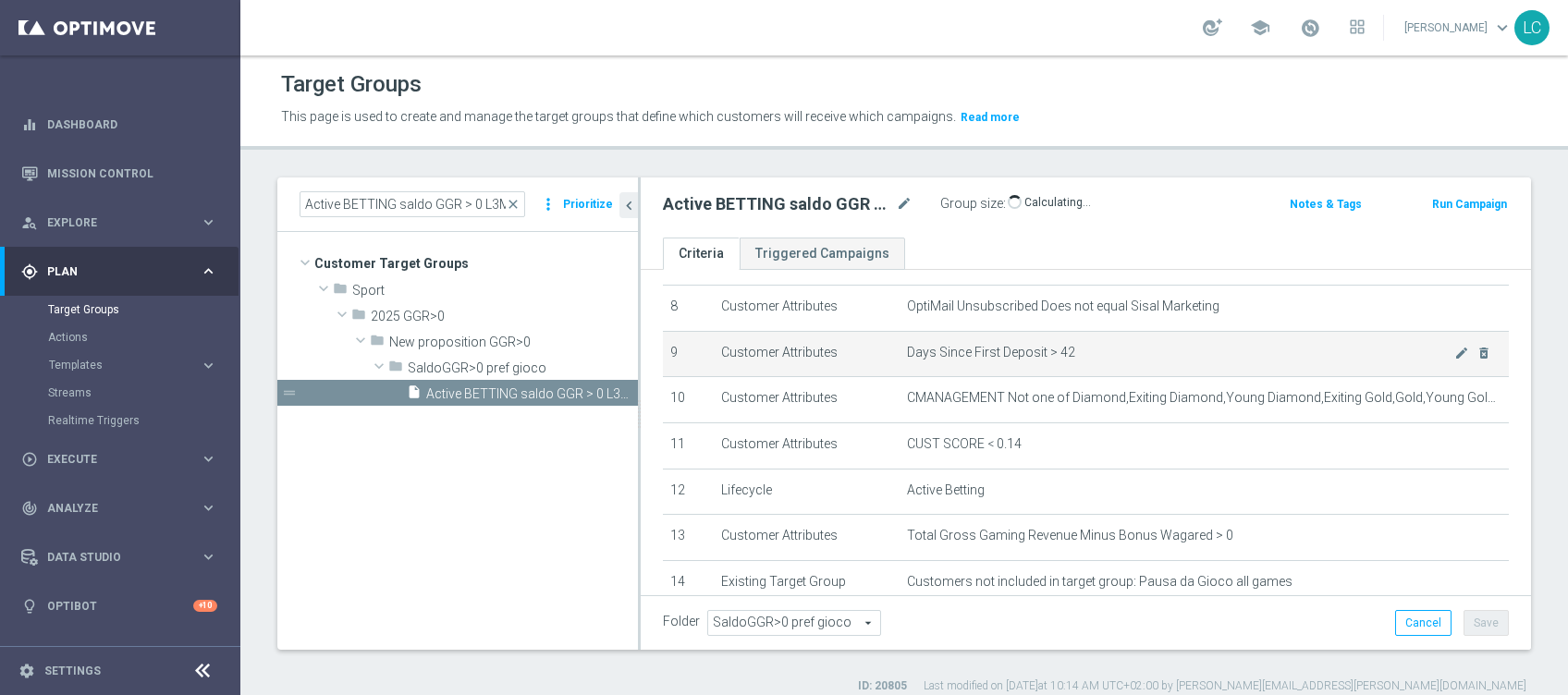
scroll to position [384, 0]
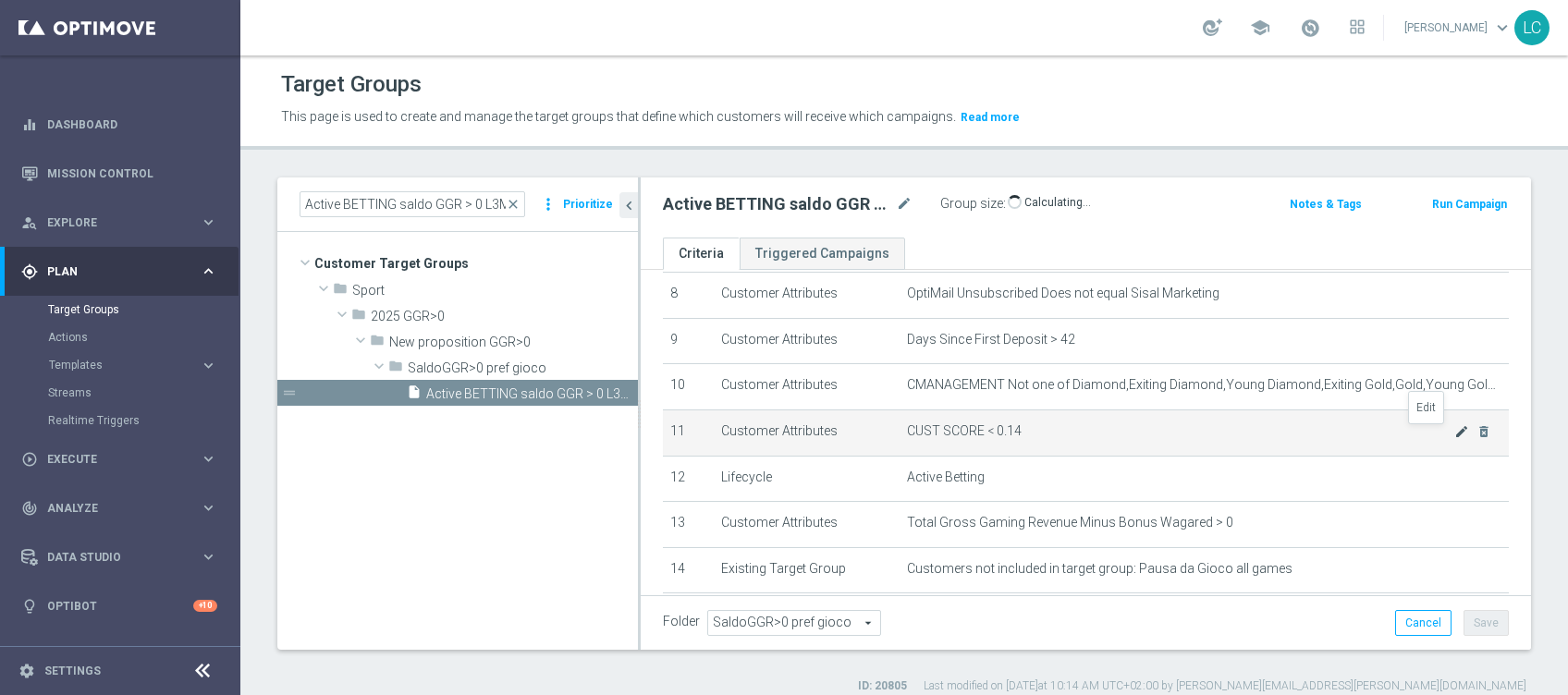
click at [1455, 429] on icon "mode_edit" at bounding box center [1462, 431] width 14 height 14
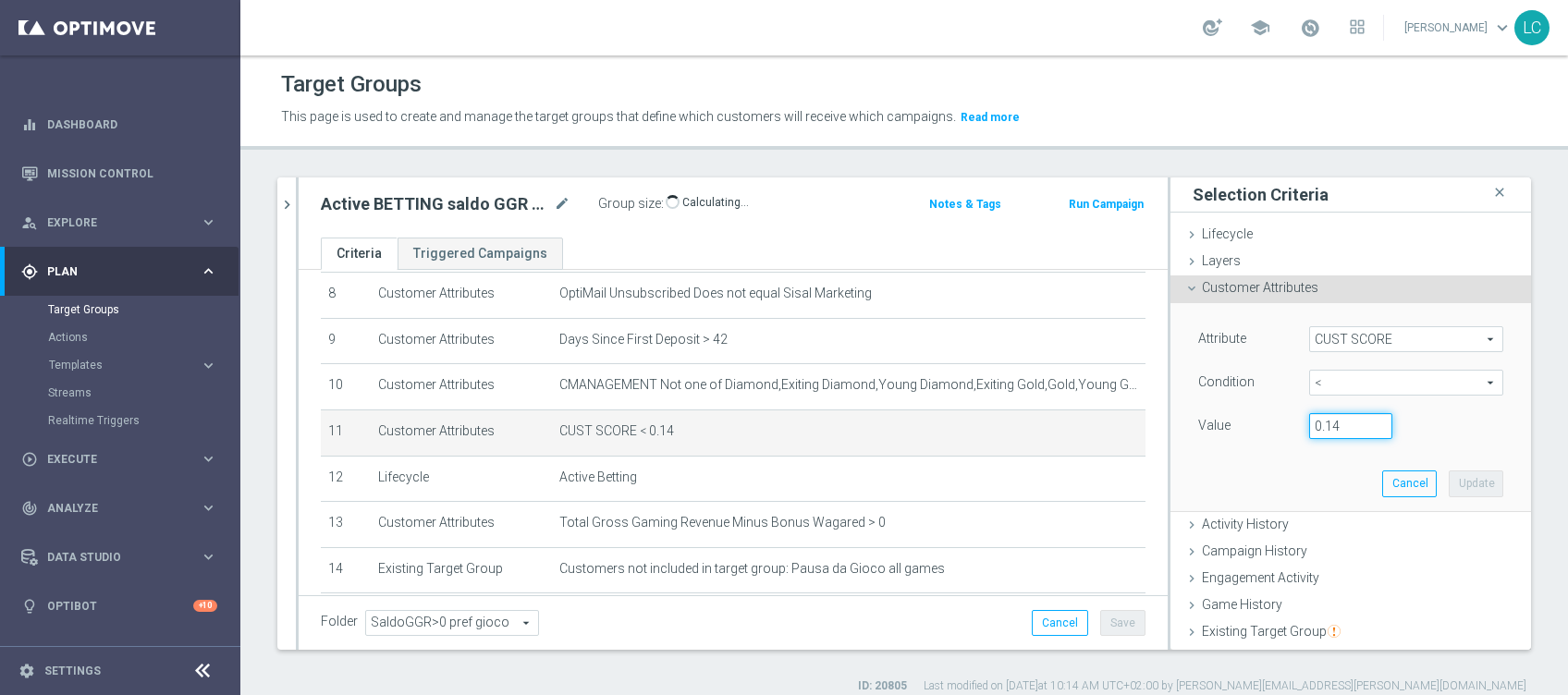
click at [1324, 415] on input "0.14" at bounding box center [1351, 426] width 83 height 26
type input "0.15"
click at [1449, 489] on button "Update" at bounding box center [1476, 483] width 55 height 26
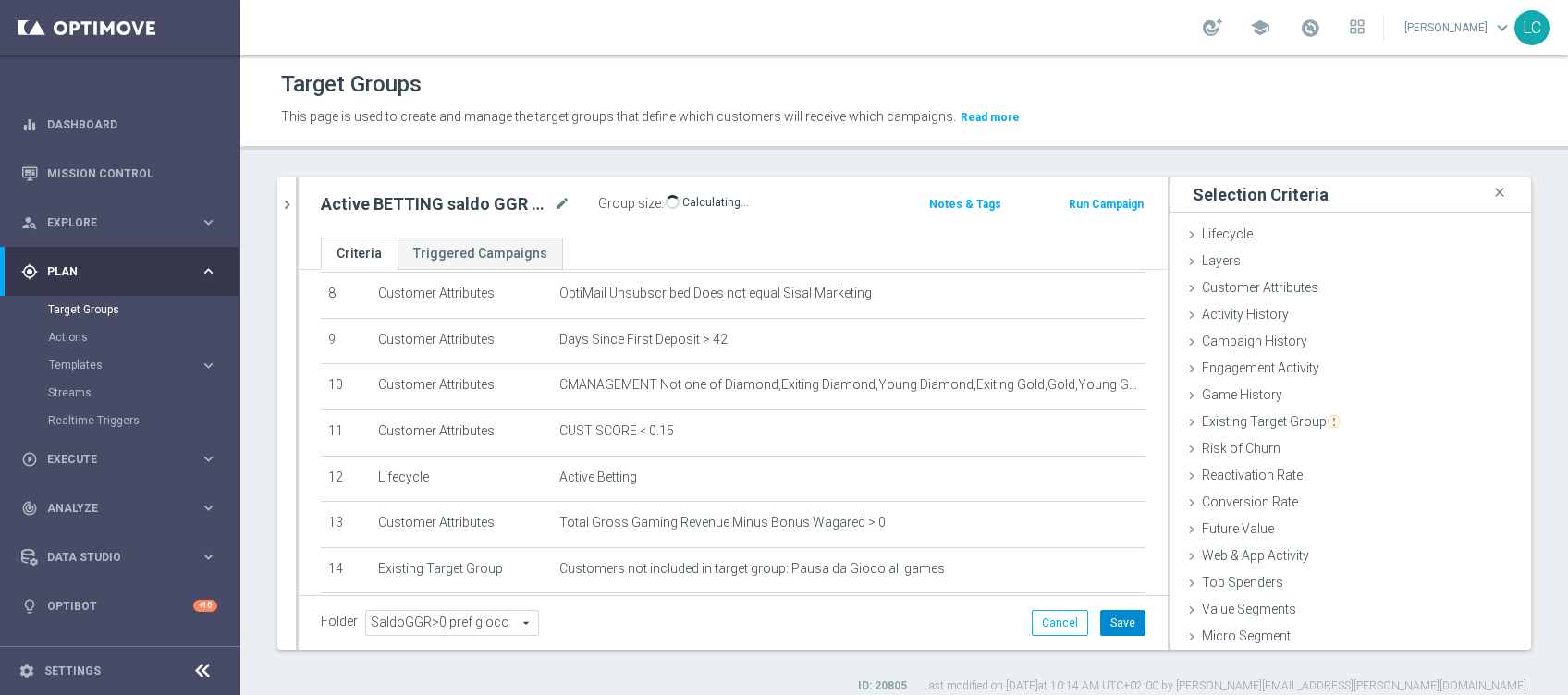
click at [1117, 619] on button "Save" at bounding box center [1123, 623] width 45 height 26
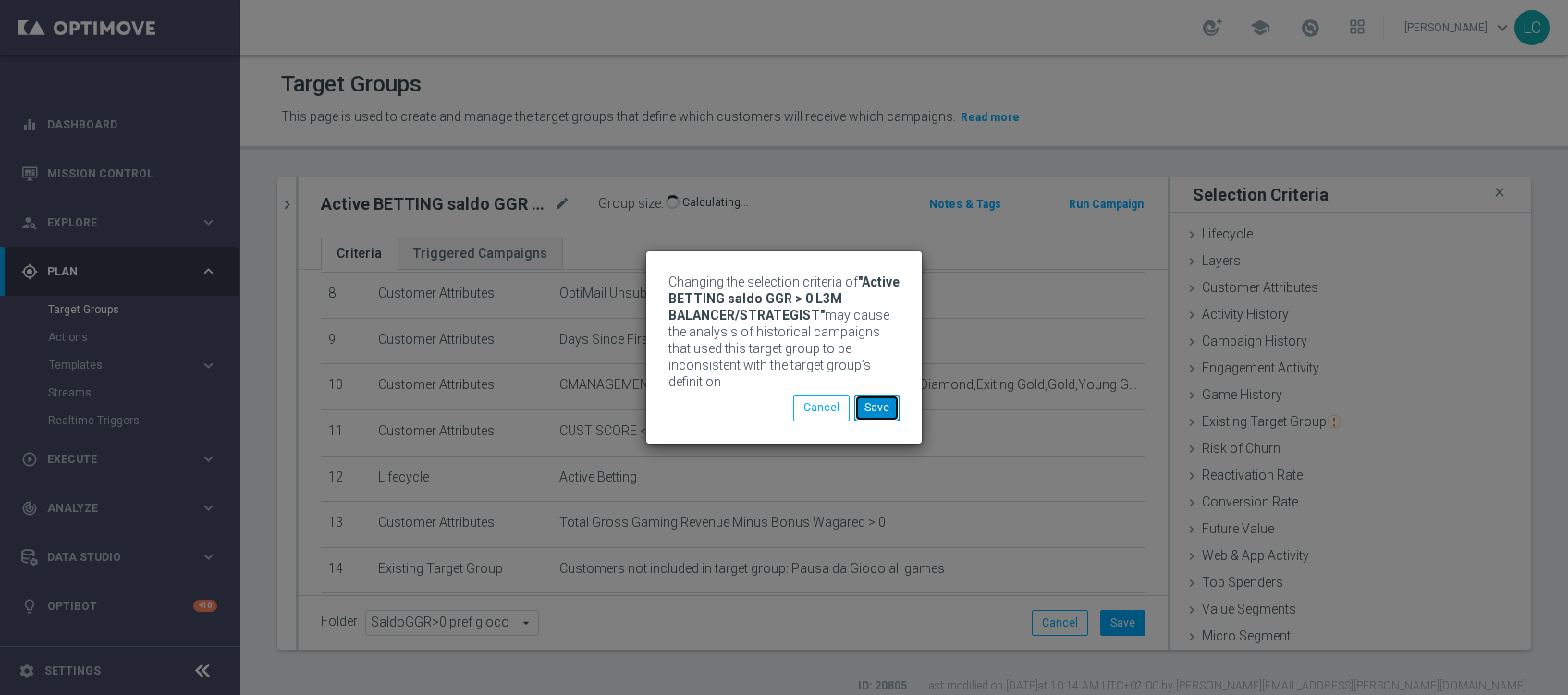
click at [860, 394] on button "Save" at bounding box center [877, 407] width 45 height 26
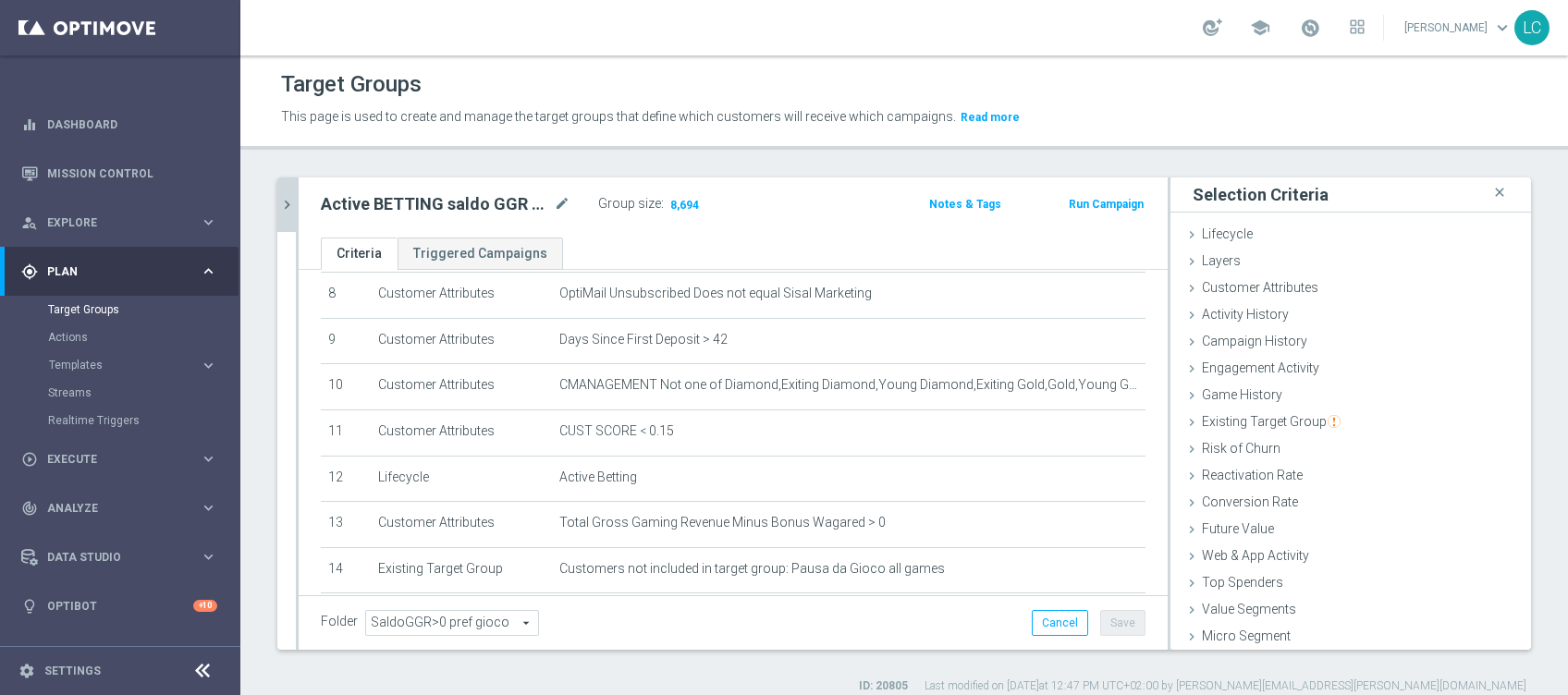
click at [281, 201] on icon "chevron_right" at bounding box center [287, 205] width 17 height 17
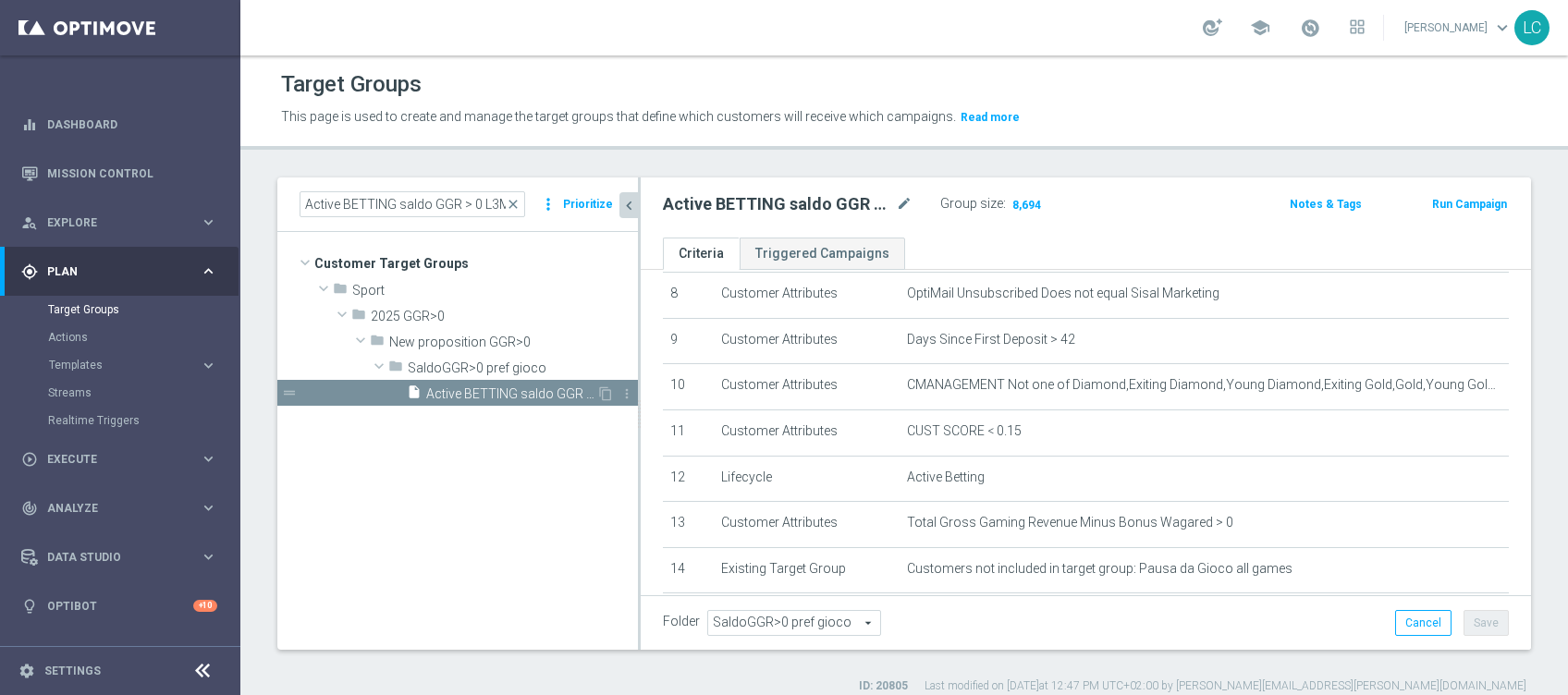
click at [453, 392] on span "Active BETTING saldo GGR > 0 L3M BALANCER/STRATEGIST" at bounding box center [511, 394] width 170 height 15
click at [1026, 205] on span "Show" at bounding box center [1024, 205] width 30 height 13
click at [518, 203] on span "close" at bounding box center [512, 204] width 14 height 14
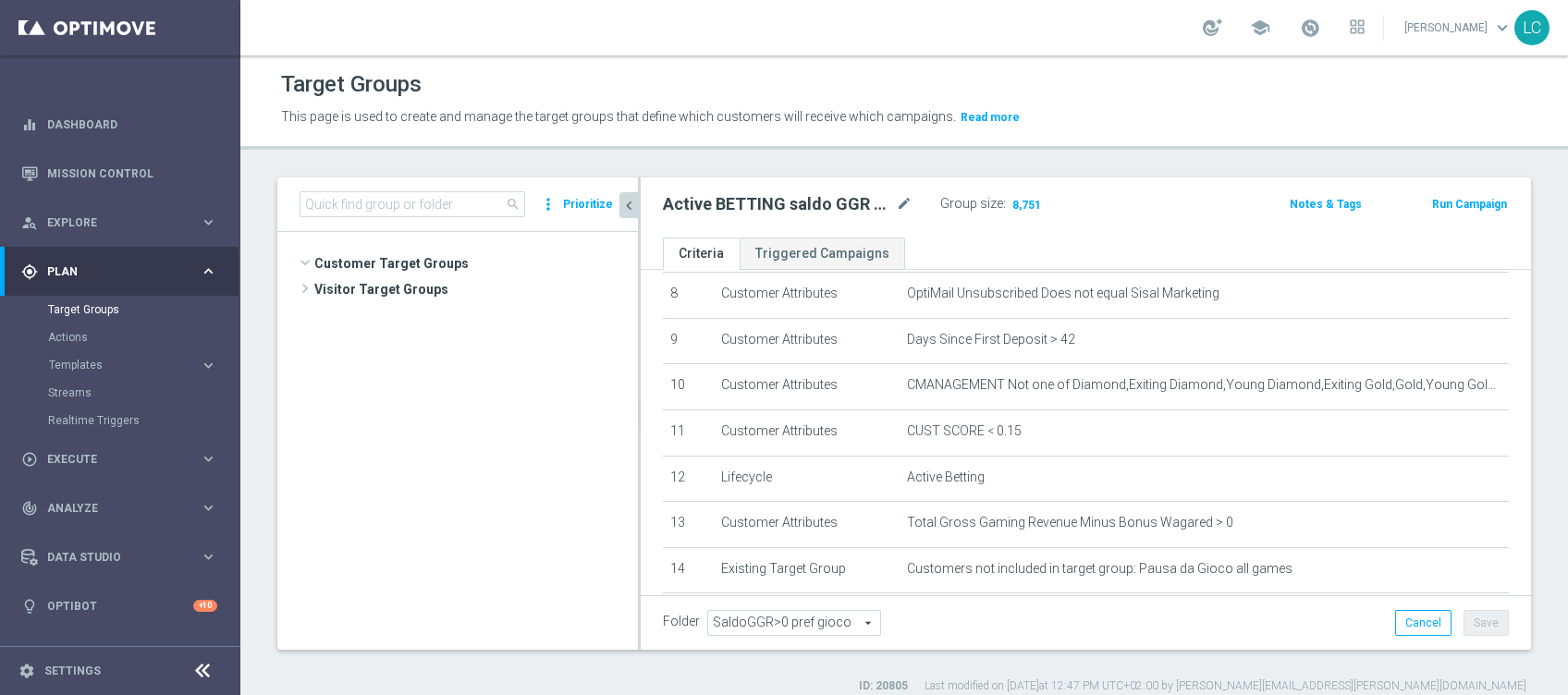
scroll to position [849, 0]
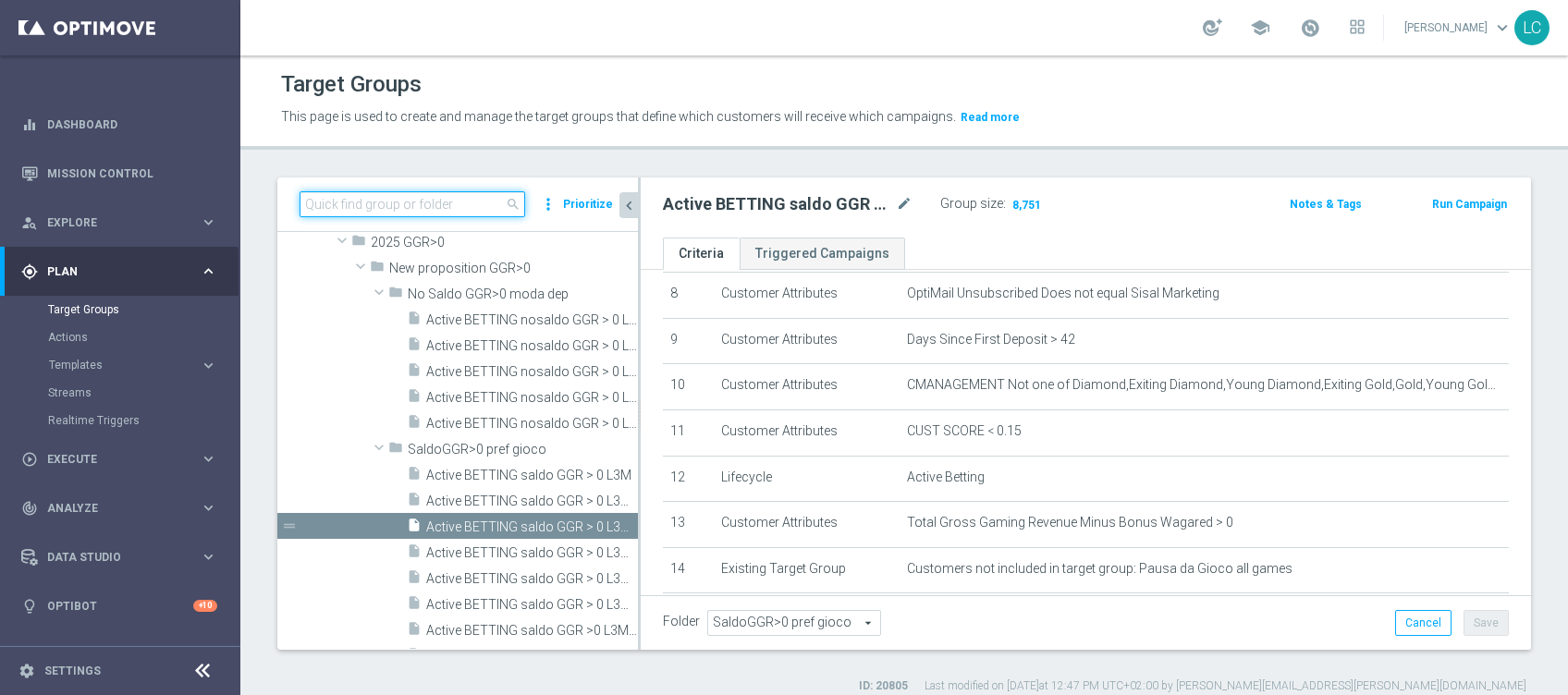
click at [487, 206] on input at bounding box center [413, 204] width 226 height 26
paste input "Active BETTING saldo GGR > 0 L3M OPTIMIZER/MAXIMIZER"
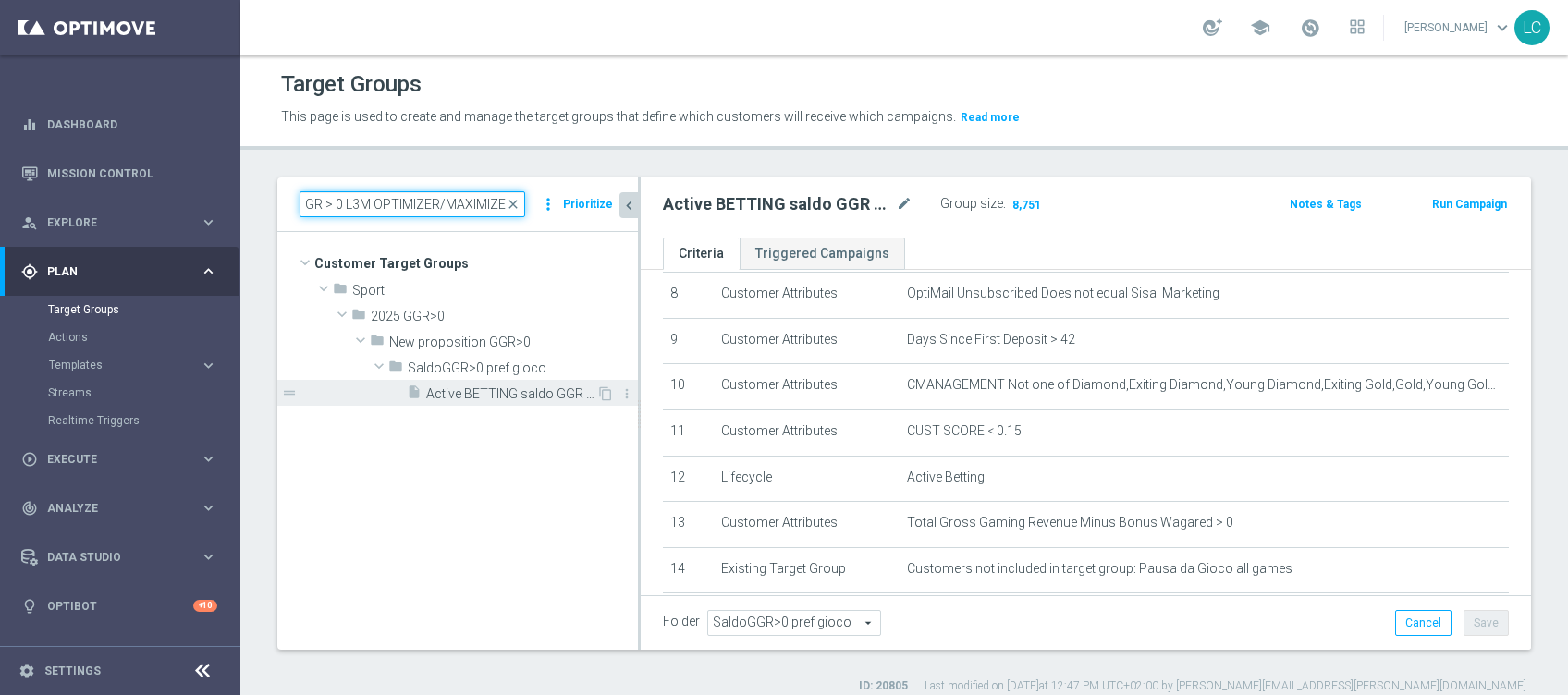
scroll to position [0, 0]
type input "Active BETTING saldo GGR > 0 L3M OPTIMIZER/MAXIMIZER"
click at [479, 392] on span "Active BETTING saldo GGR > 0 L3M OPTIMIZER/MAXIMIZER" at bounding box center [511, 394] width 170 height 15
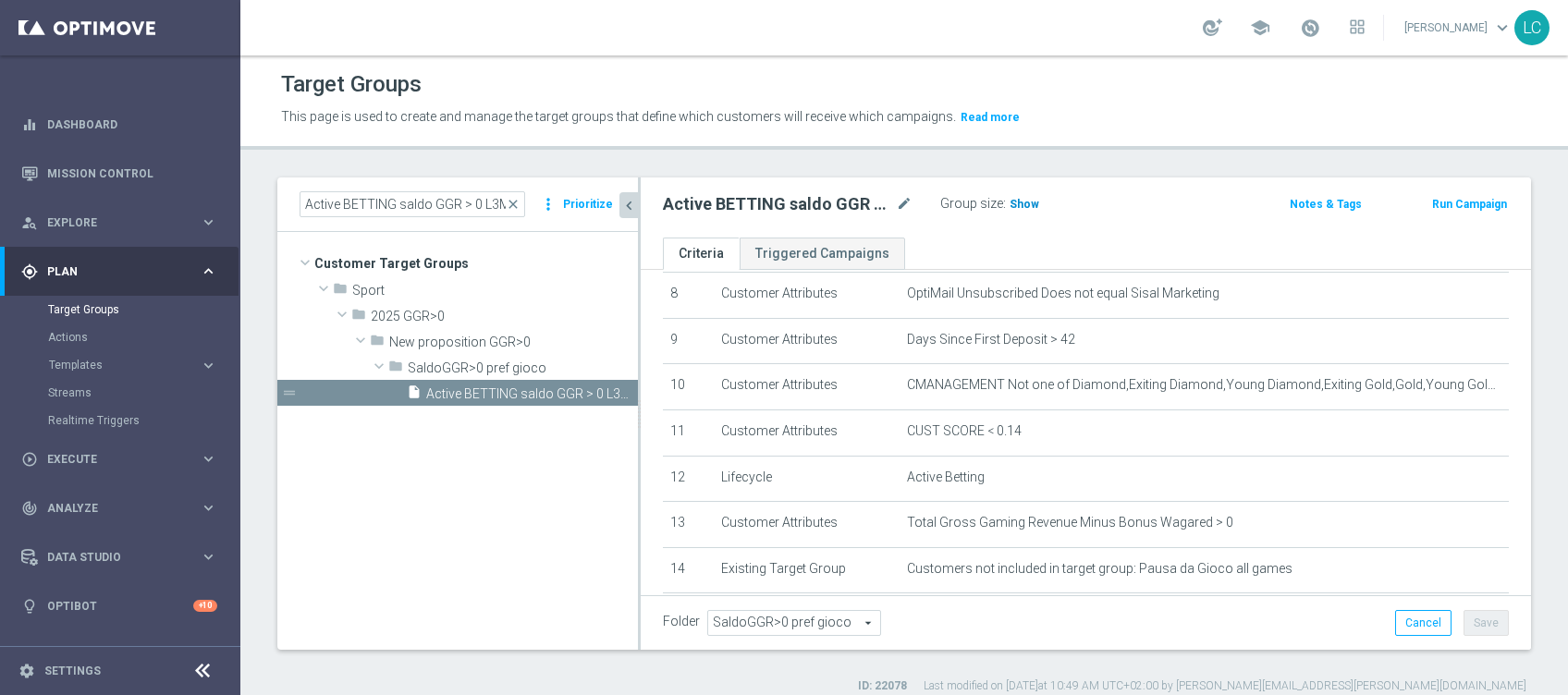
click at [1013, 204] on span "Show" at bounding box center [1024, 205] width 30 height 13
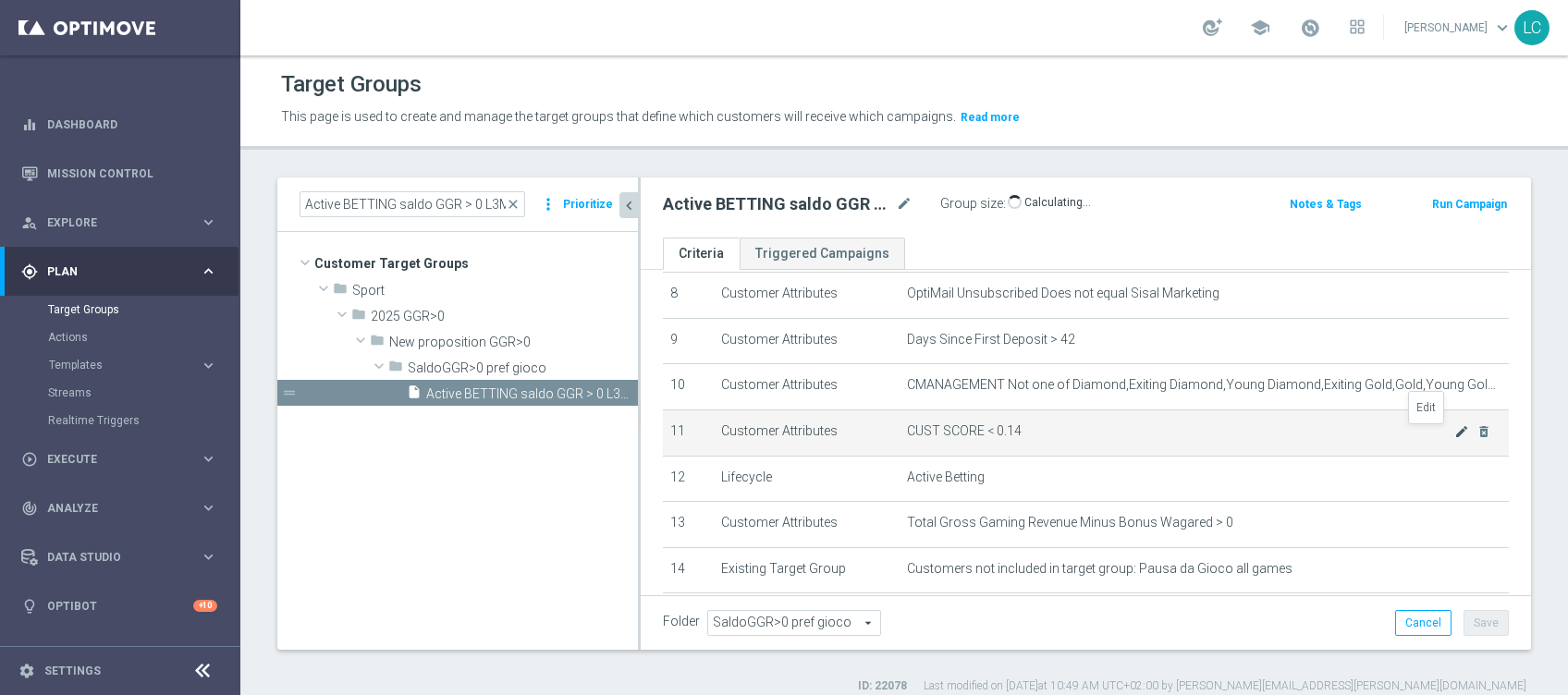
click at [1455, 431] on icon "mode_edit" at bounding box center [1462, 431] width 14 height 14
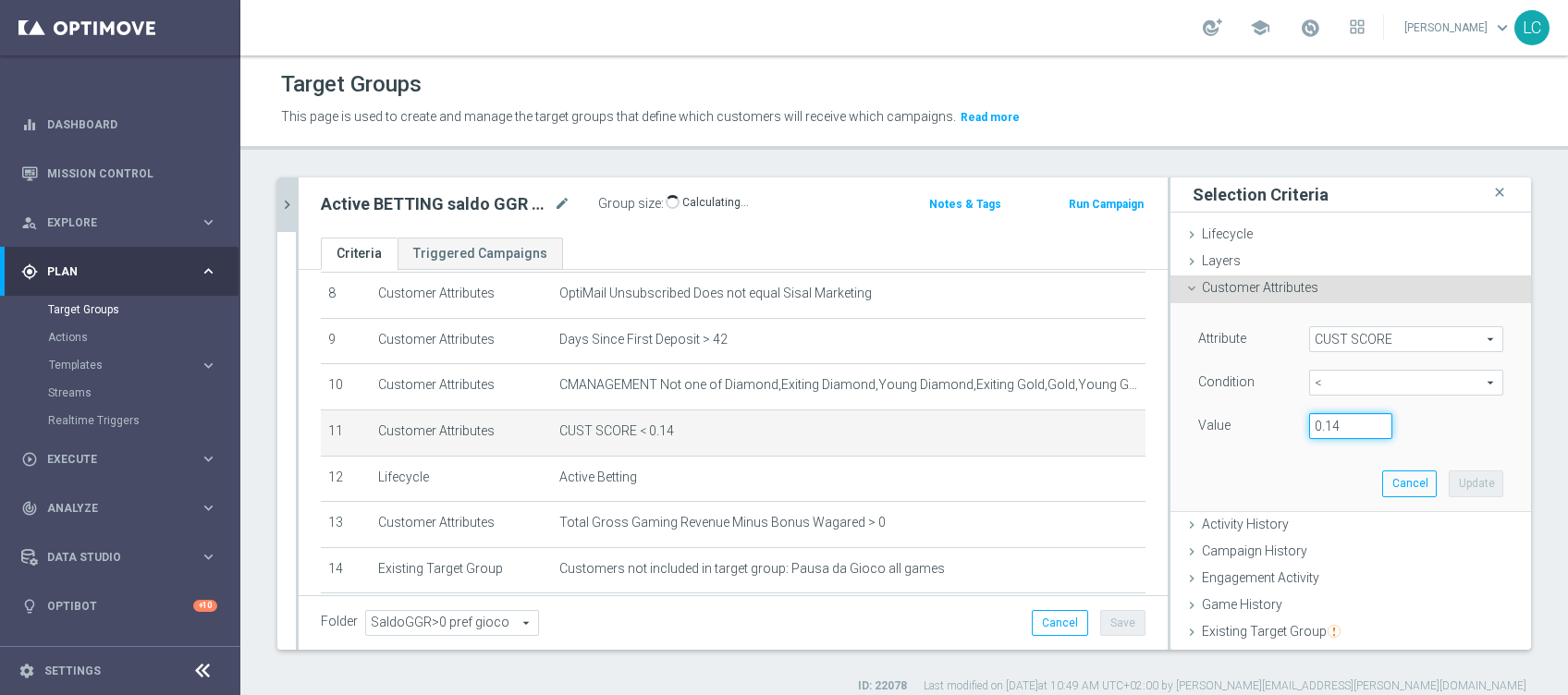
click at [1331, 420] on input "0.14" at bounding box center [1351, 426] width 83 height 26
type input "0.15"
click at [1449, 477] on button "Update" at bounding box center [1476, 483] width 55 height 26
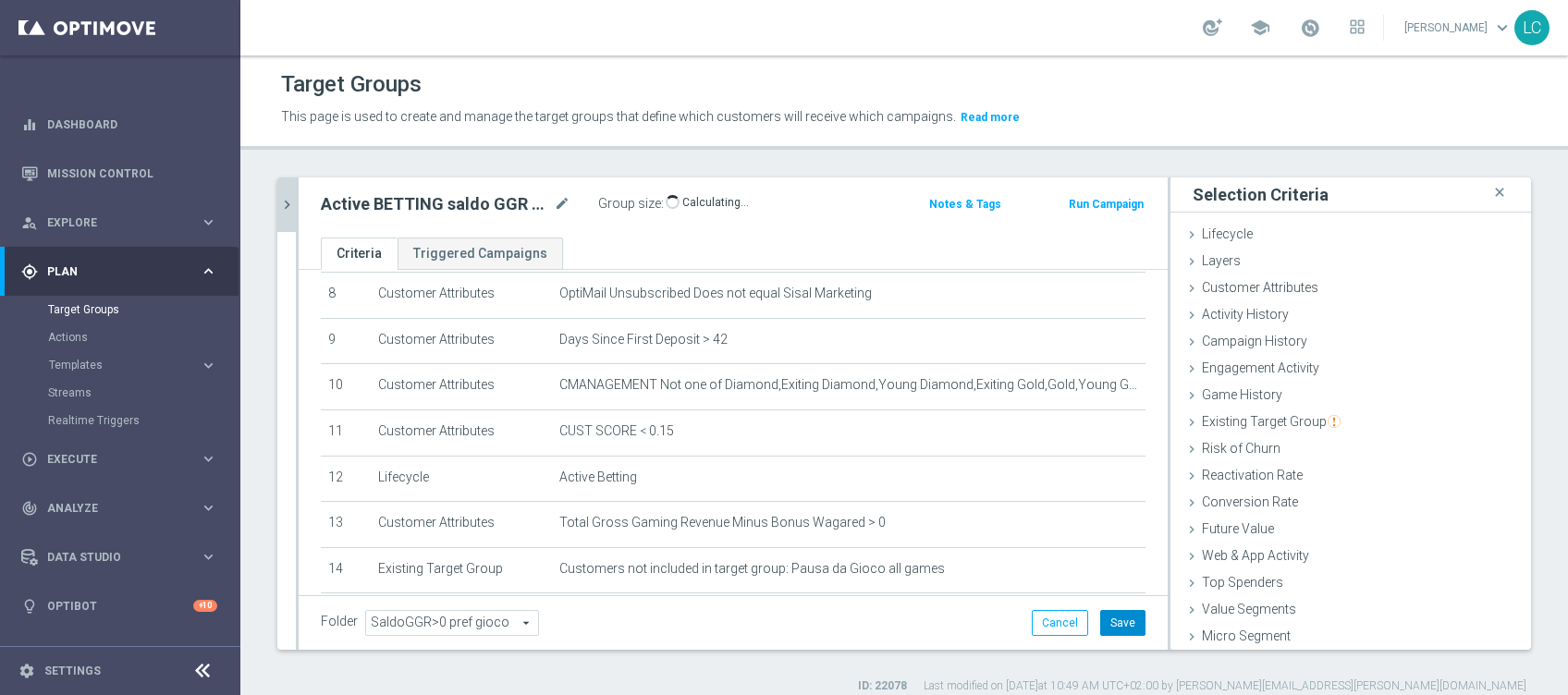
click at [1102, 618] on button "Save" at bounding box center [1123, 623] width 45 height 26
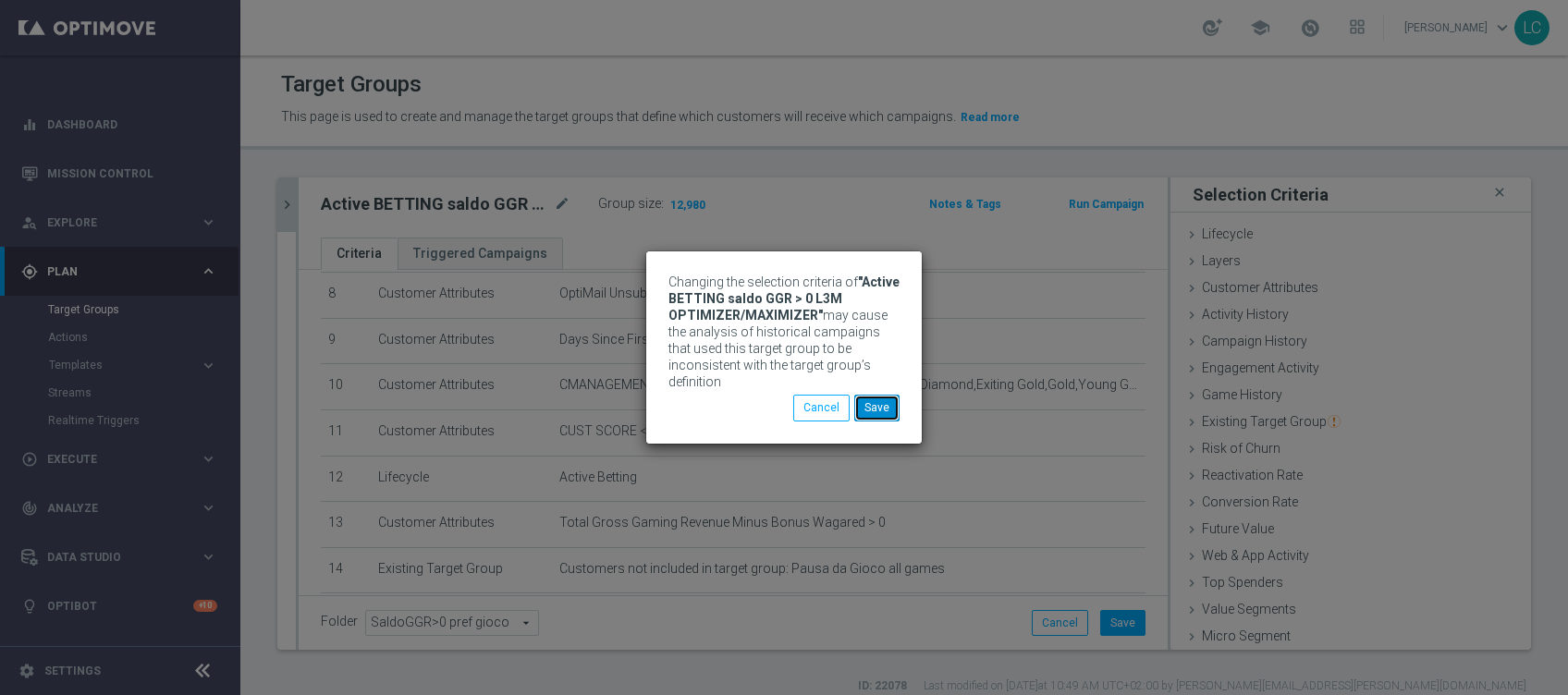
click at [889, 395] on button "Save" at bounding box center [877, 407] width 45 height 26
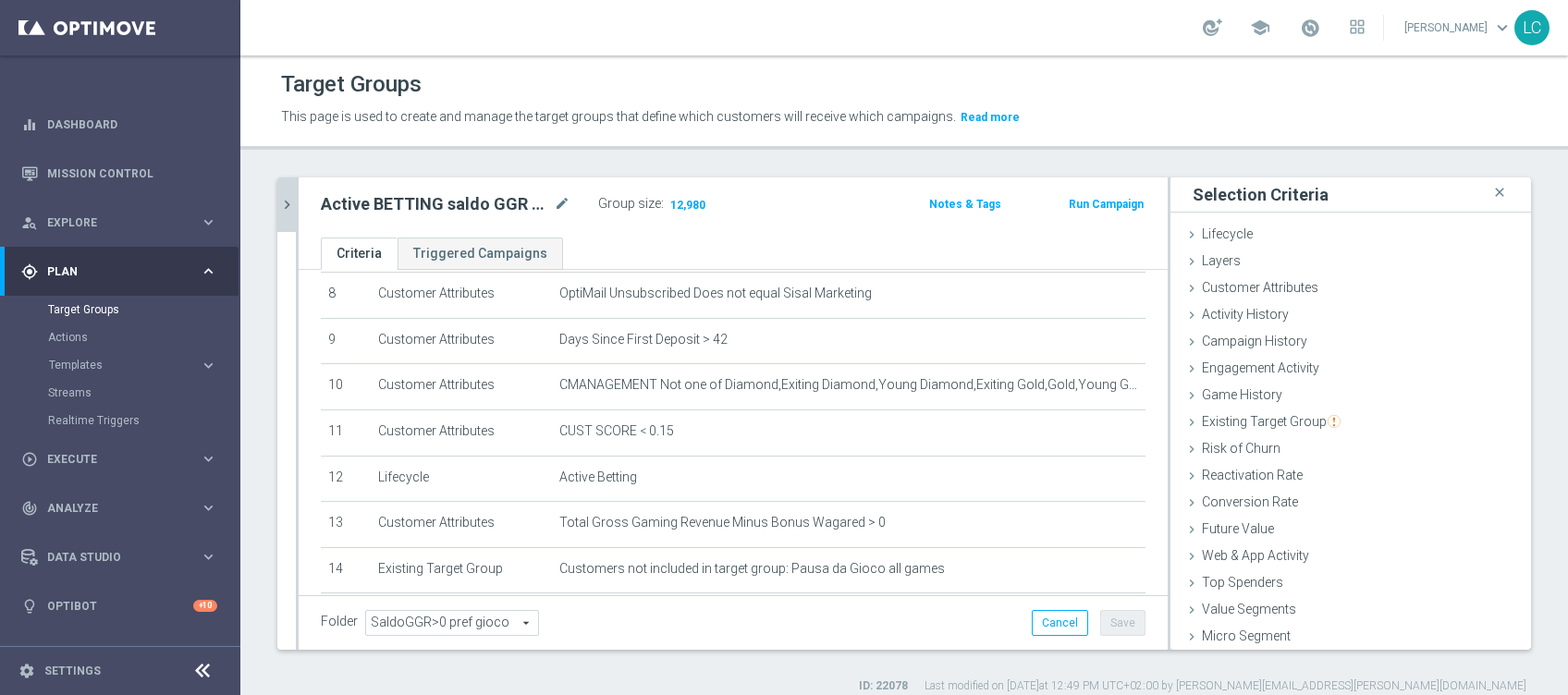
click at [297, 204] on div at bounding box center [297, 414] width 3 height 473
click at [288, 200] on icon "chevron_right" at bounding box center [287, 205] width 17 height 17
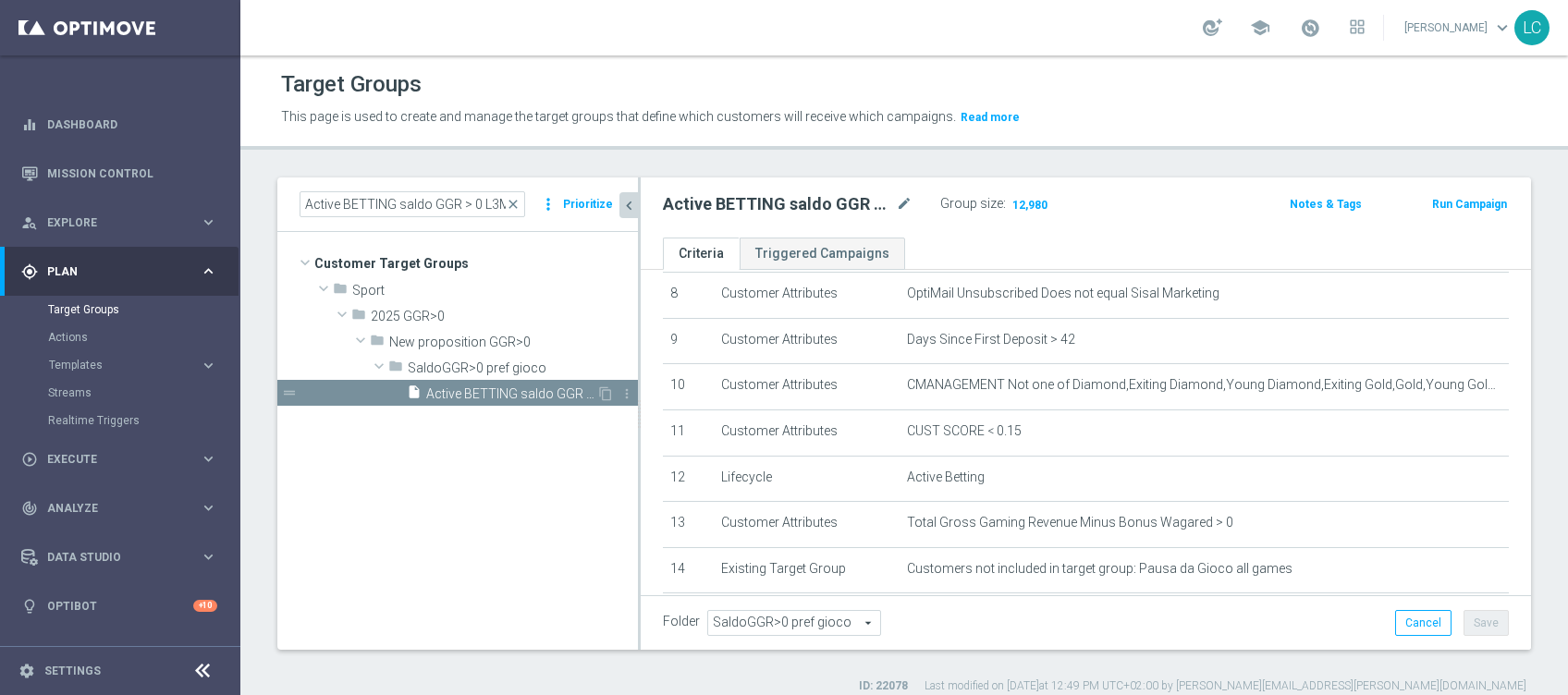
click at [421, 383] on div "insert_drive_file Active BETTING saldo GGR > 0 L3M OPTIMIZER/MAXIMIZER" at bounding box center [502, 392] width 190 height 26
click at [1028, 207] on span "Show" at bounding box center [1024, 205] width 30 height 13
click at [1109, 186] on div "Active BETTING saldo GGR > 0 L3M OPTIMIZER/MAXIMIZER mode_edit Group size : 13,…" at bounding box center [1086, 207] width 890 height 60
click at [520, 197] on span "close" at bounding box center [512, 204] width 14 height 14
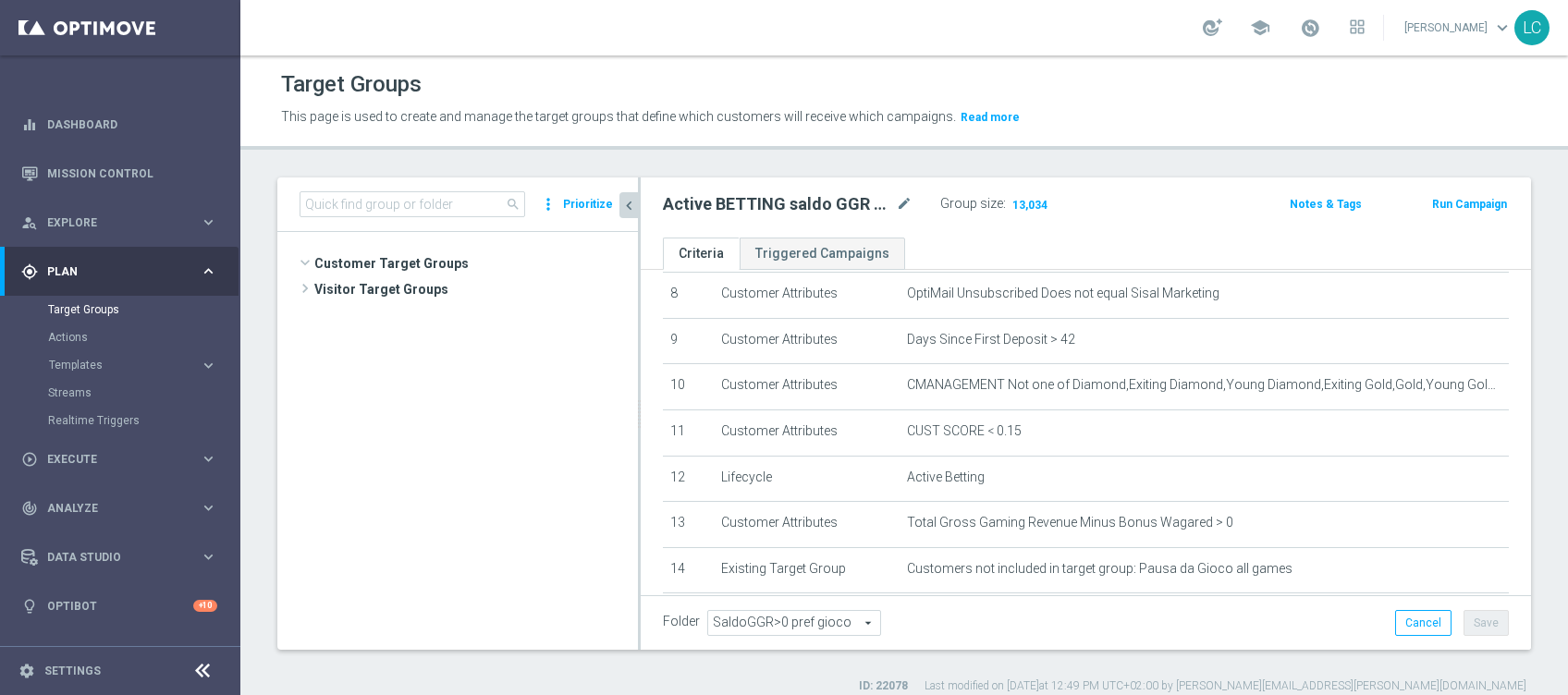
scroll to position [921, 0]
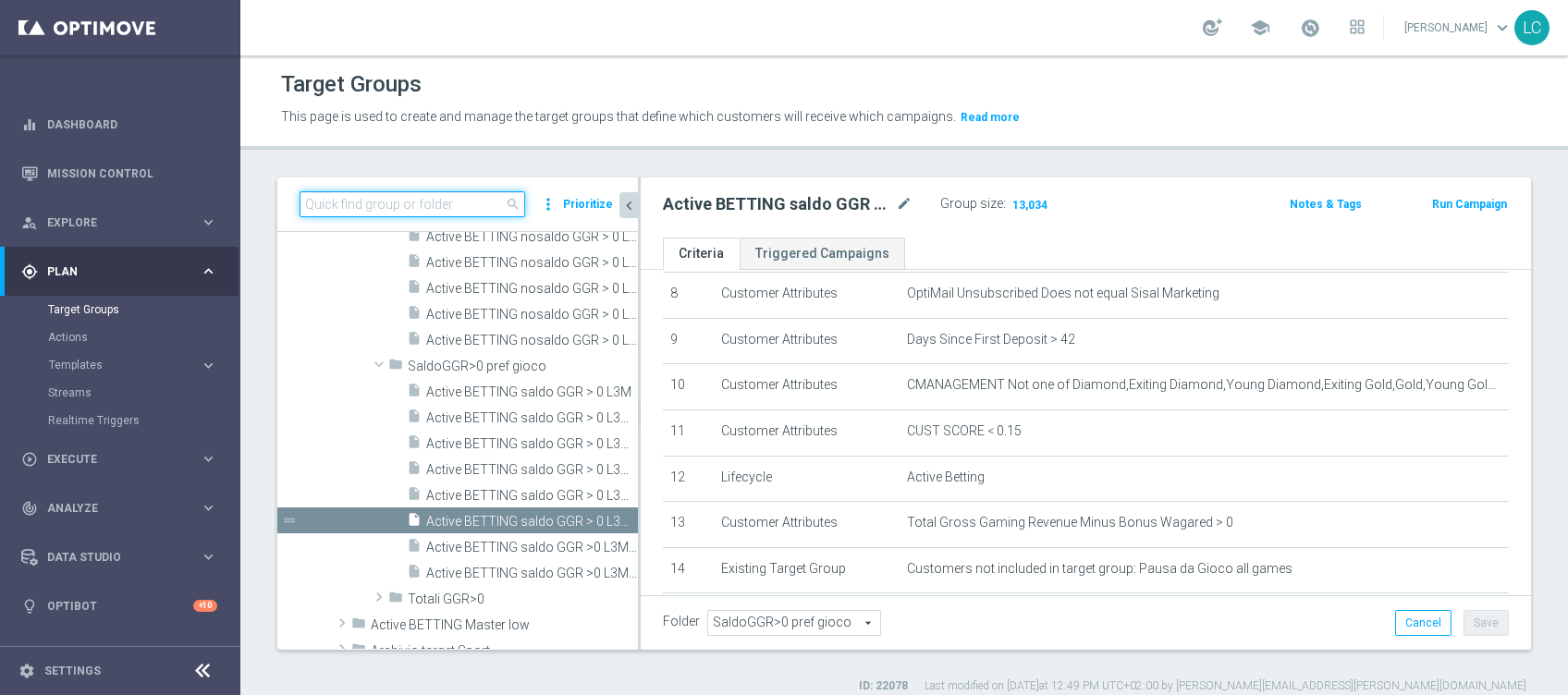
click at [482, 202] on input at bounding box center [413, 204] width 226 height 26
paste input "Active BETTING Master low TOTALI GGRnb>0"
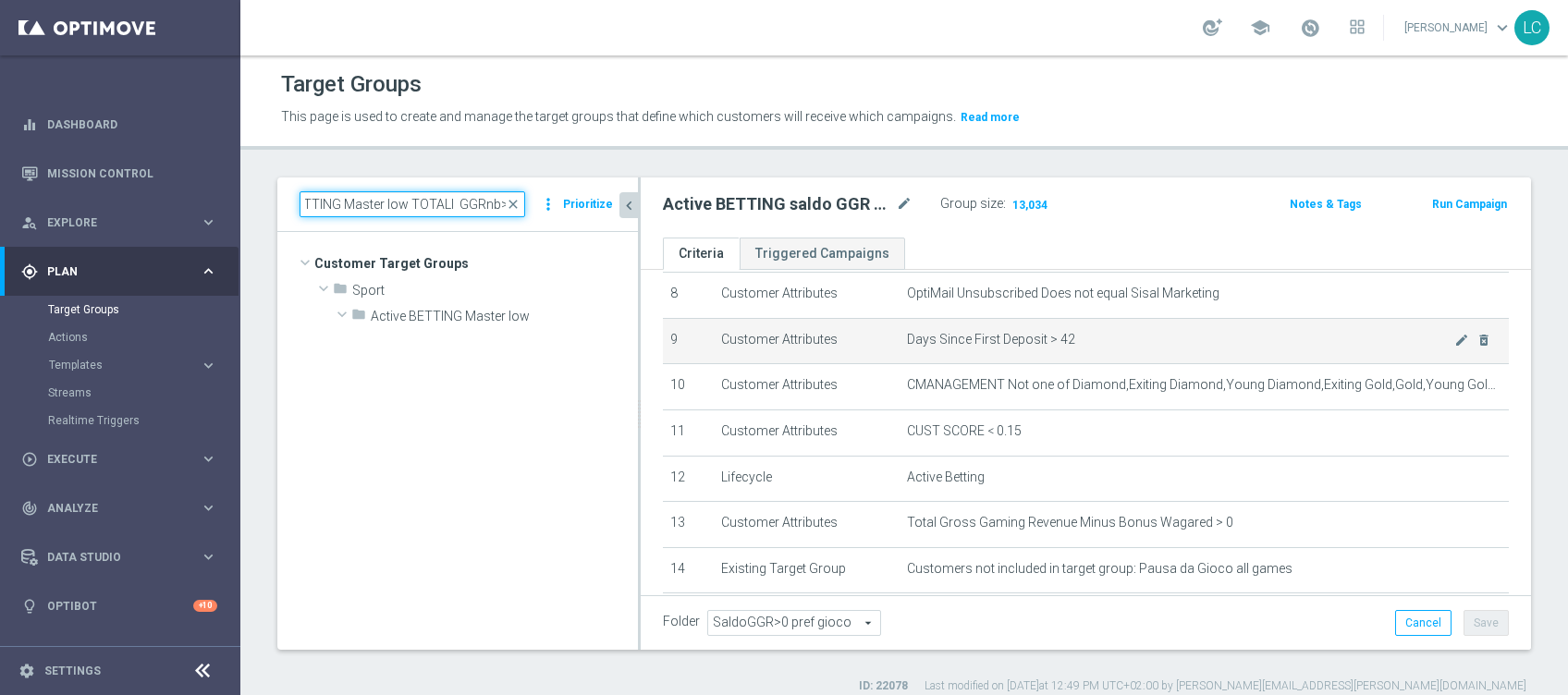
scroll to position [0, 0]
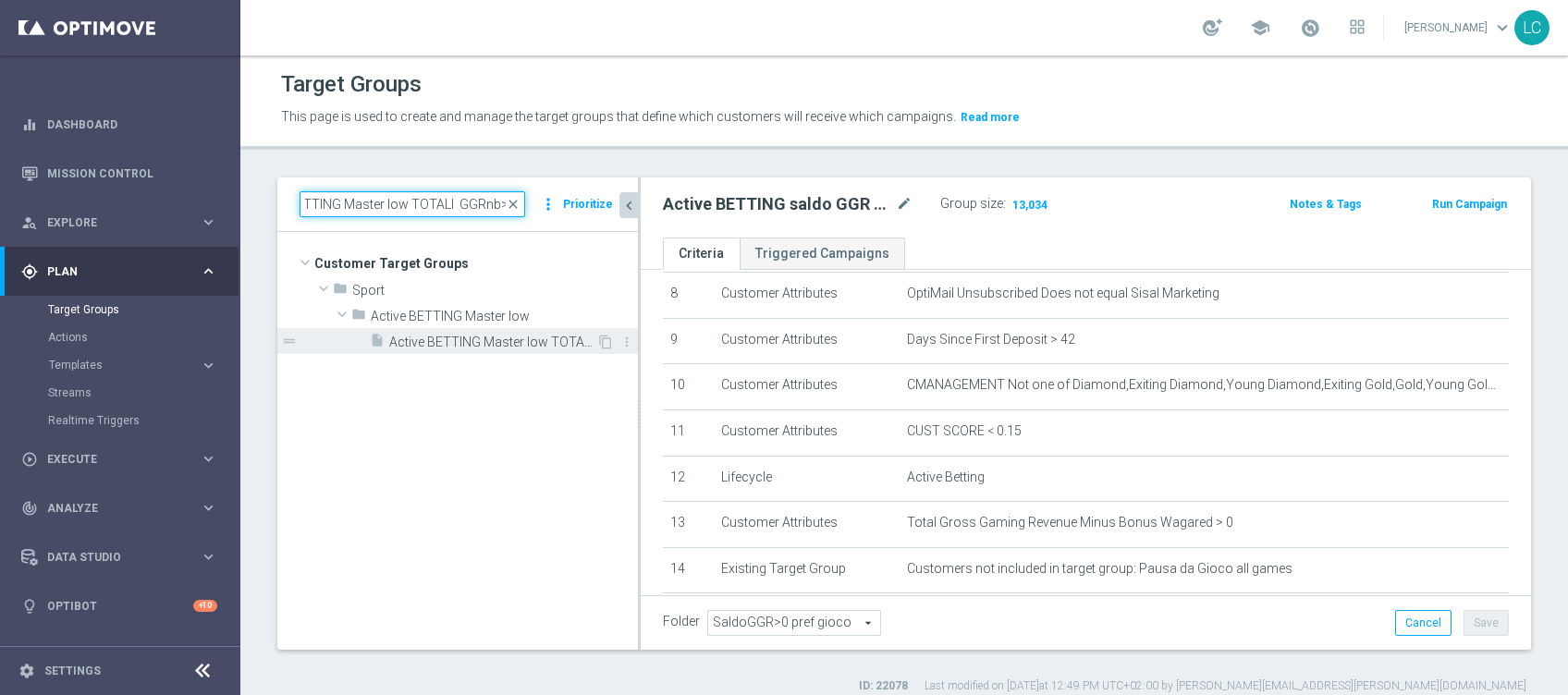
type input "Active BETTING Master low TOTALI GGRnb>0"
click at [430, 340] on span "Active BETTING Master low TOTALI GGRnb>0" at bounding box center [493, 343] width 207 height 15
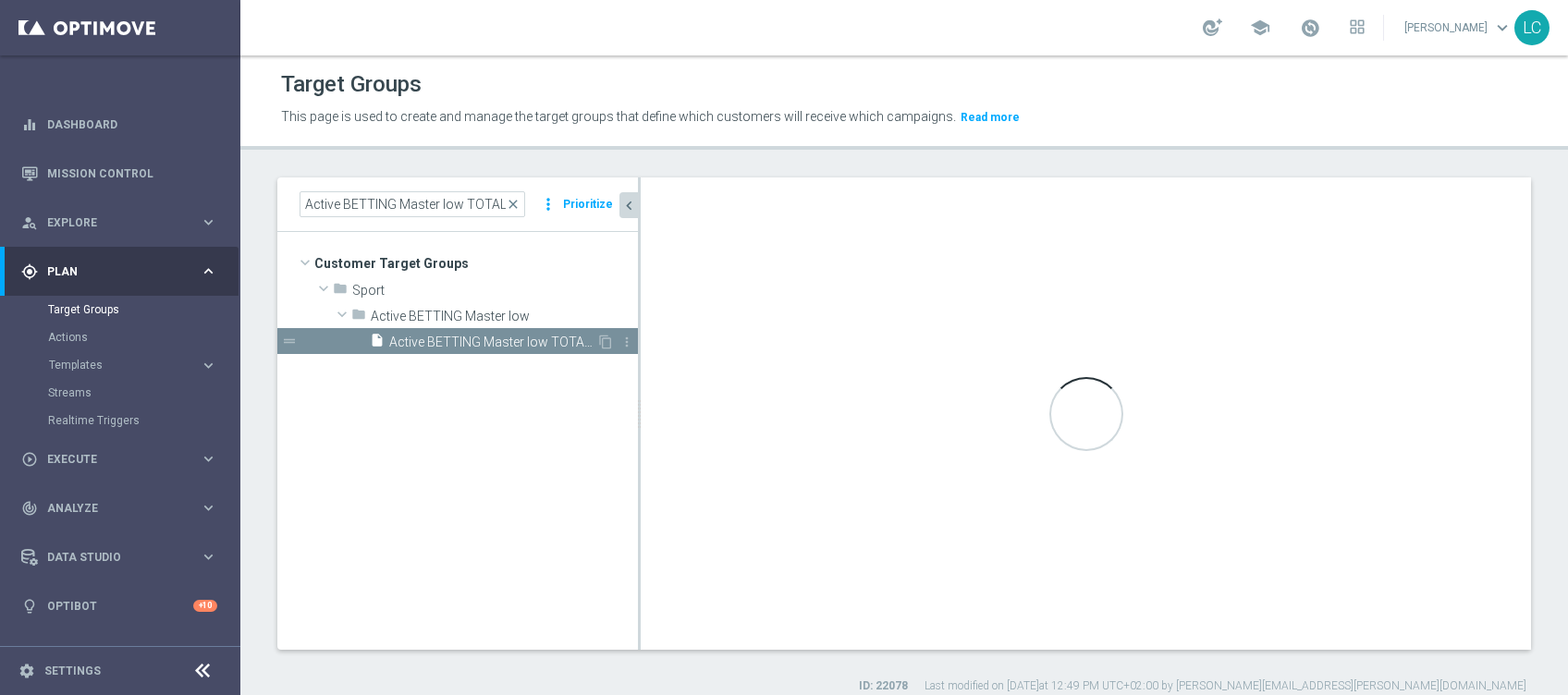
type input "Active BETTING Master low"
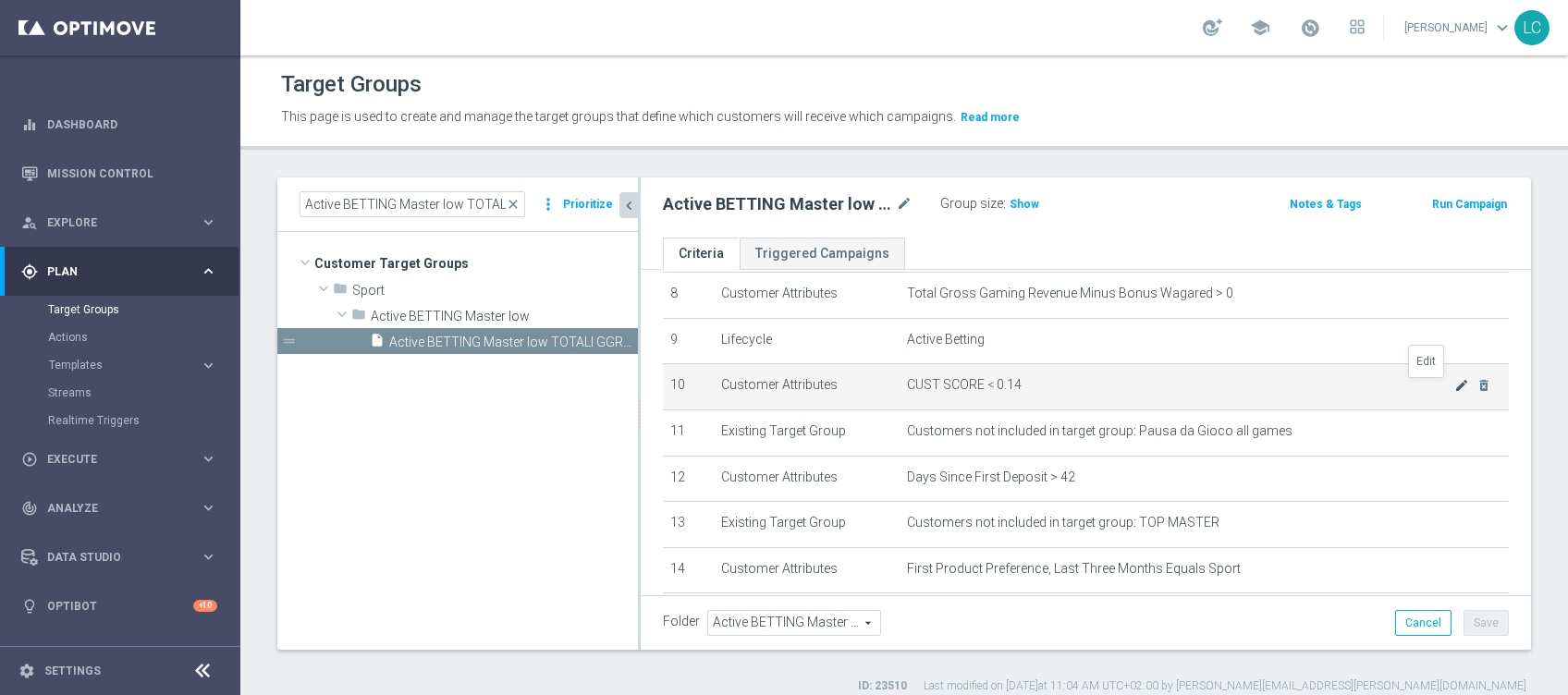
click at [1455, 386] on icon "mode_edit" at bounding box center [1462, 385] width 14 height 14
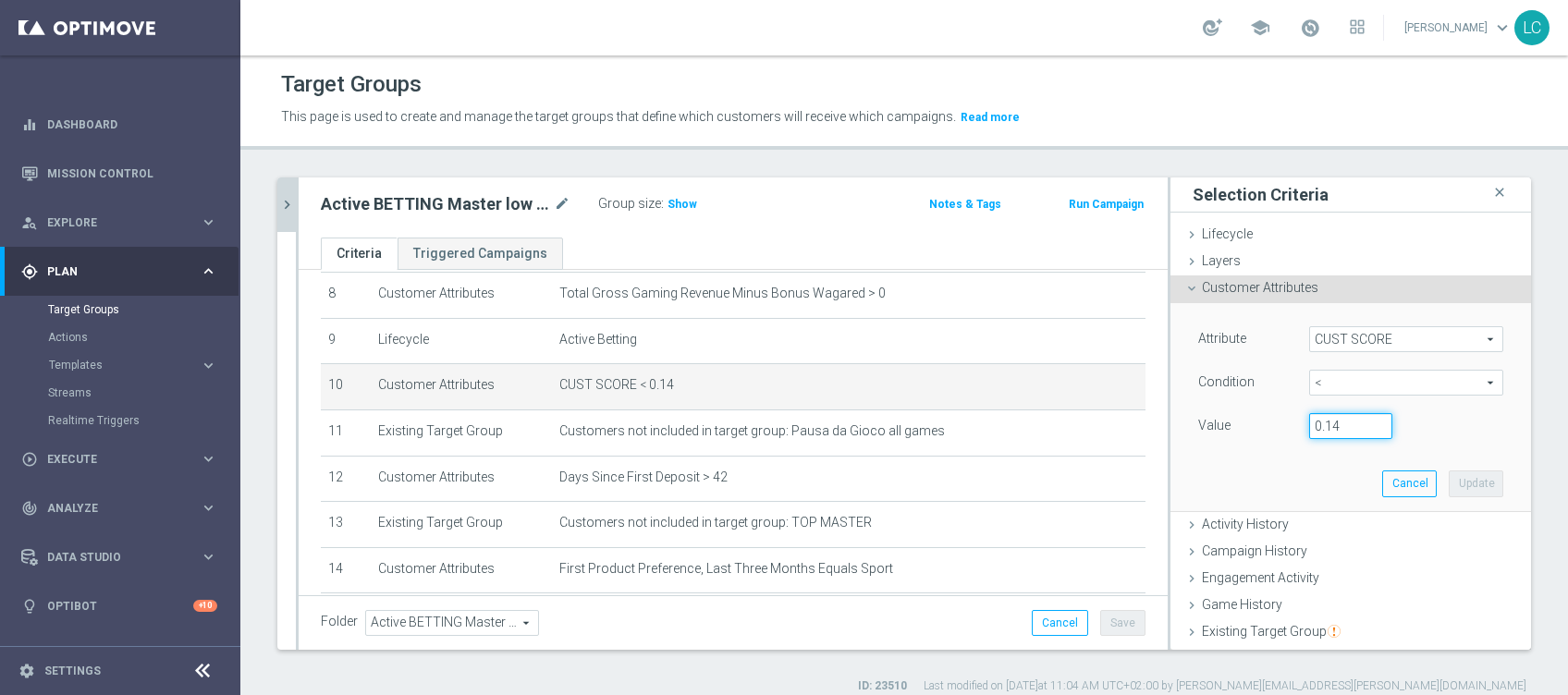
click at [1323, 414] on input "0.14" at bounding box center [1351, 426] width 83 height 26
type input "0.15"
click at [1449, 472] on button "Update" at bounding box center [1476, 483] width 55 height 26
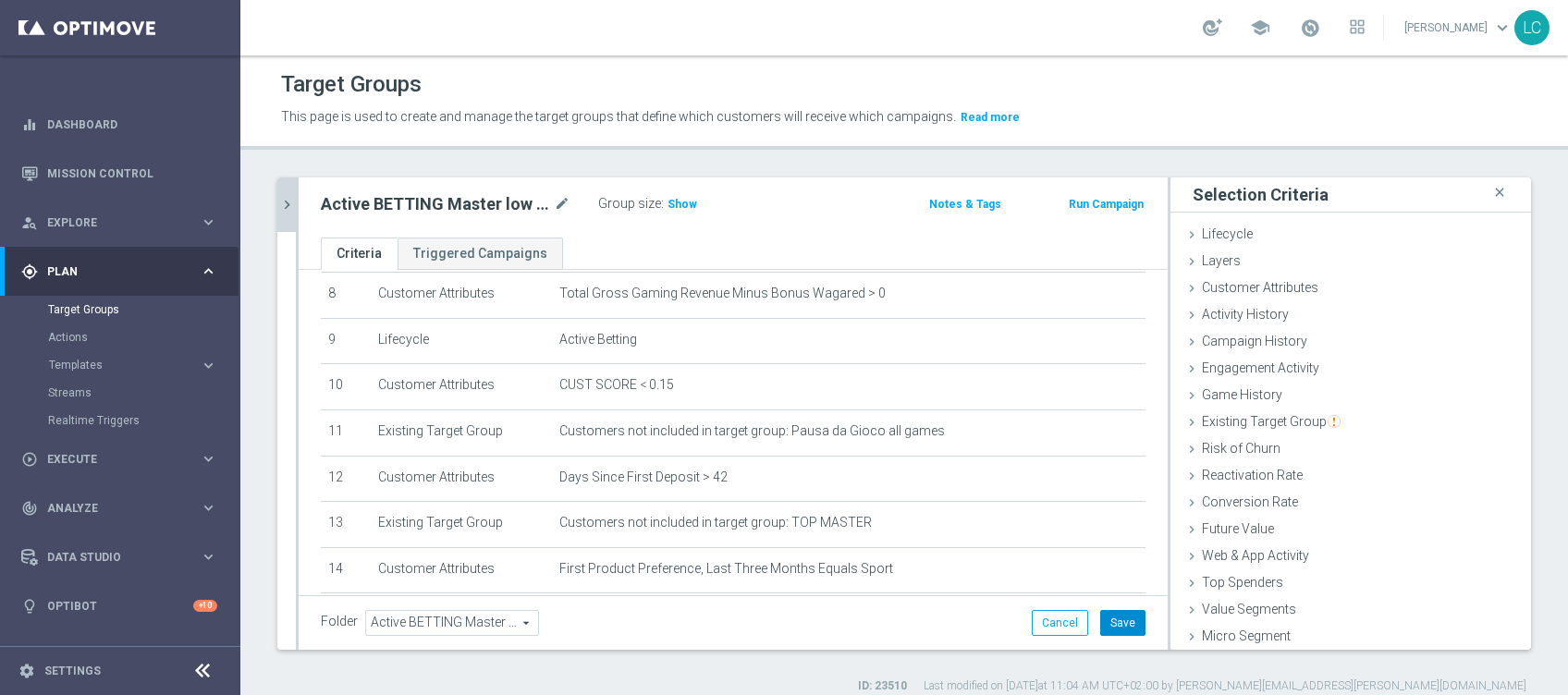
click at [1109, 624] on button "Save" at bounding box center [1123, 623] width 45 height 26
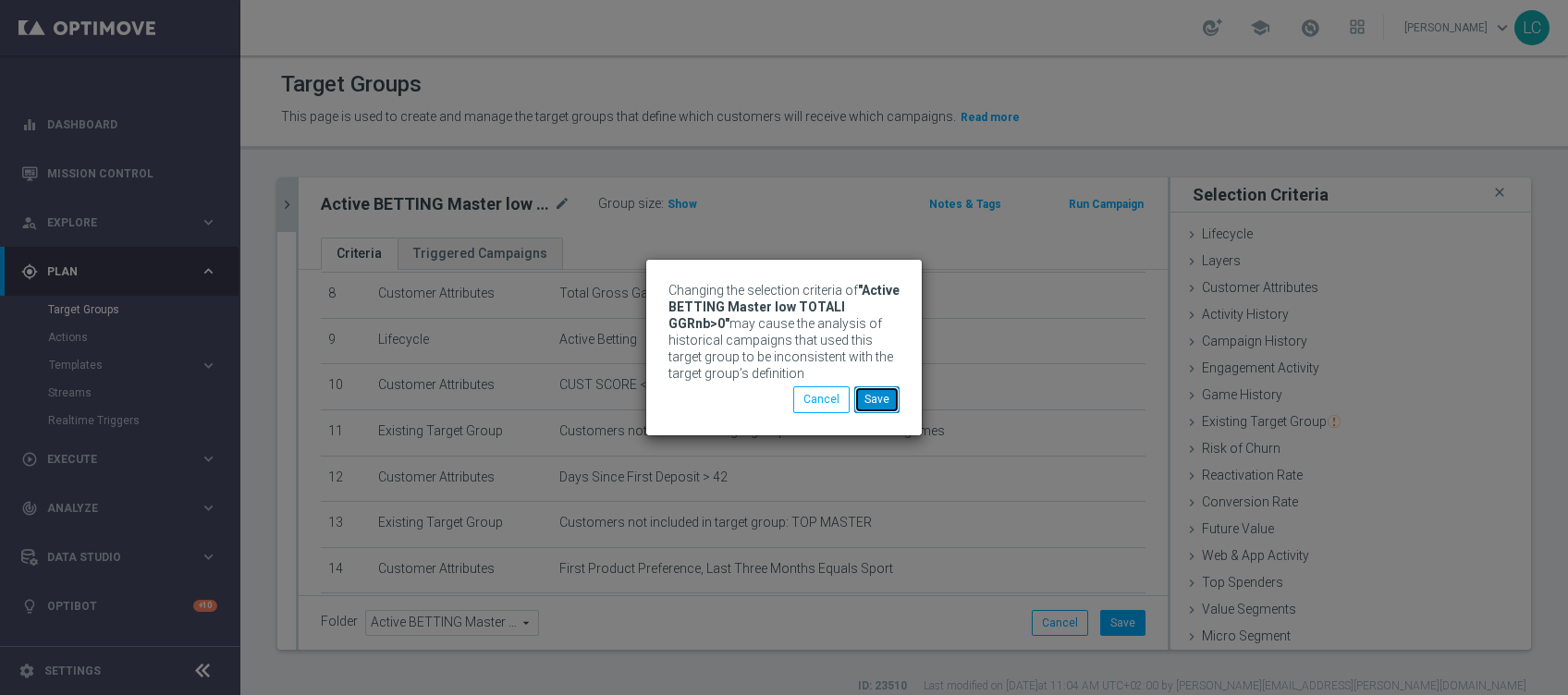
click at [877, 399] on button "Save" at bounding box center [877, 399] width 45 height 26
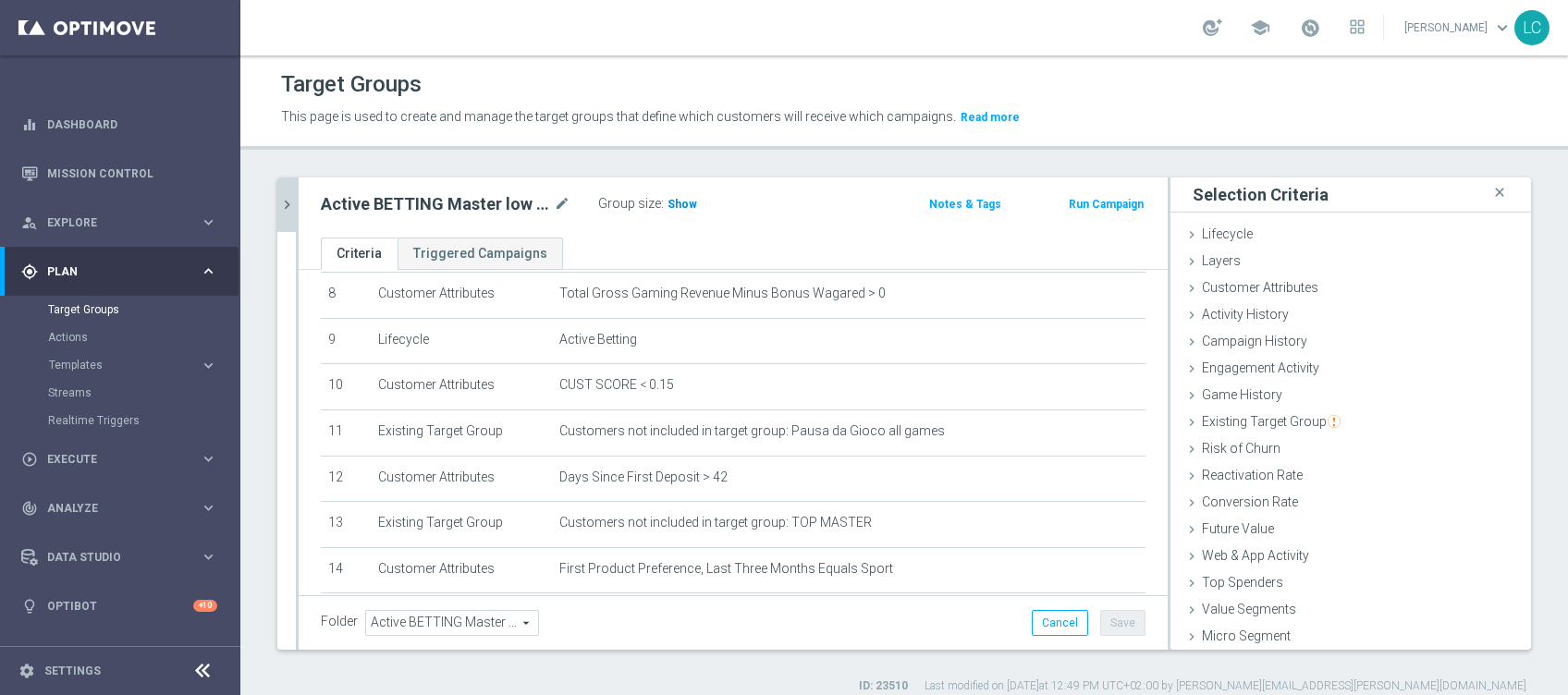
click at [673, 205] on span "Show" at bounding box center [682, 205] width 30 height 13
